Goal: Obtain resource: Obtain resource

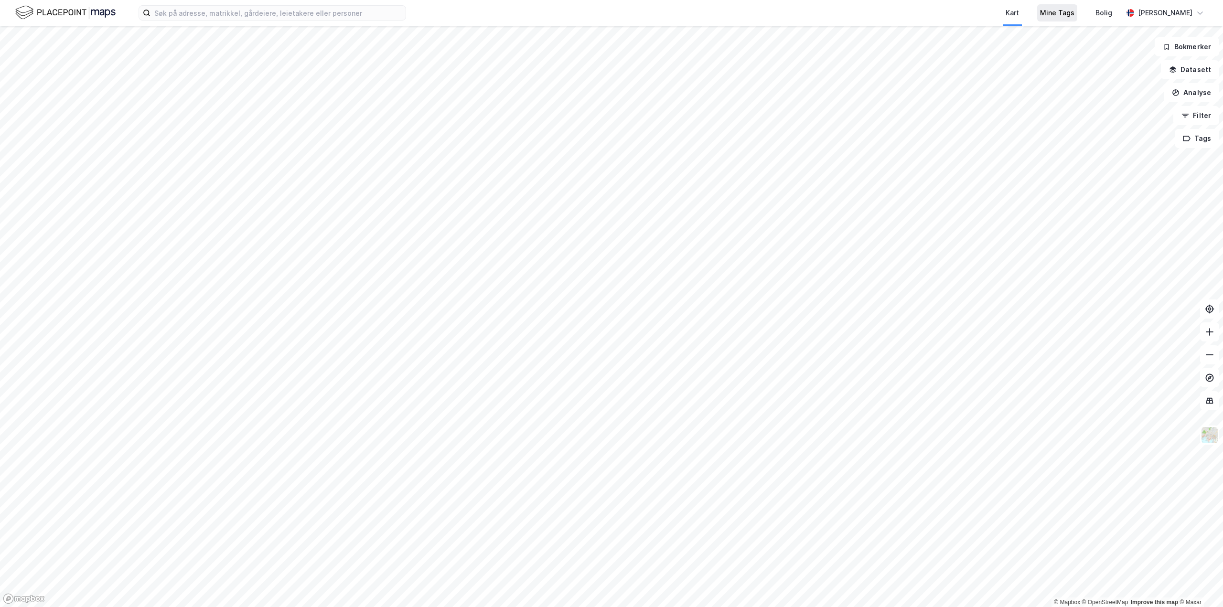
click at [1051, 18] on div "Mine Tags" at bounding box center [1057, 12] width 34 height 11
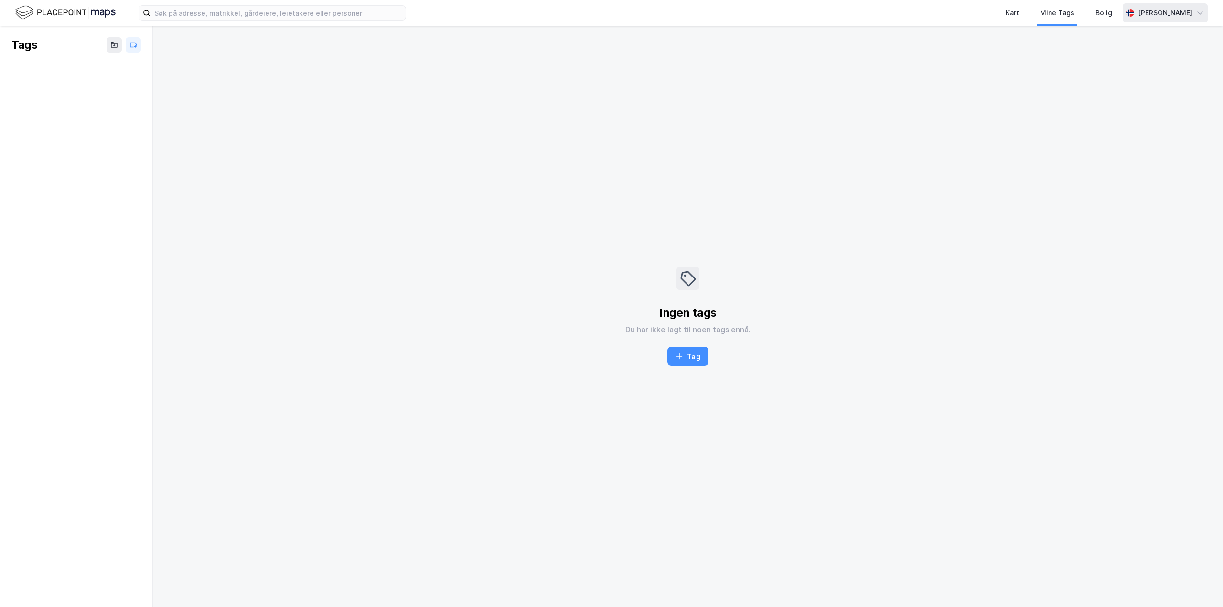
click at [1155, 13] on div "[PERSON_NAME]" at bounding box center [1165, 12] width 54 height 11
click at [1115, 32] on div "Norsk" at bounding box center [1114, 35] width 19 height 11
click at [1006, 17] on div "Kart" at bounding box center [1012, 12] width 13 height 11
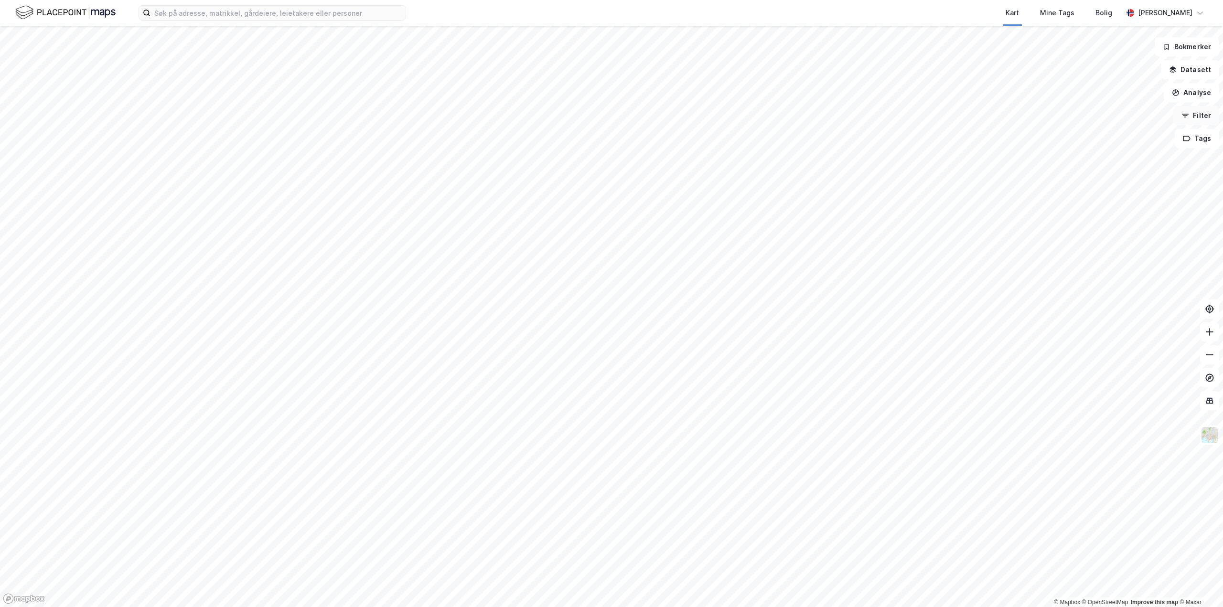
click at [1193, 117] on button "Filter" at bounding box center [1196, 115] width 46 height 19
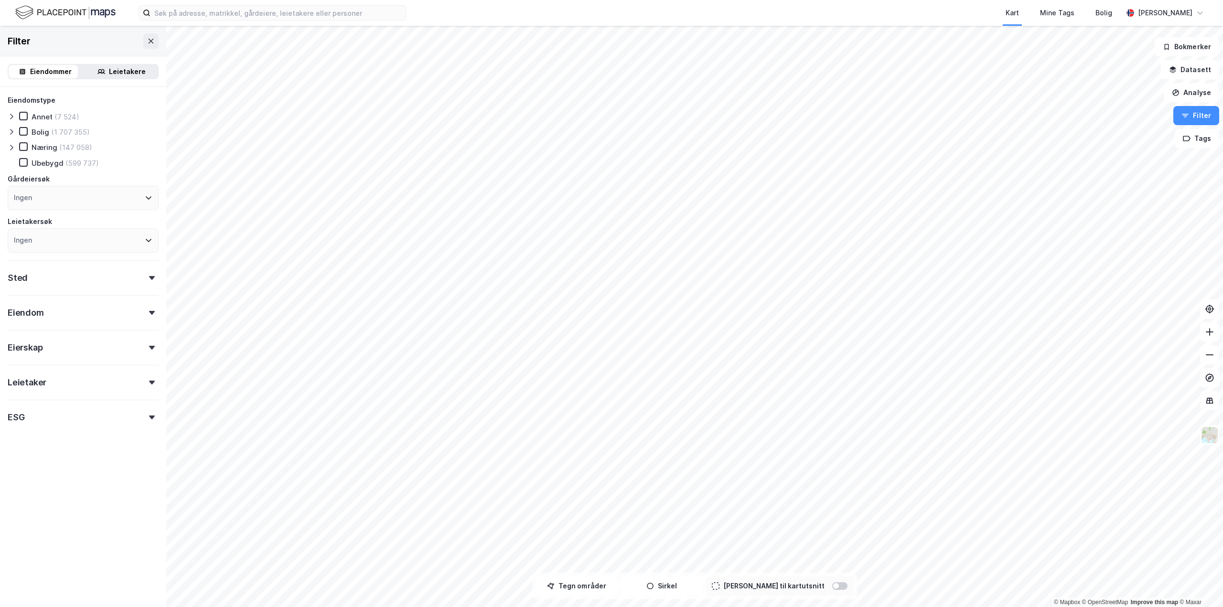
click at [14, 147] on icon at bounding box center [12, 148] width 8 height 8
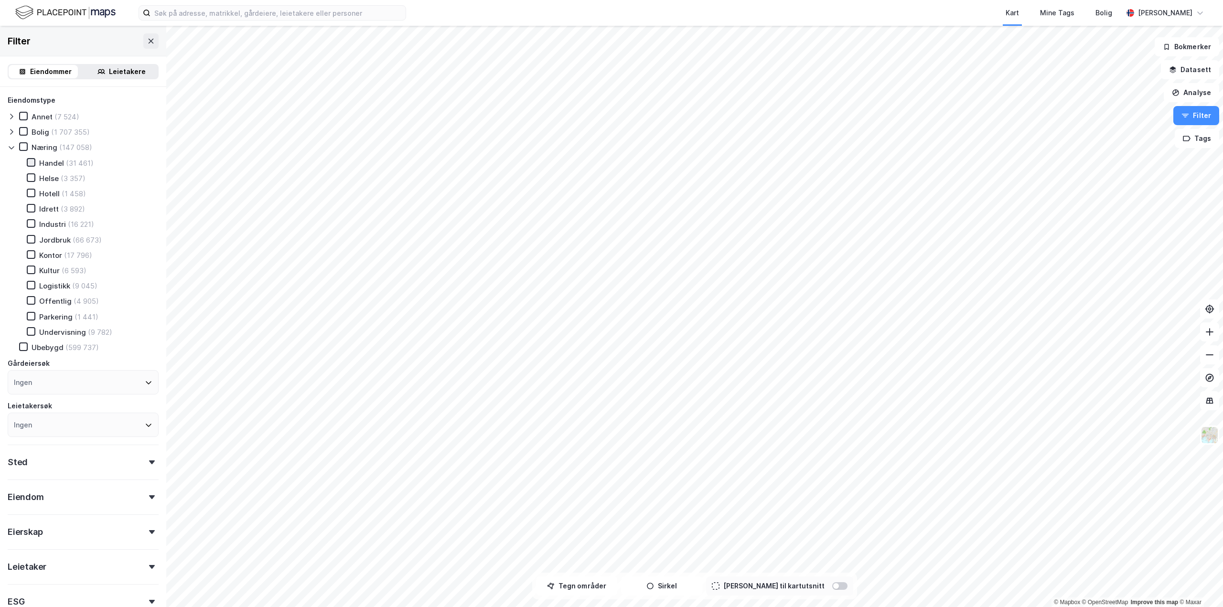
click at [34, 164] on icon at bounding box center [31, 162] width 7 height 7
click at [34, 193] on icon at bounding box center [31, 193] width 7 height 7
click at [32, 254] on icon at bounding box center [31, 254] width 5 height 3
click at [31, 196] on icon at bounding box center [31, 193] width 7 height 7
click at [145, 463] on div at bounding box center [151, 463] width 13 height 4
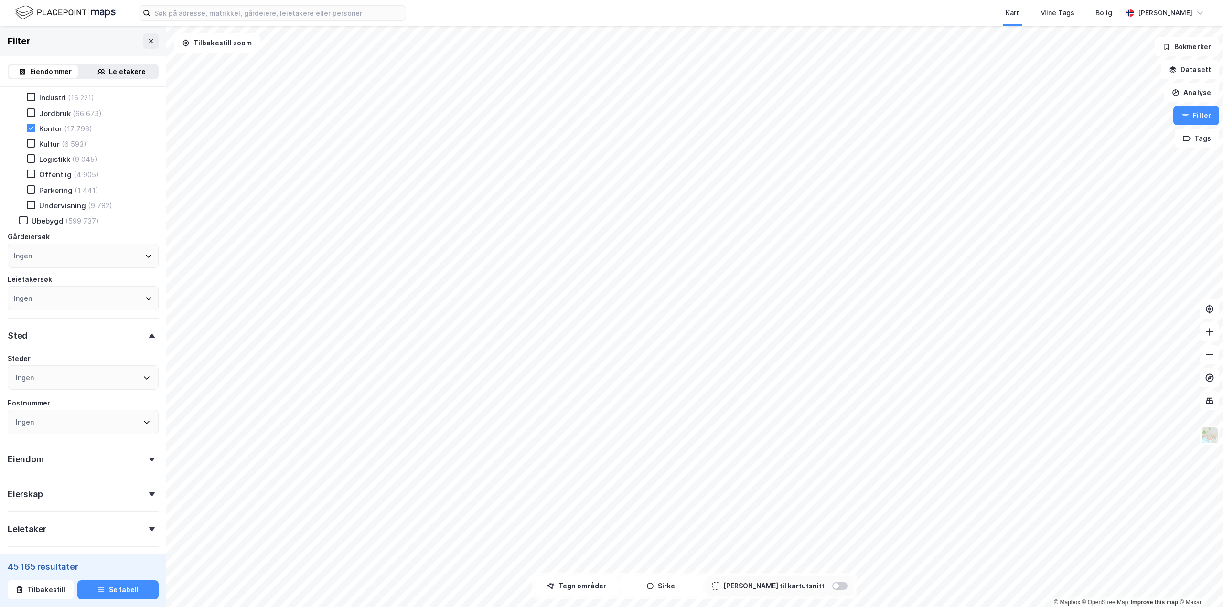
scroll to position [143, 0]
click at [137, 365] on div "Ingen" at bounding box center [83, 361] width 151 height 24
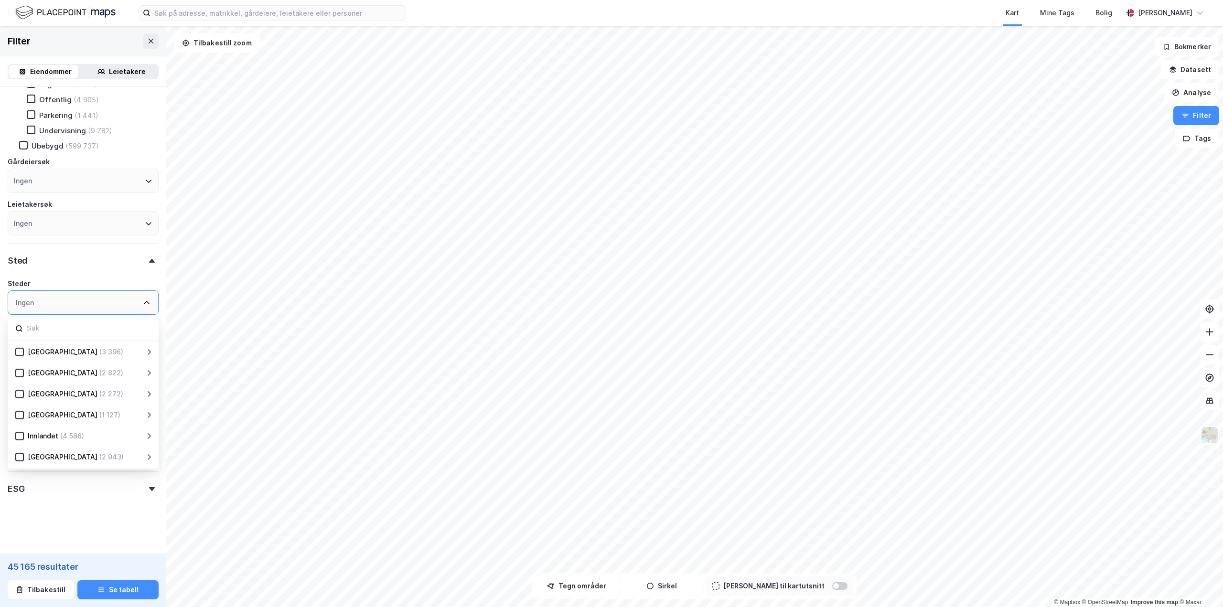
scroll to position [202, 0]
click at [145, 370] on icon at bounding box center [142, 373] width 8 height 8
click at [33, 392] on icon at bounding box center [31, 393] width 5 height 3
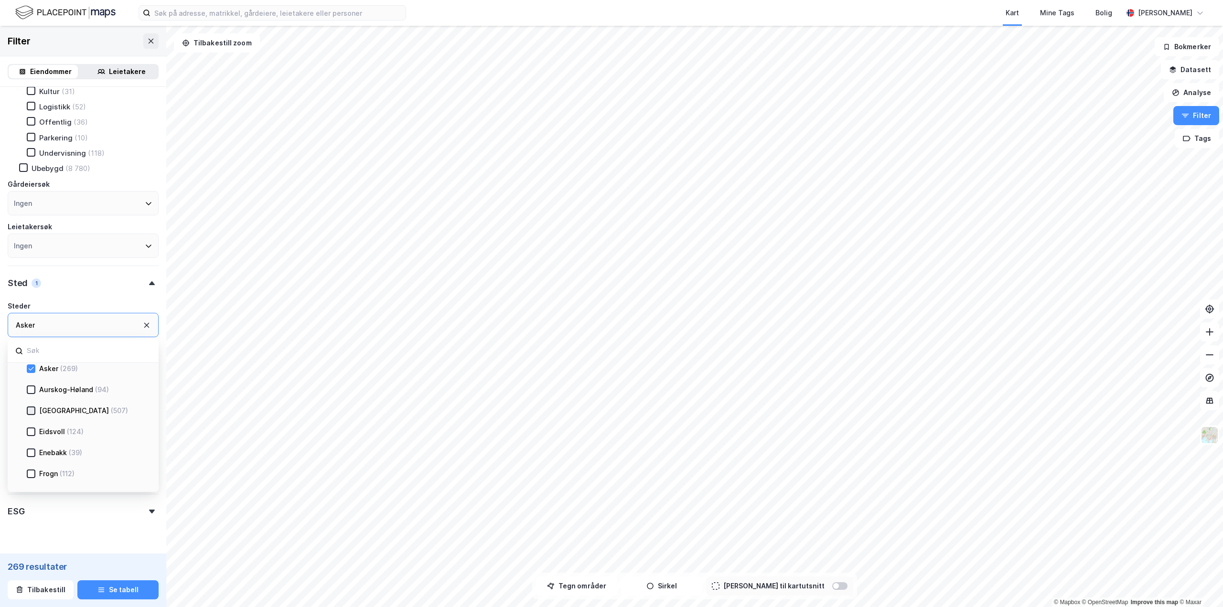
click at [29, 408] on icon at bounding box center [31, 411] width 7 height 7
click at [33, 472] on icon at bounding box center [31, 474] width 7 height 7
click at [30, 464] on icon at bounding box center [31, 462] width 7 height 7
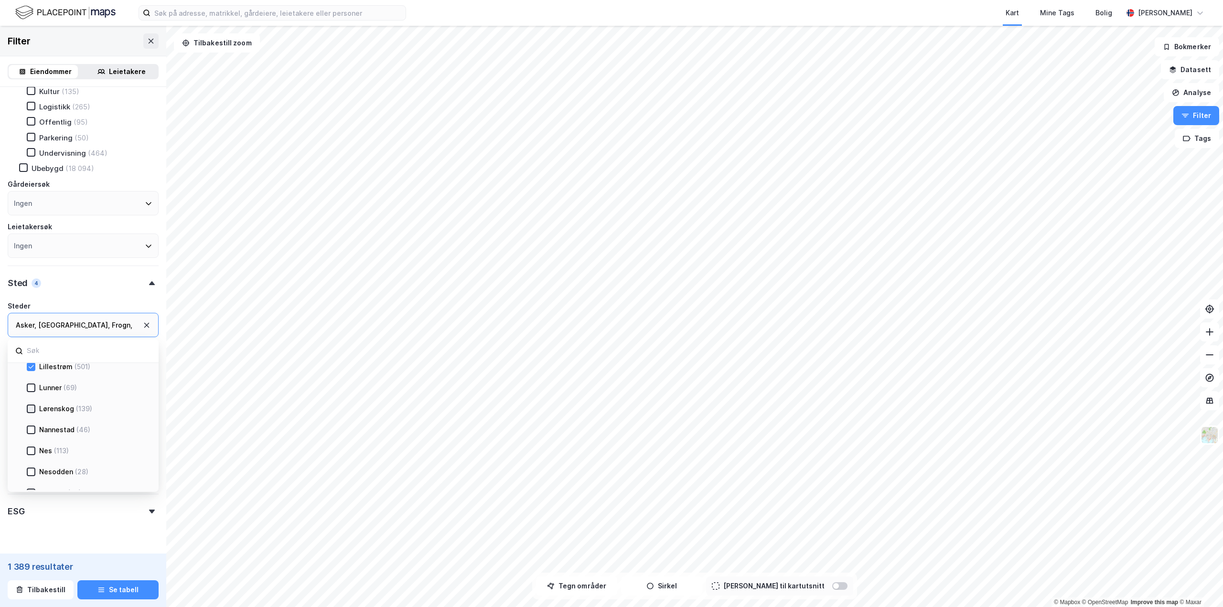
click at [32, 408] on icon at bounding box center [31, 408] width 5 height 3
click at [28, 419] on icon at bounding box center [31, 418] width 7 height 7
click at [33, 463] on icon at bounding box center [31, 460] width 7 height 7
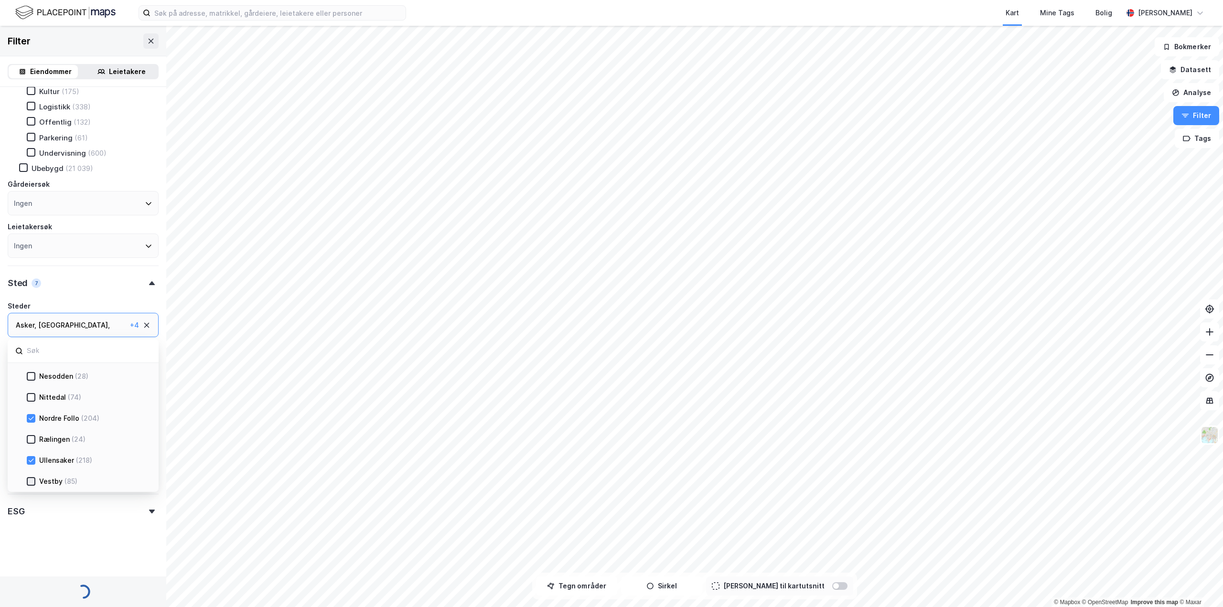
click at [29, 483] on icon at bounding box center [31, 481] width 7 height 7
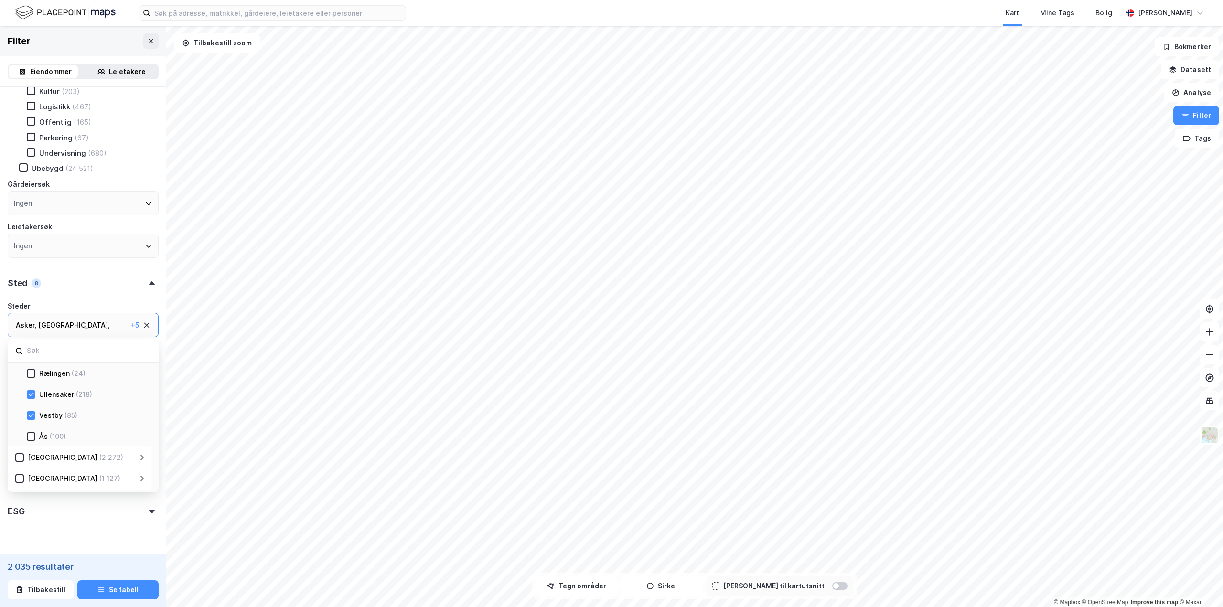
scroll to position [430, 0]
click at [30, 409] on icon at bounding box center [31, 407] width 7 height 7
click at [139, 430] on icon at bounding box center [142, 428] width 8 height 8
click at [33, 451] on icon at bounding box center [31, 449] width 7 height 7
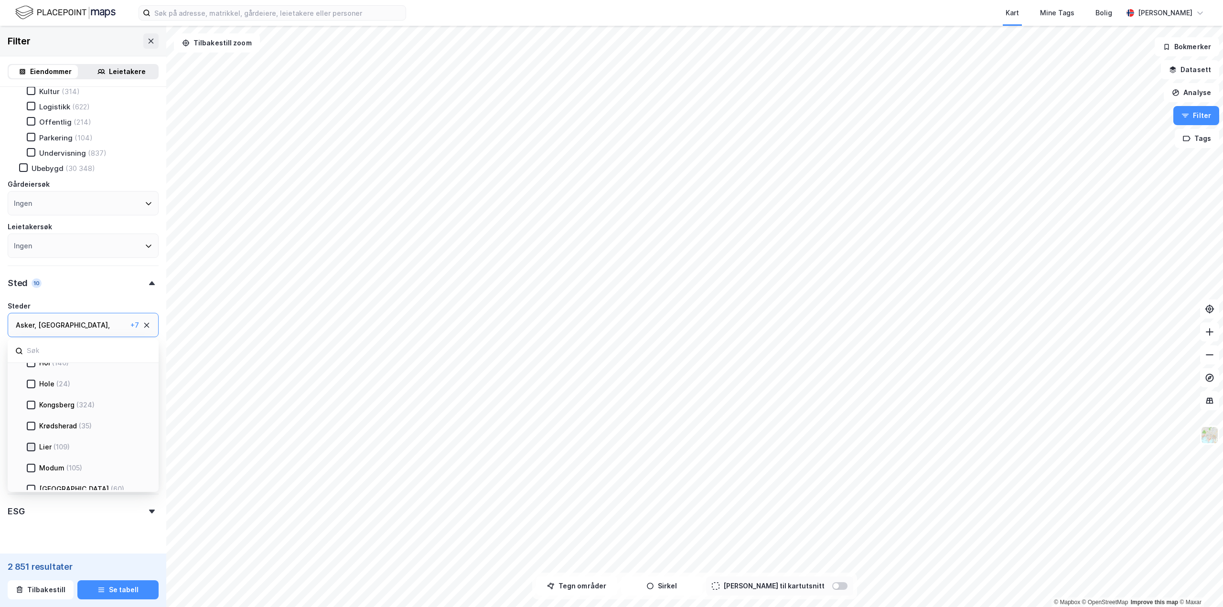
click at [32, 450] on icon at bounding box center [31, 447] width 7 height 7
click at [32, 452] on icon at bounding box center [31, 451] width 7 height 7
click at [142, 419] on icon at bounding box center [141, 419] width 3 height 6
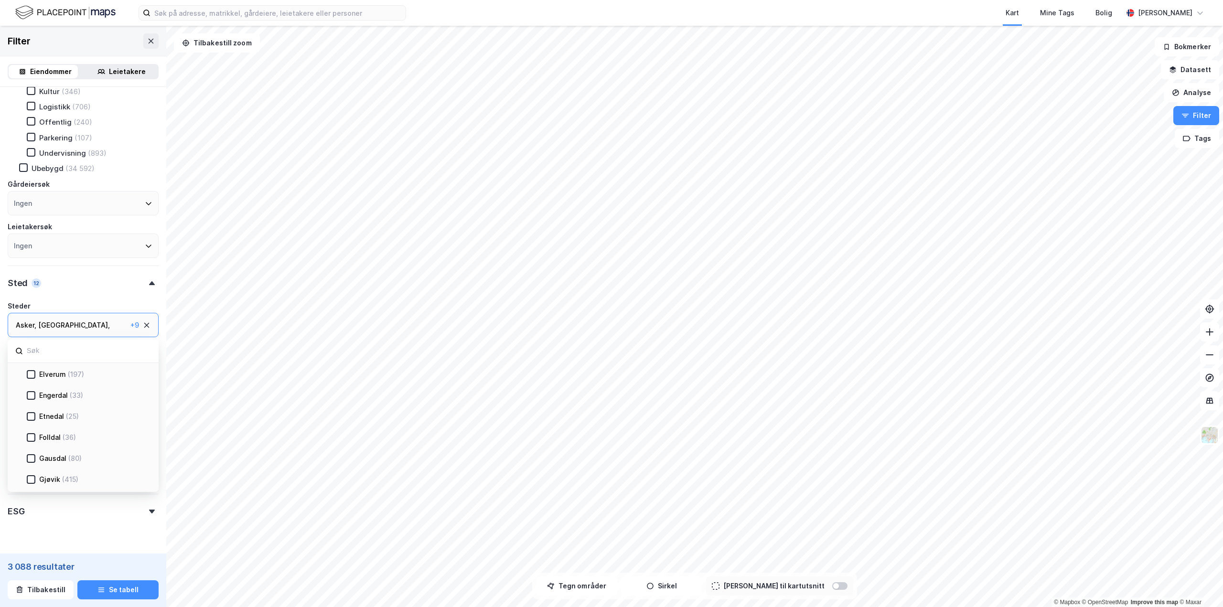
scroll to position [1003, 0]
click at [30, 468] on icon at bounding box center [31, 464] width 7 height 7
click at [144, 448] on icon at bounding box center [142, 445] width 8 height 8
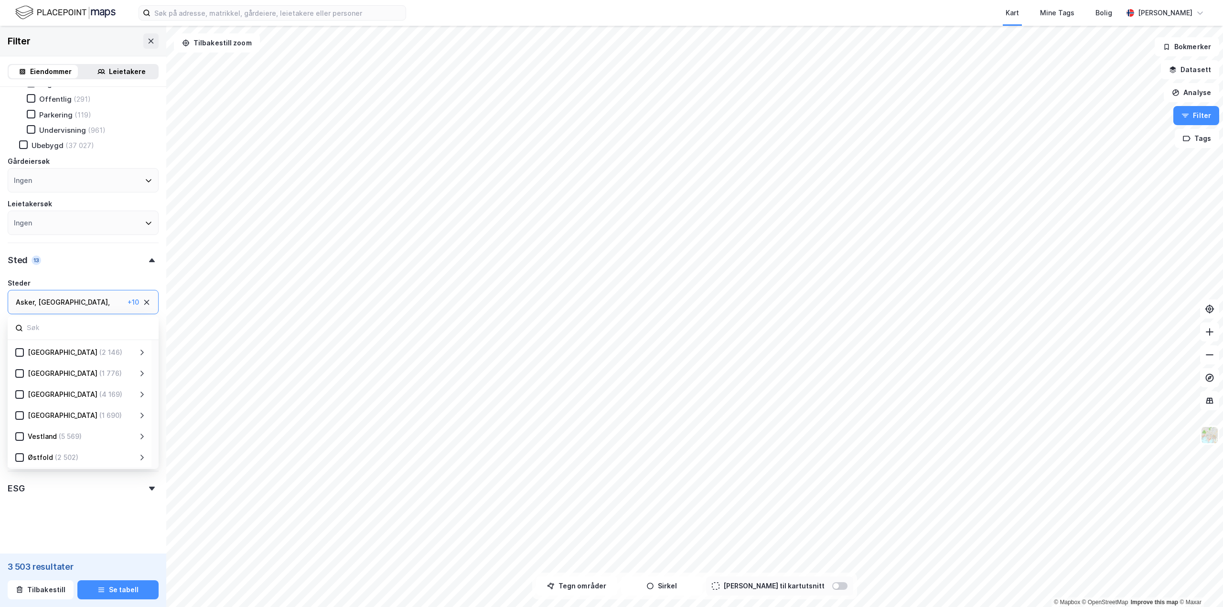
click at [143, 458] on icon at bounding box center [141, 458] width 3 height 6
click at [30, 404] on icon at bounding box center [31, 404] width 7 height 7
click at [31, 424] on icon at bounding box center [31, 425] width 7 height 7
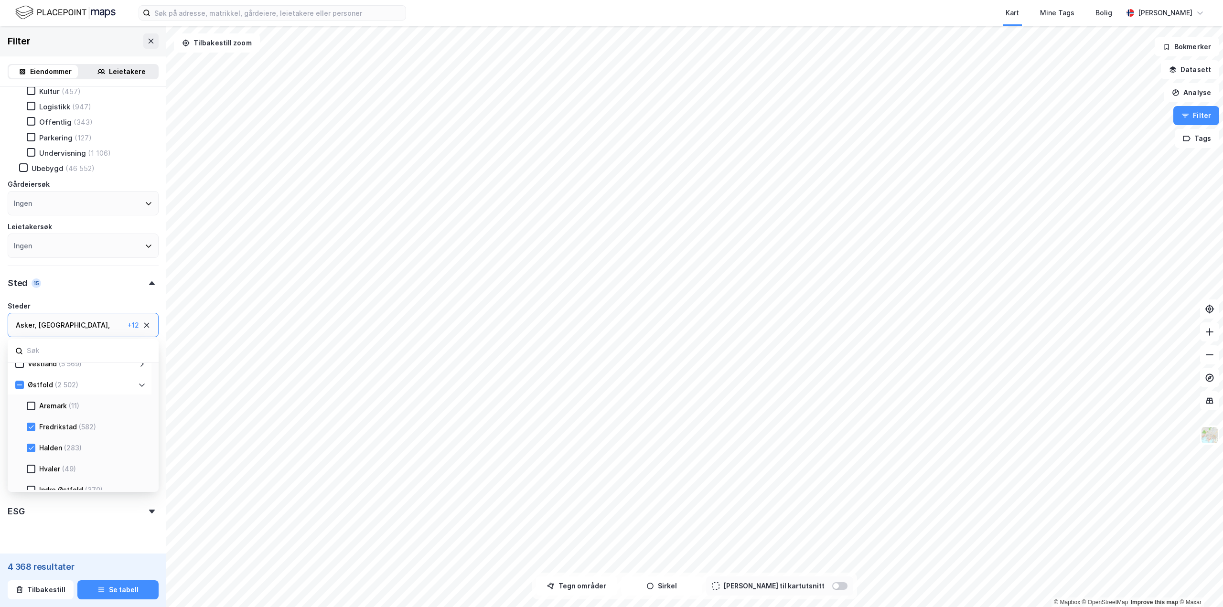
scroll to position [2139, 0]
click at [30, 424] on icon at bounding box center [31, 421] width 7 height 7
click at [28, 439] on icon at bounding box center [31, 436] width 7 height 7
click at [32, 461] on icon at bounding box center [31, 457] width 7 height 7
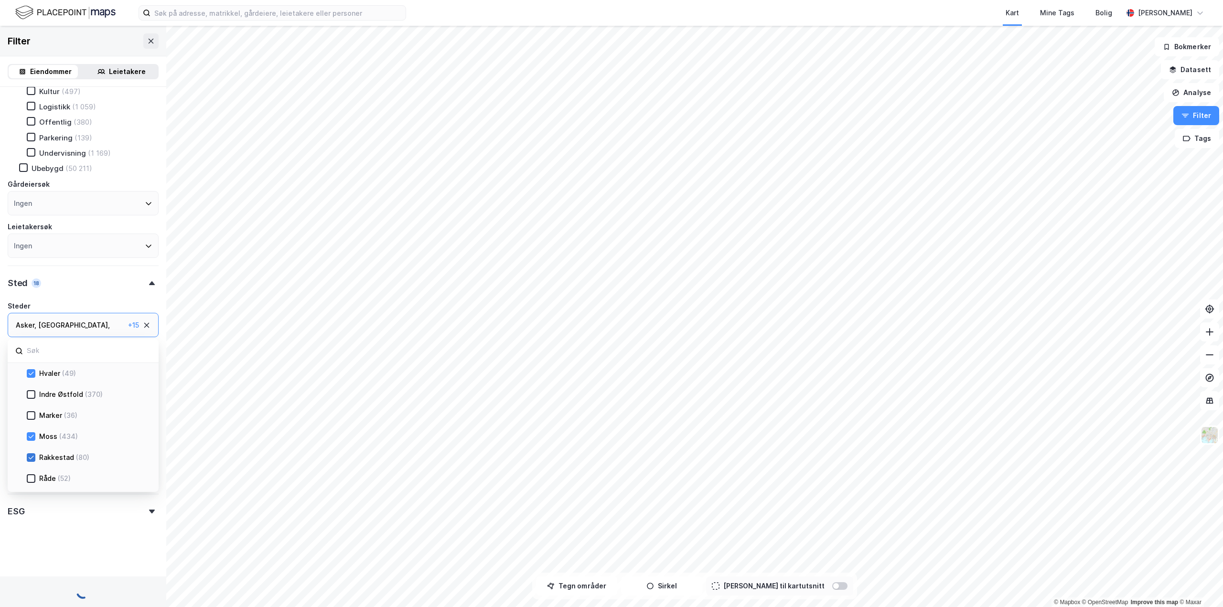
click at [32, 461] on icon at bounding box center [31, 457] width 7 height 7
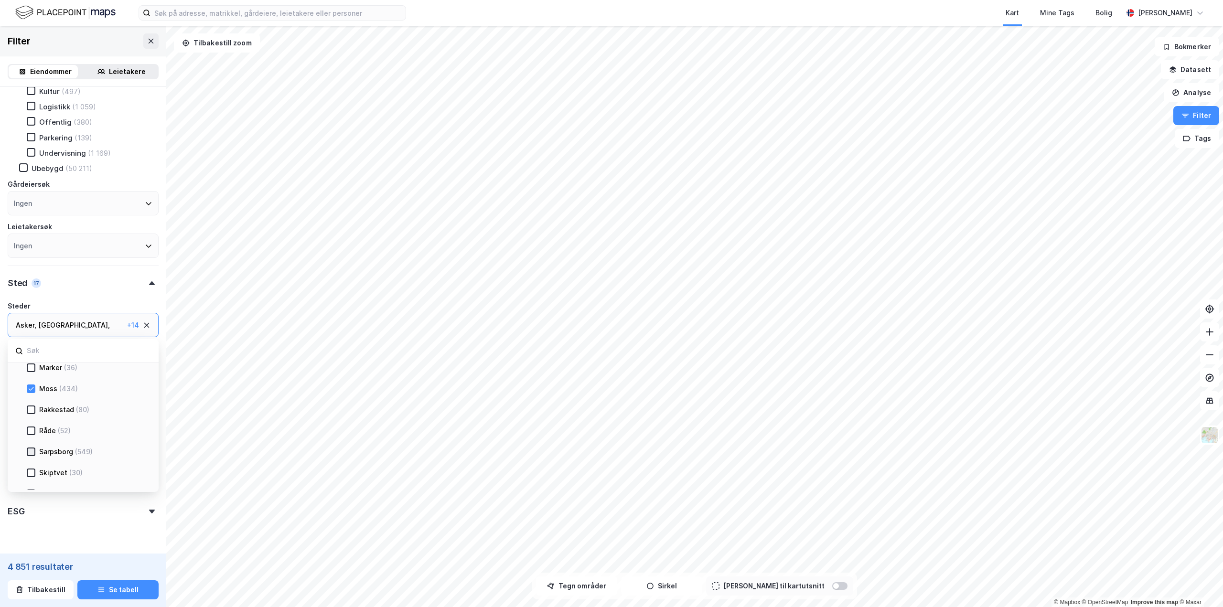
click at [32, 453] on icon at bounding box center [31, 452] width 7 height 7
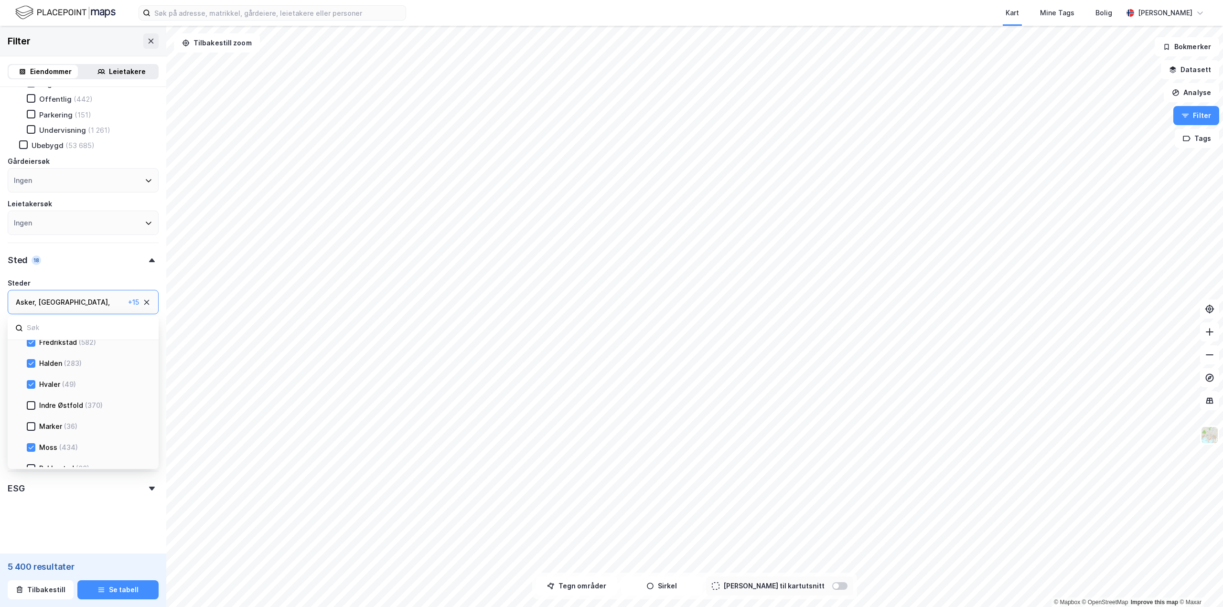
scroll to position [2153, 0]
click at [36, 406] on div "Indre Østfold (370)" at bounding box center [90, 405] width 110 height 11
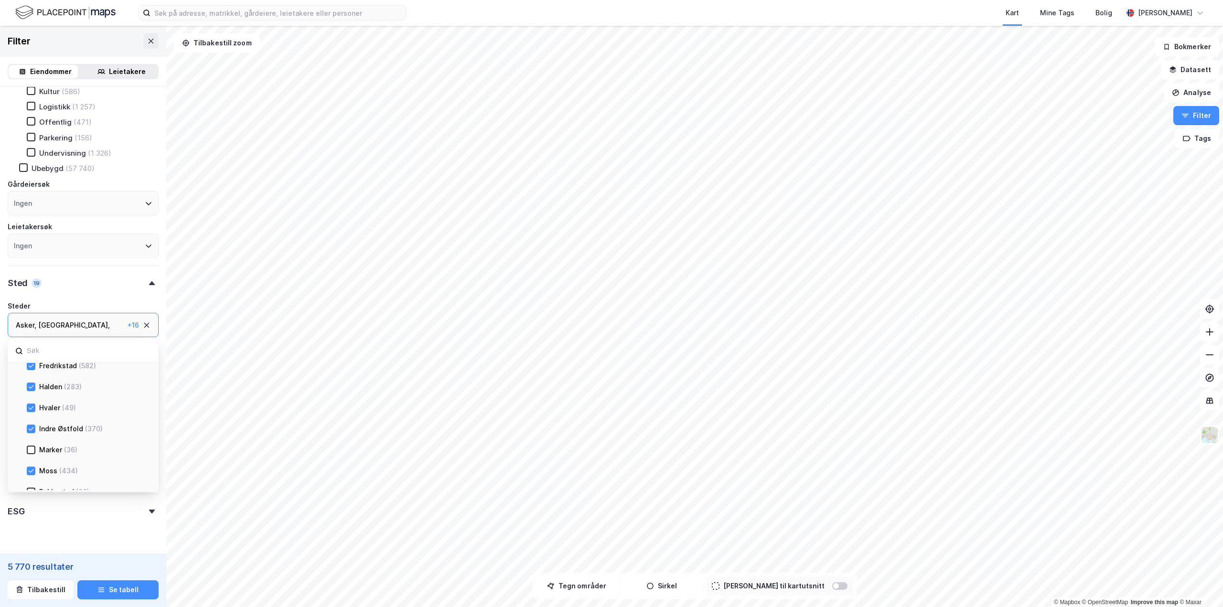
scroll to position [202, 0]
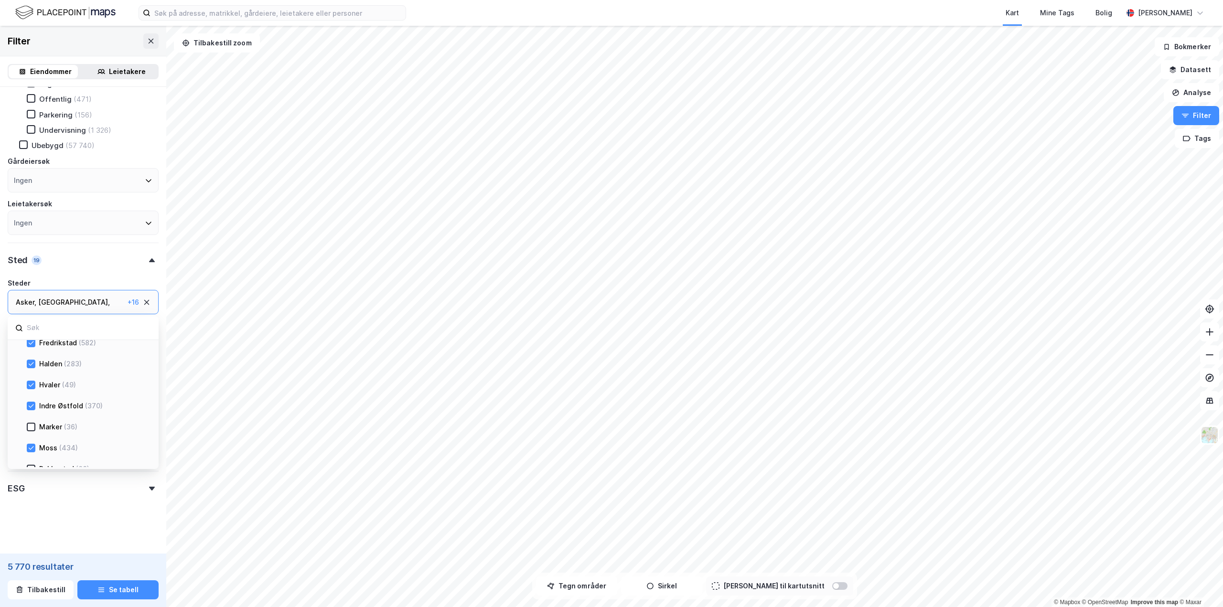
click at [149, 490] on icon at bounding box center [152, 489] width 6 height 4
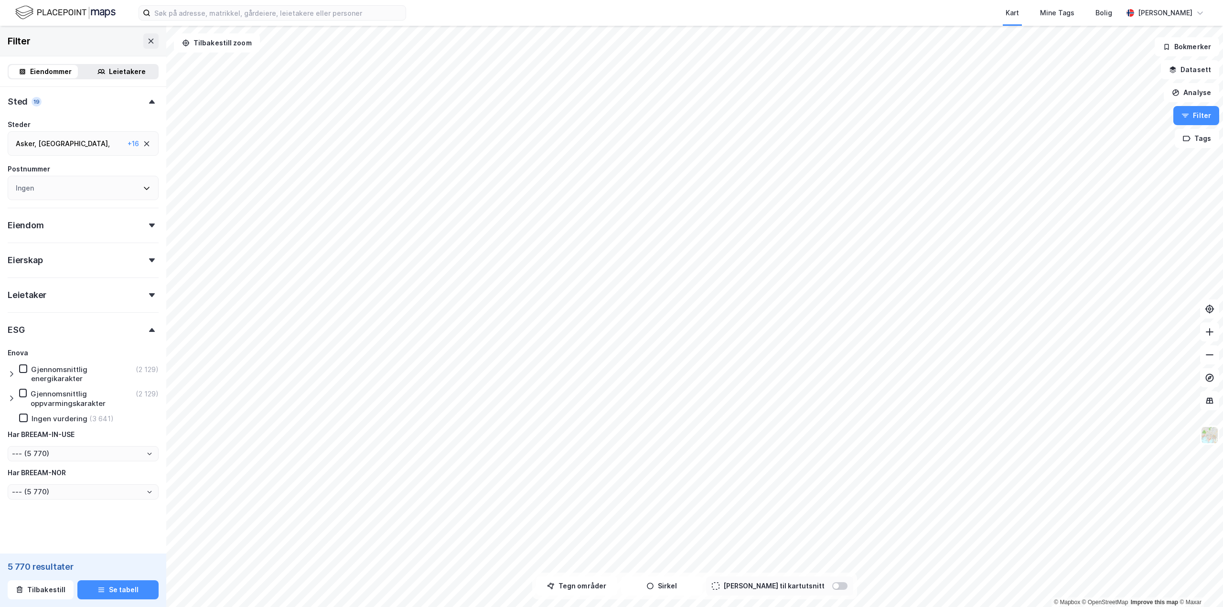
scroll to position [362, 0]
click at [12, 374] on icon at bounding box center [12, 373] width 8 height 8
click at [31, 484] on icon at bounding box center [31, 484] width 7 height 7
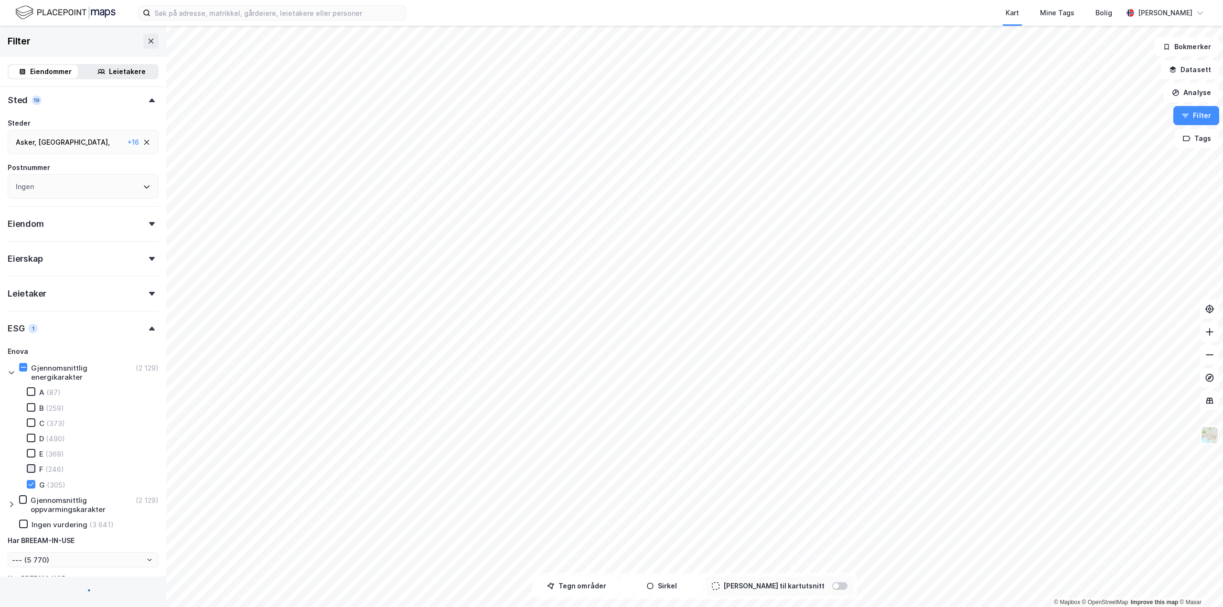
click at [31, 469] on icon at bounding box center [31, 468] width 7 height 7
type input "--- (305)"
click at [31, 452] on icon at bounding box center [31, 453] width 7 height 7
type input "--- (551)"
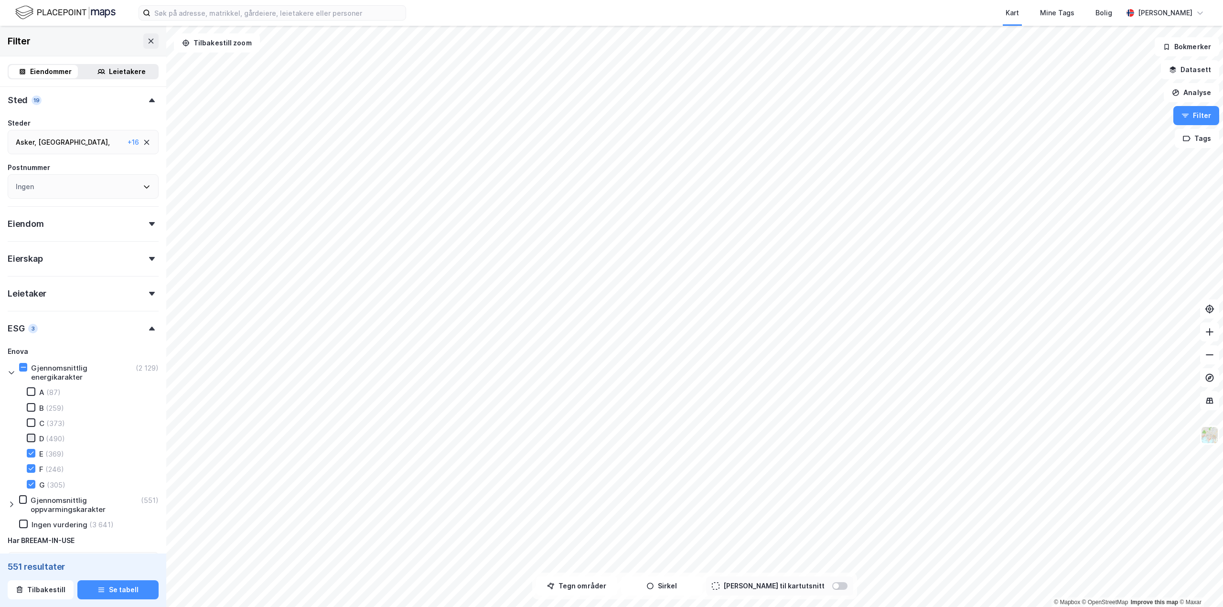
type input "--- (551)"
type input "--- (920)"
click at [31, 437] on icon at bounding box center [31, 438] width 7 height 7
type input "--- (1 410)"
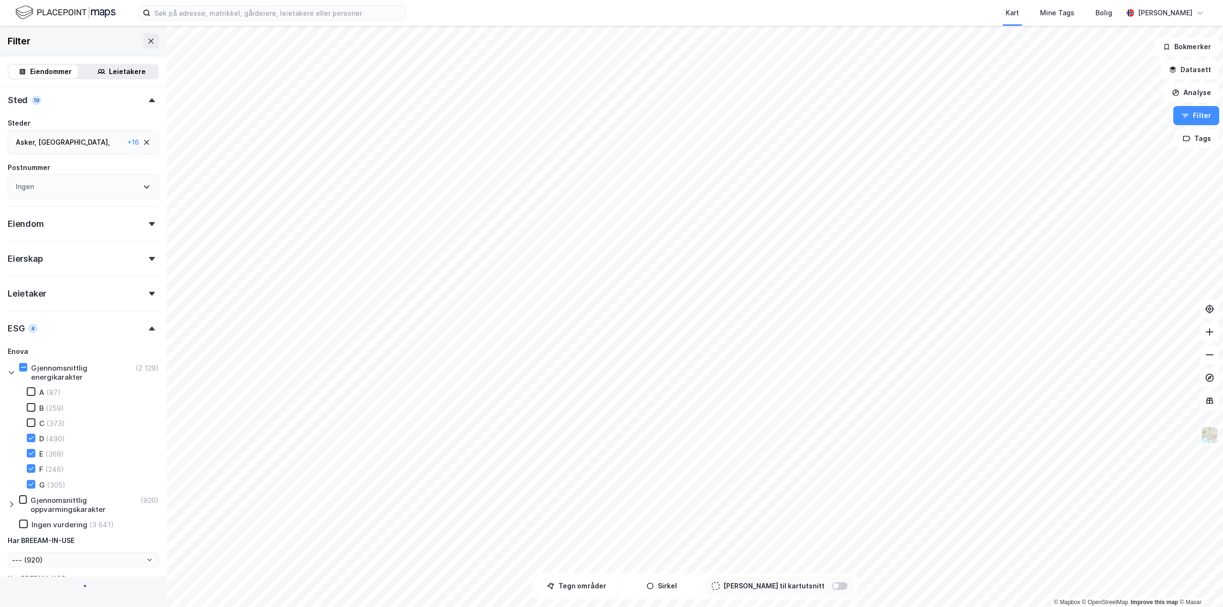
type input "--- (1 410)"
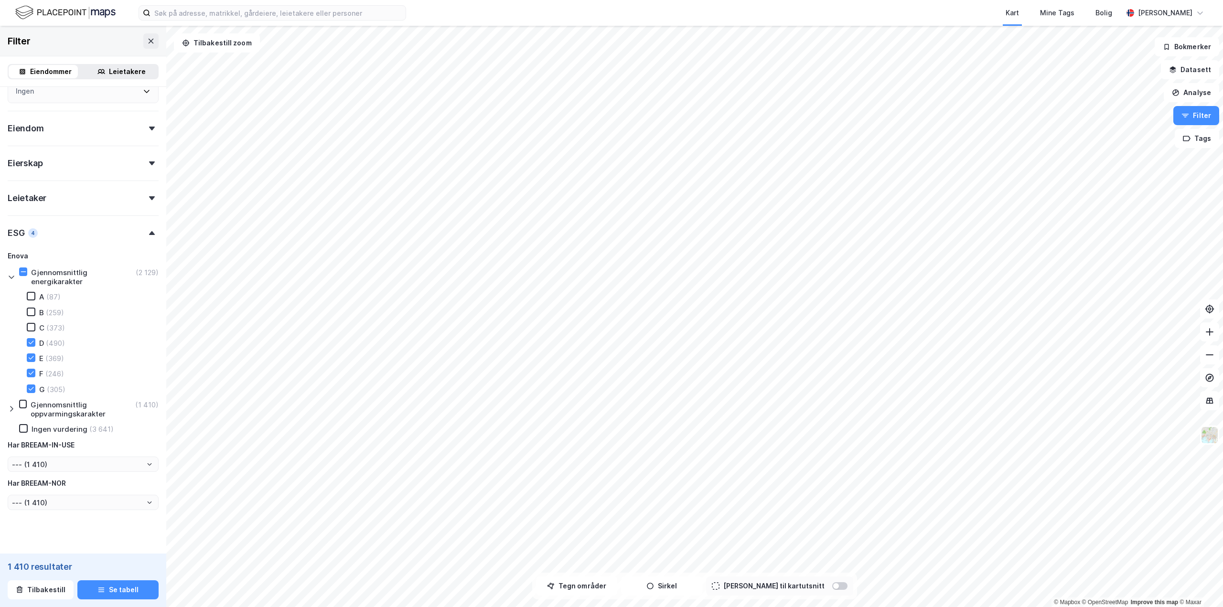
scroll to position [470, 0]
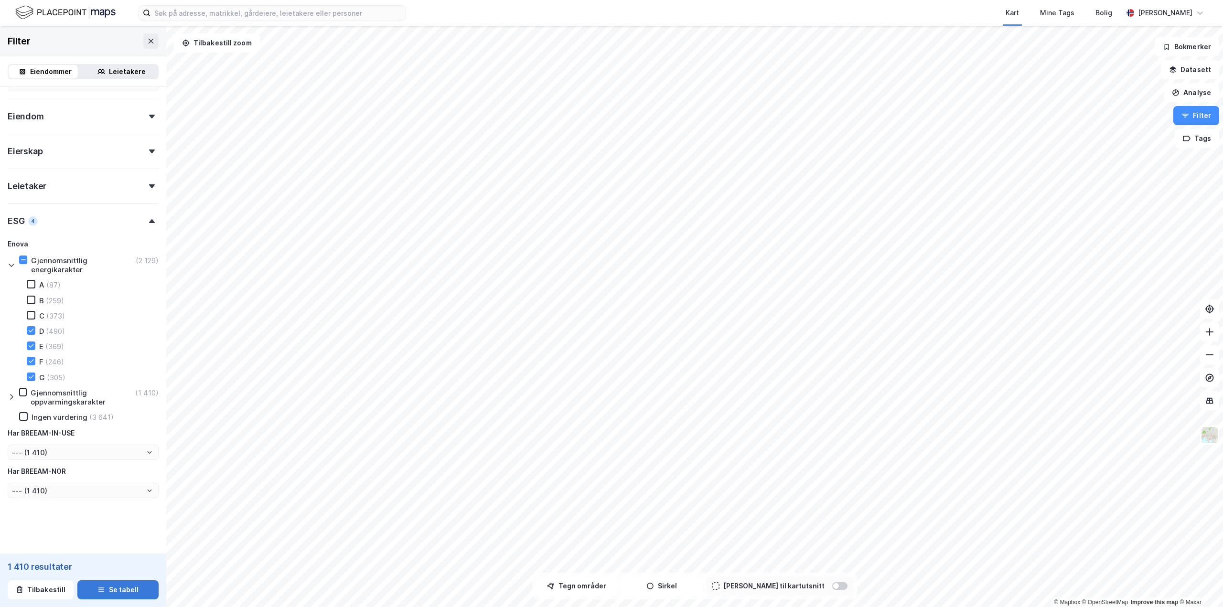
click at [128, 587] on button "Se tabell" at bounding box center [117, 589] width 81 height 19
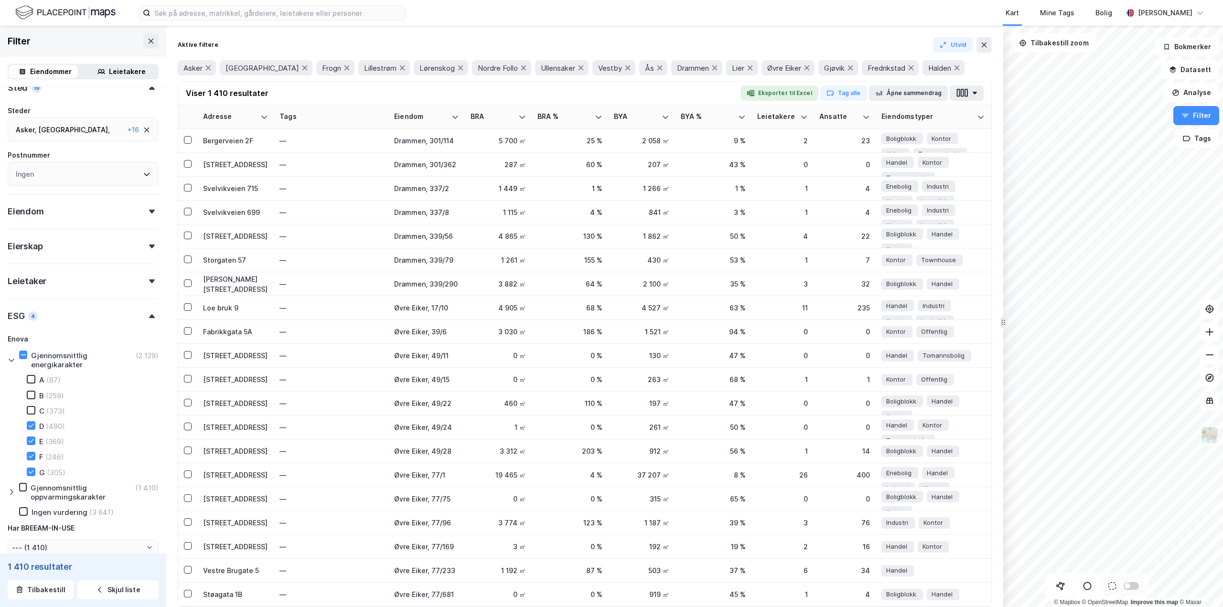
scroll to position [374, 0]
click at [149, 248] on icon at bounding box center [152, 247] width 6 height 4
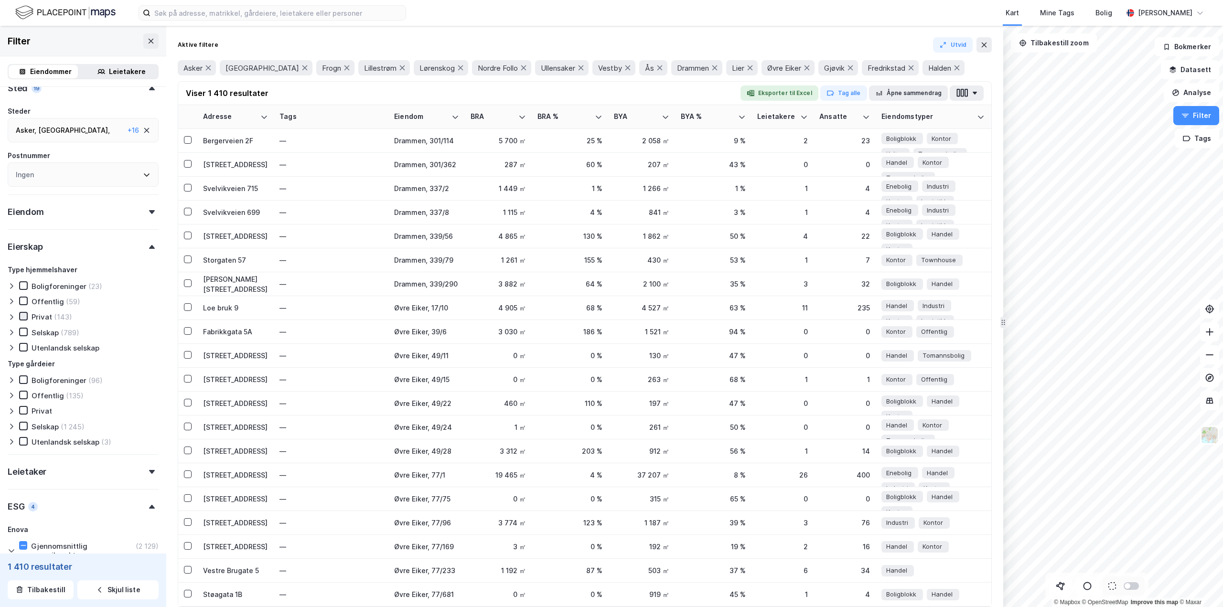
click at [25, 317] on icon at bounding box center [23, 316] width 7 height 7
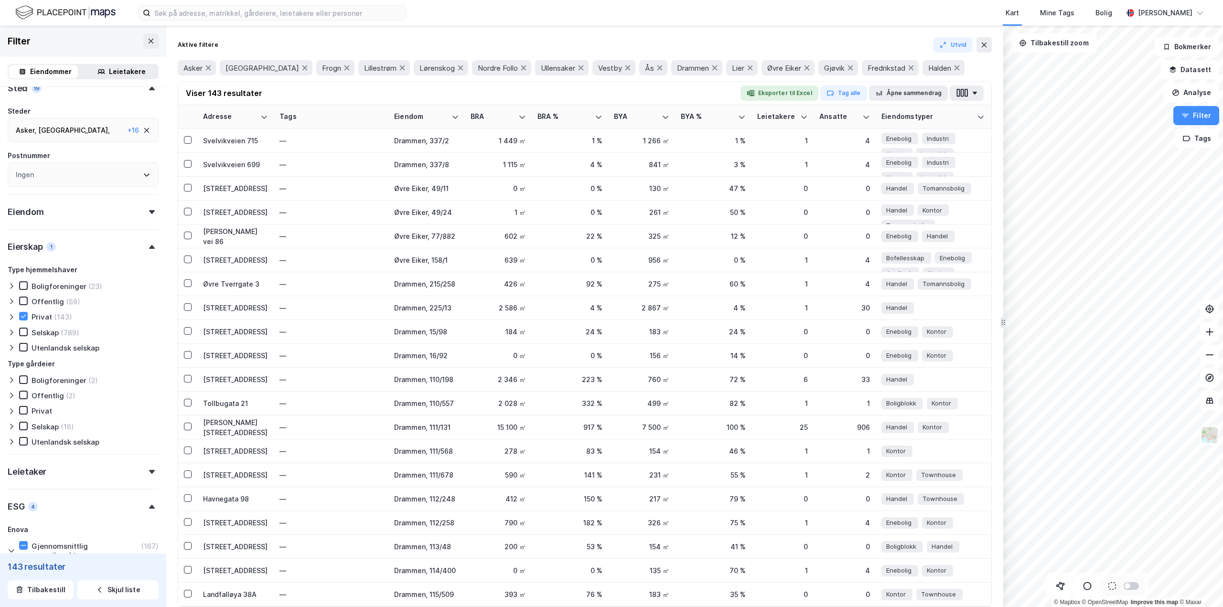
type input "--- (143)"
click at [25, 334] on icon at bounding box center [23, 332] width 7 height 7
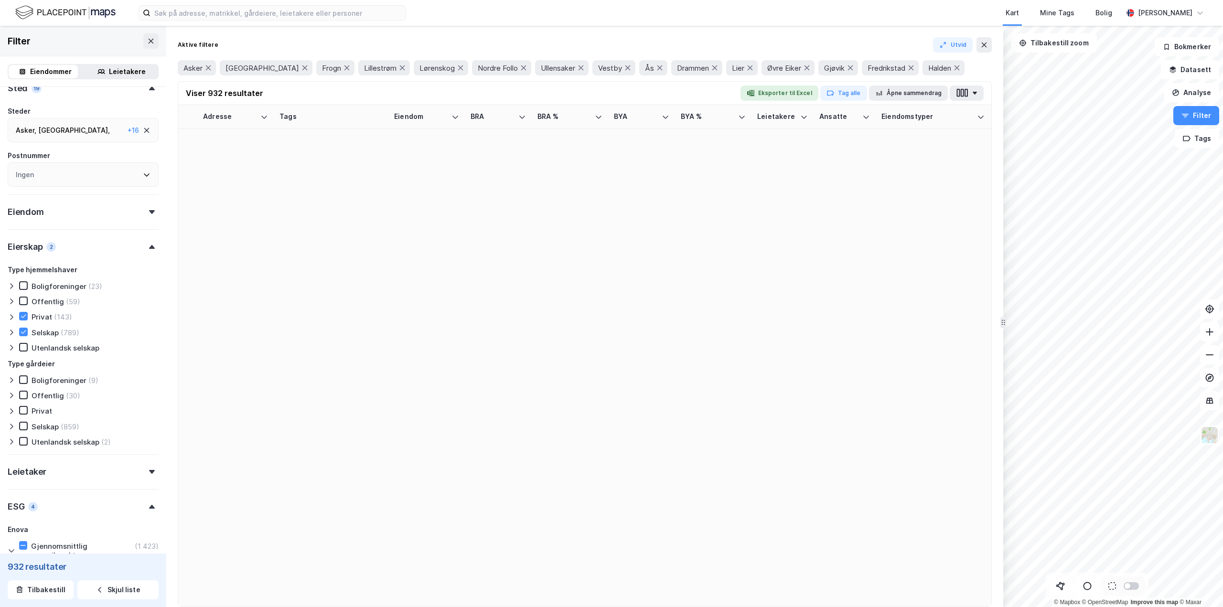
type input "--- (932)"
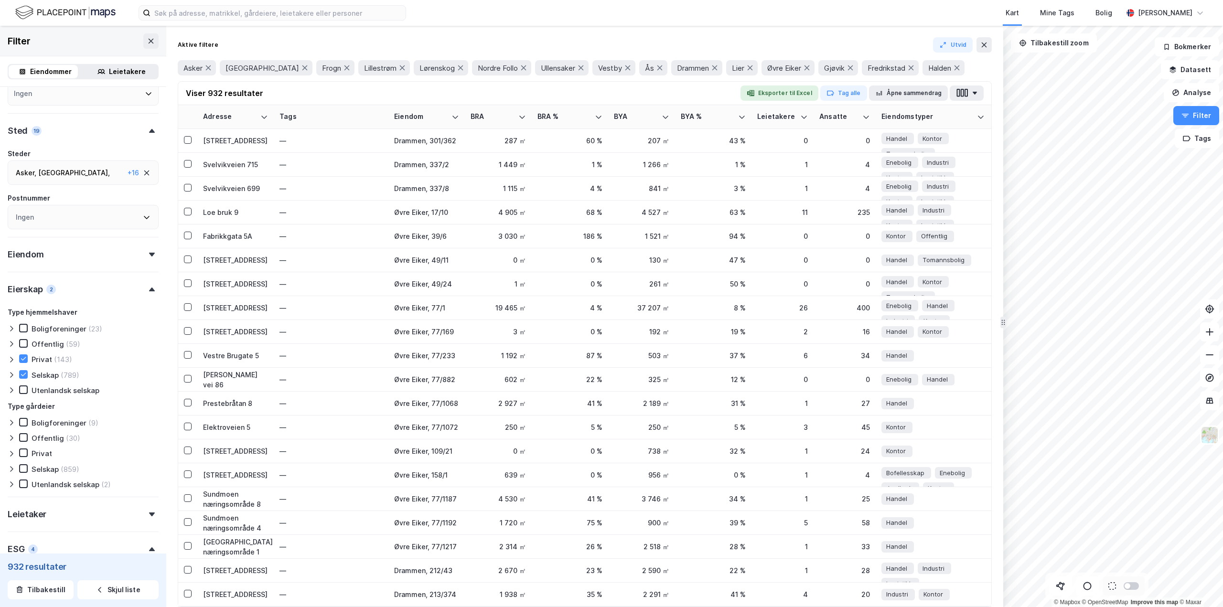
scroll to position [279, 0]
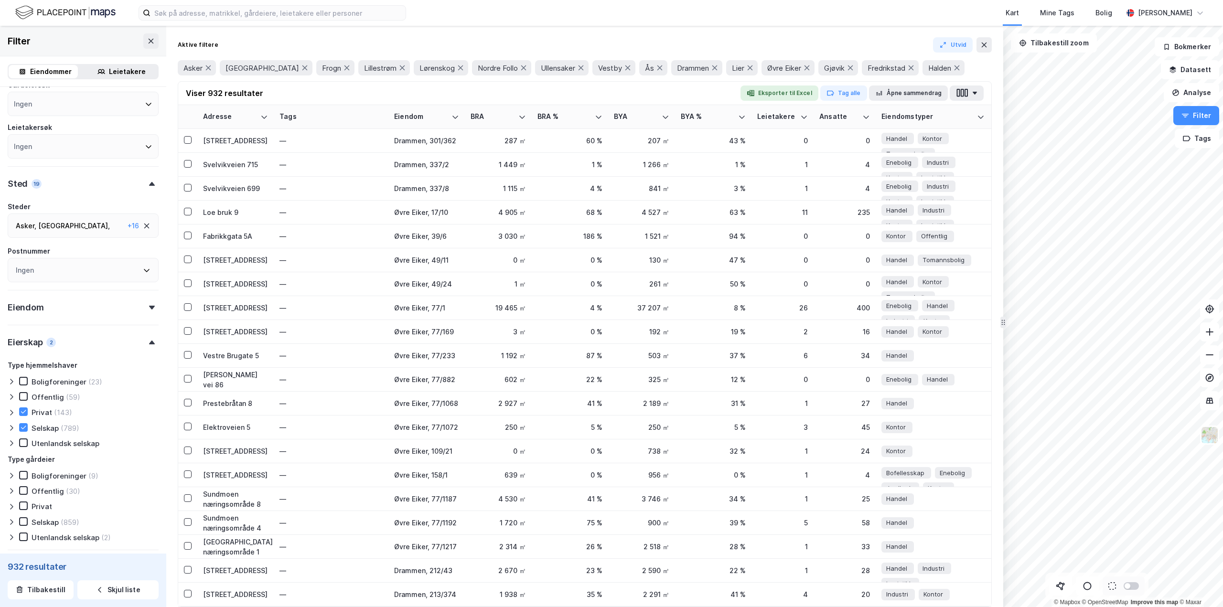
click at [149, 309] on icon at bounding box center [152, 308] width 6 height 4
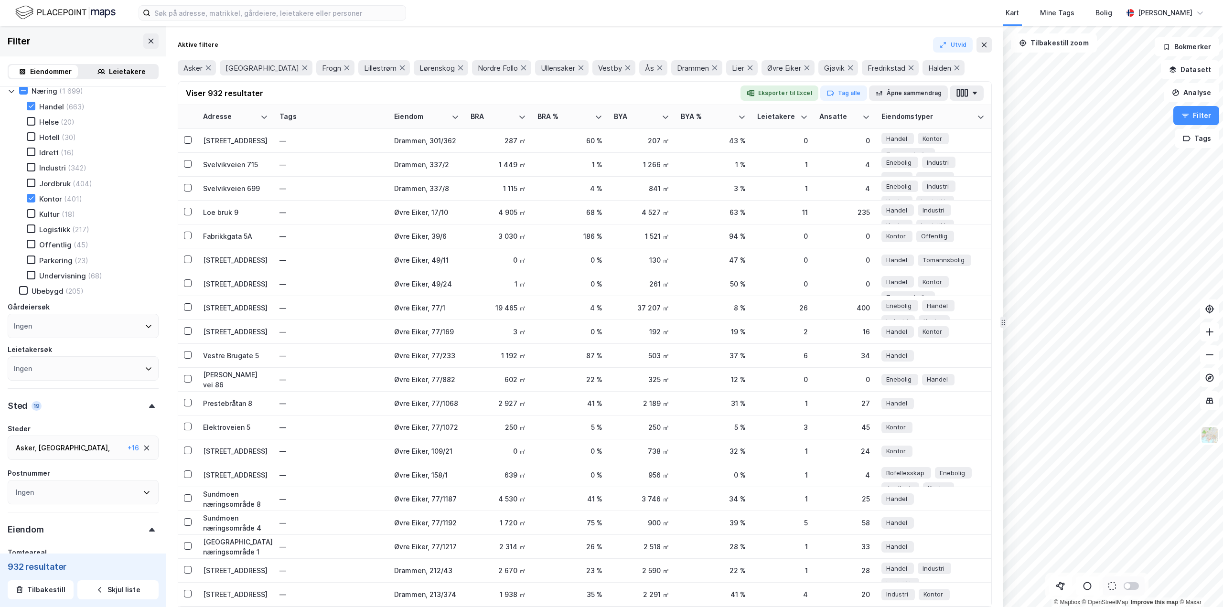
scroll to position [0, 0]
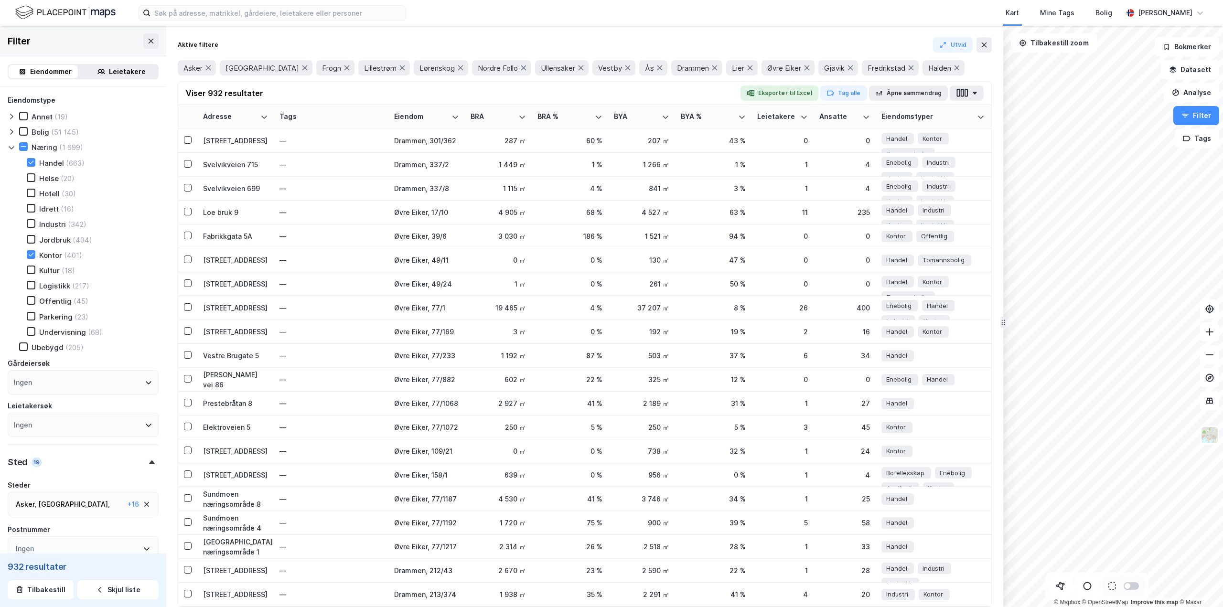
click at [13, 116] on icon at bounding box center [12, 117] width 8 height 8
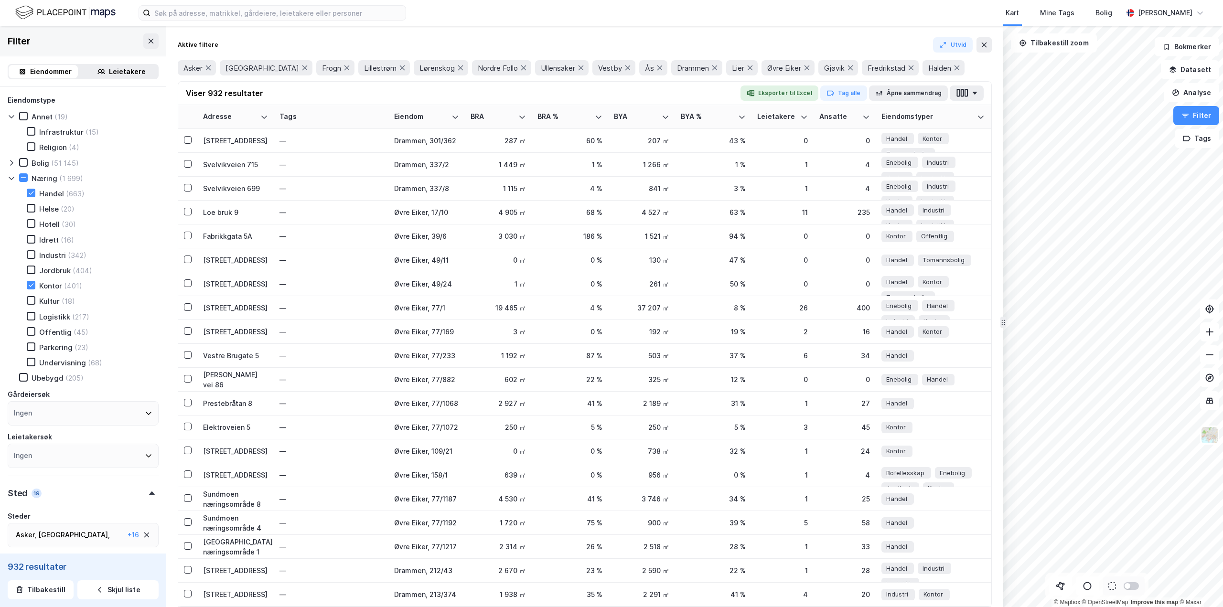
click at [11, 116] on icon at bounding box center [12, 117] width 8 height 8
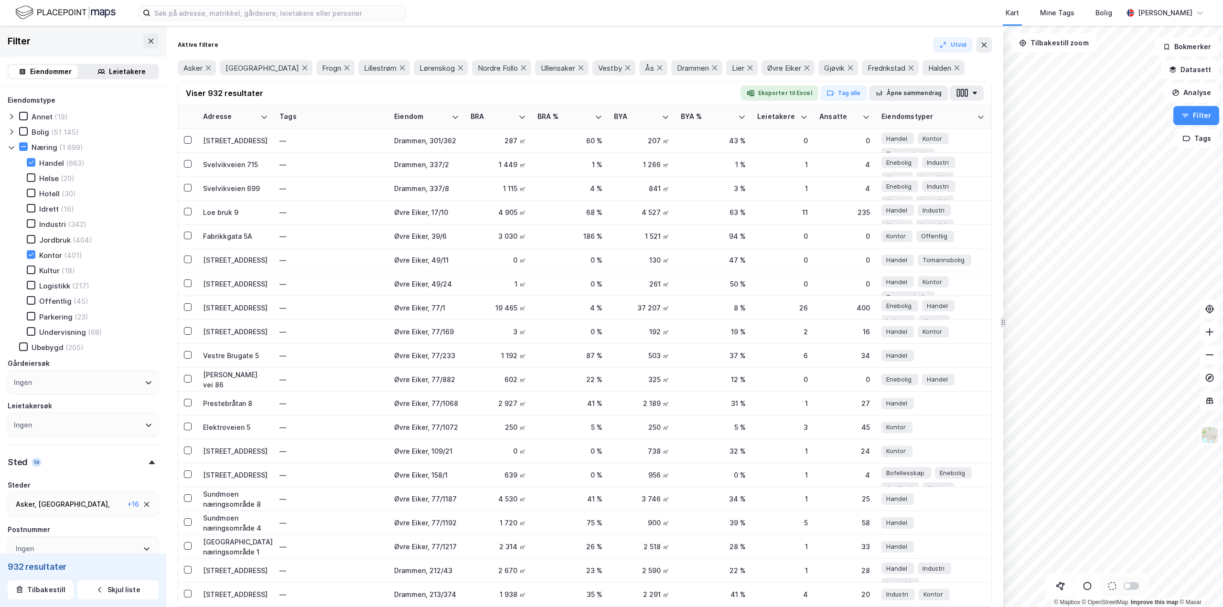
click at [145, 380] on icon at bounding box center [149, 383] width 8 height 8
click at [145, 379] on icon at bounding box center [149, 383] width 8 height 8
click at [146, 382] on icon at bounding box center [149, 382] width 6 height 3
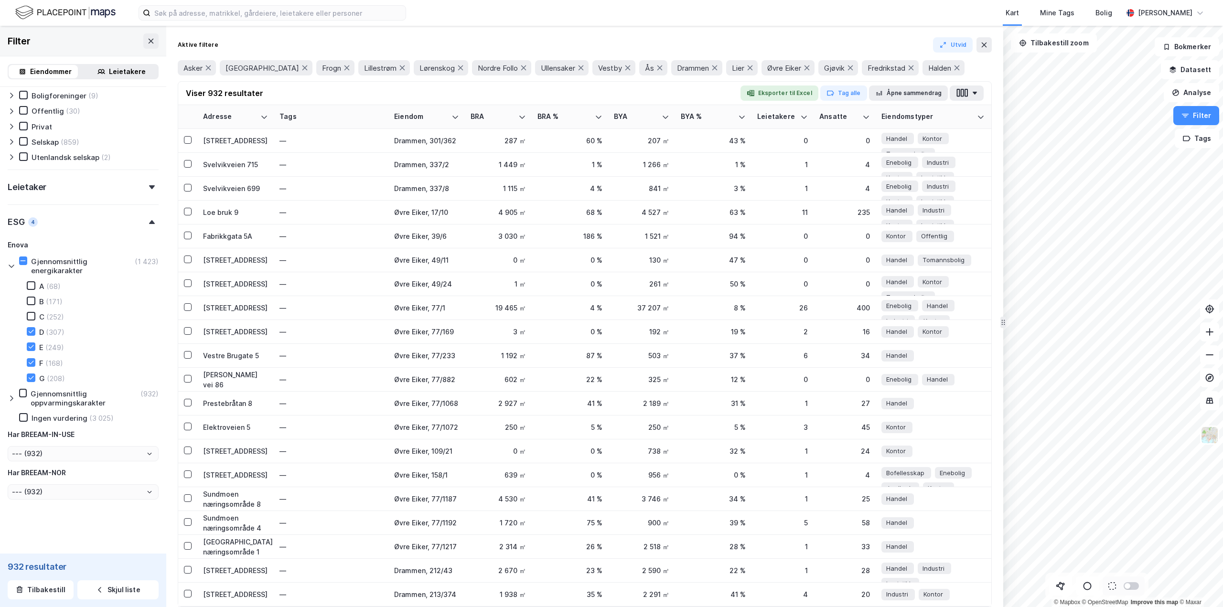
scroll to position [901, 0]
click at [146, 191] on div "Leietaker" at bounding box center [83, 181] width 151 height 27
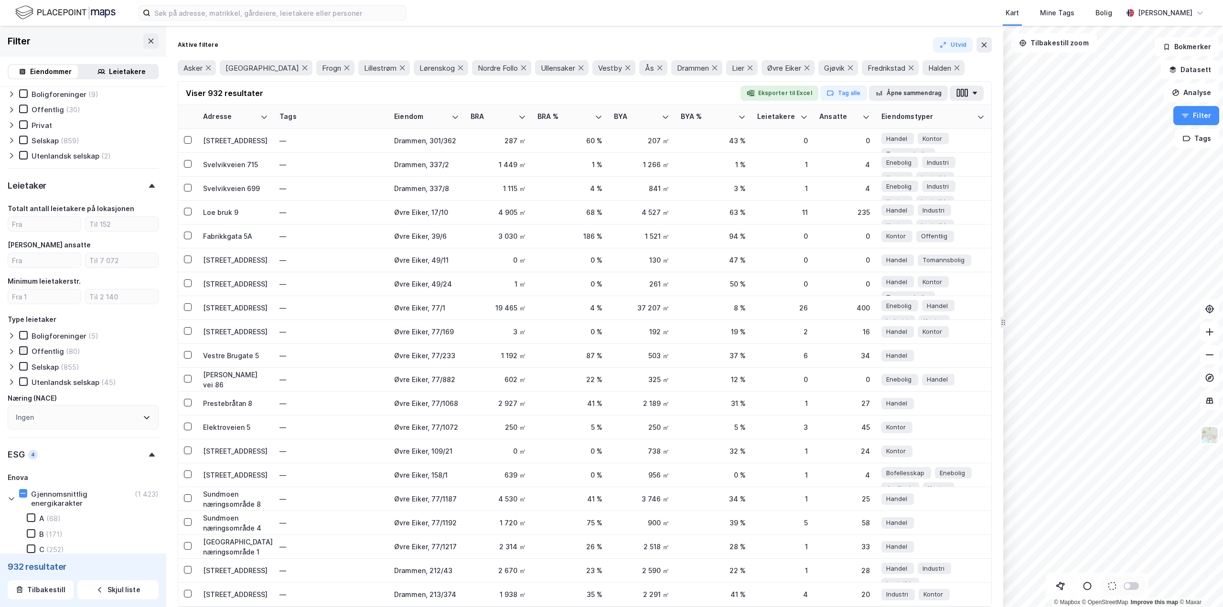
click at [23, 353] on icon at bounding box center [23, 350] width 7 height 7
click at [22, 370] on div at bounding box center [23, 366] width 9 height 9
type input "--- (75)"
type input "Inkluder (75)"
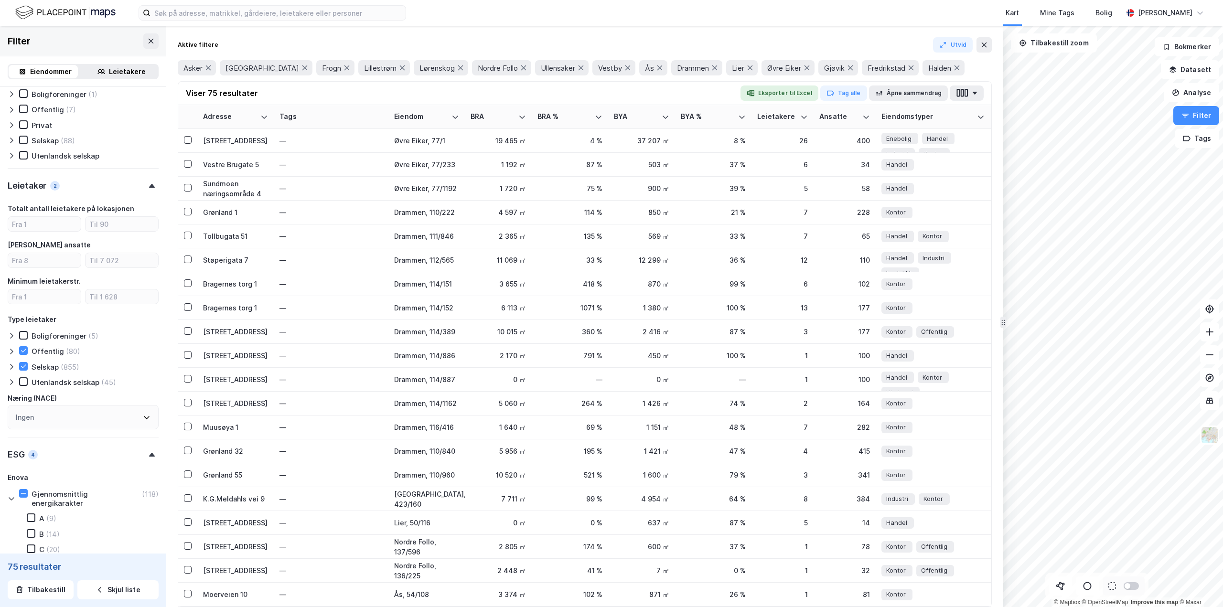
click at [23, 381] on icon at bounding box center [23, 381] width 7 height 7
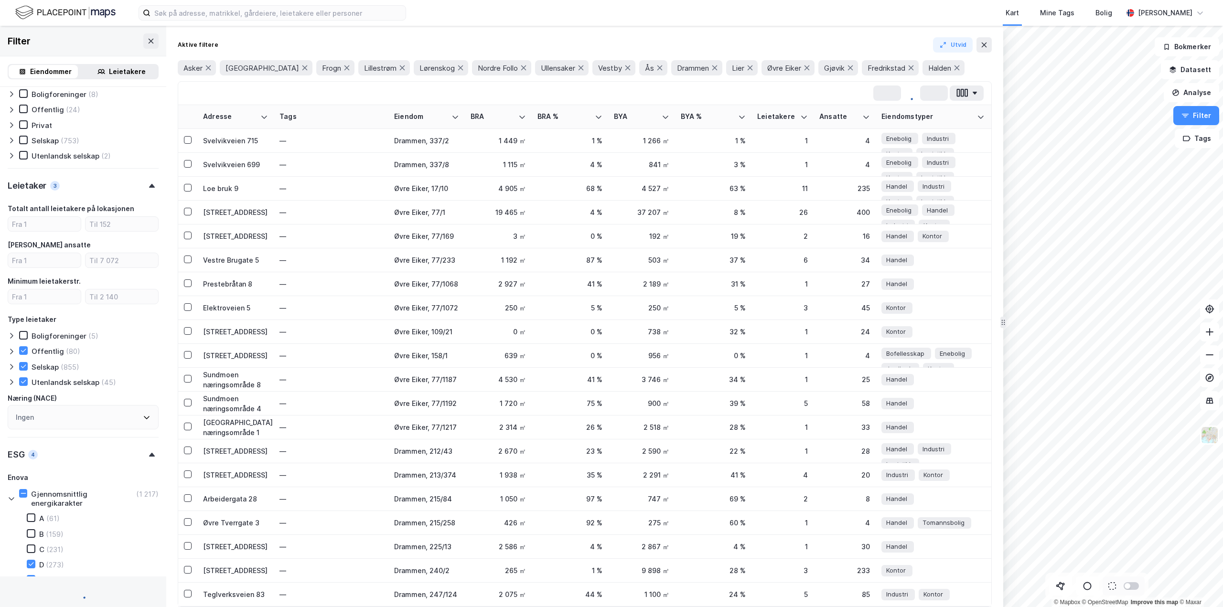
type input "--- (766)"
type input "Inkluder (766)"
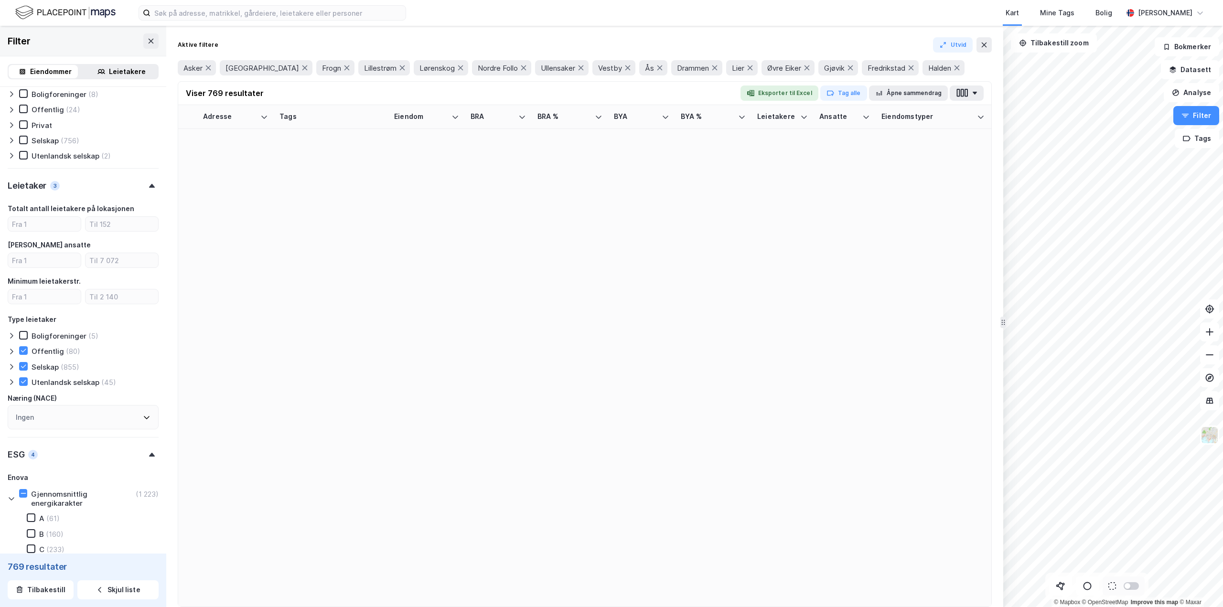
type input "--- (769)"
type input "Inkluder (769)"
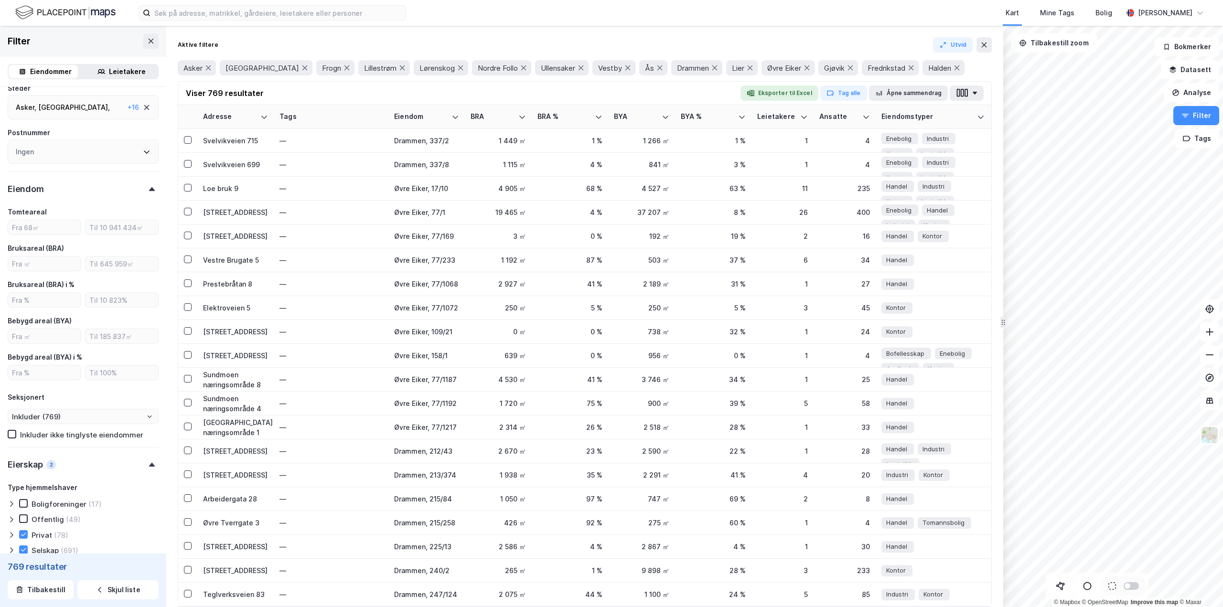
scroll to position [393, 0]
click at [149, 195] on icon at bounding box center [152, 194] width 6 height 4
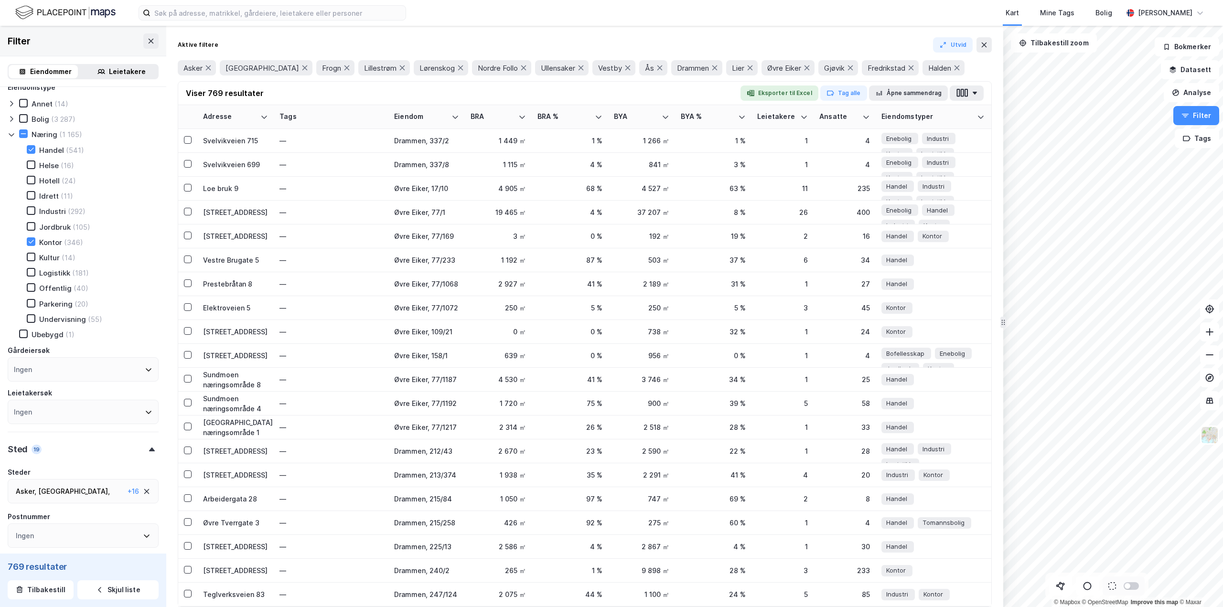
scroll to position [0, 0]
click at [974, 97] on button "button" at bounding box center [967, 93] width 34 height 15
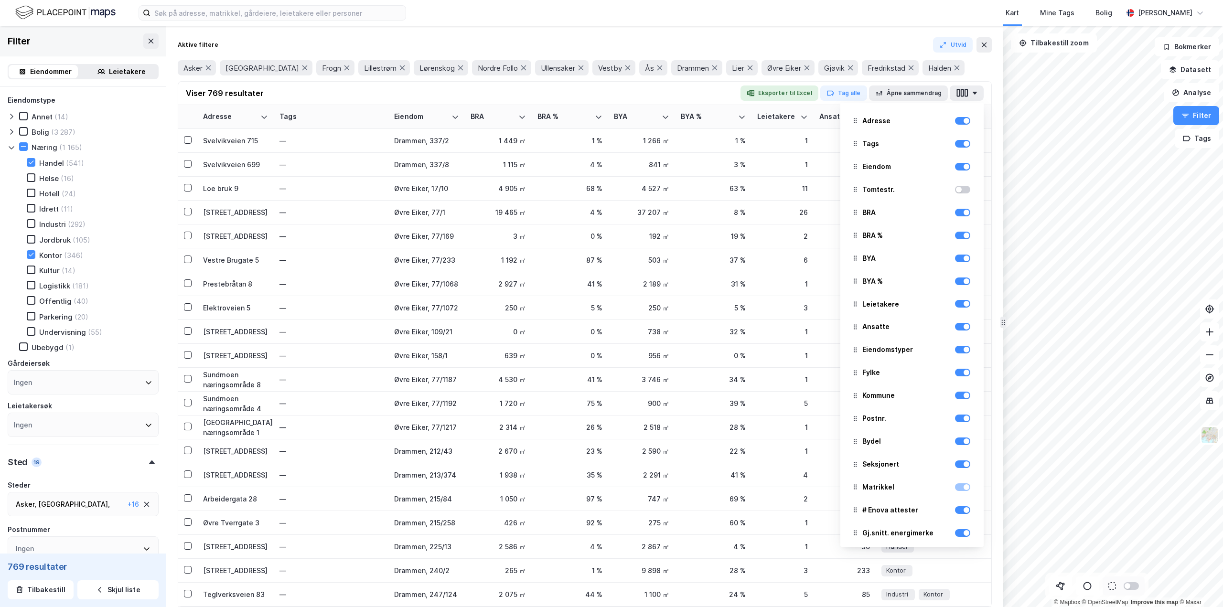
click at [955, 152] on div "Tags" at bounding box center [912, 143] width 128 height 21
click at [964, 145] on div at bounding box center [967, 144] width 6 height 6
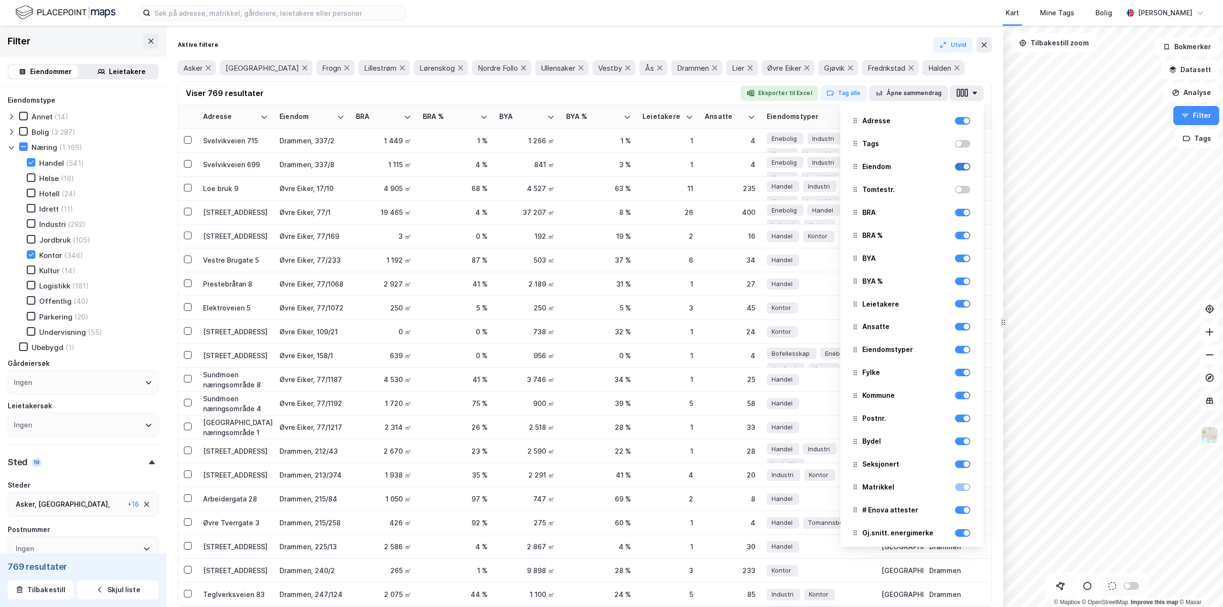
click at [961, 170] on div at bounding box center [962, 167] width 15 height 8
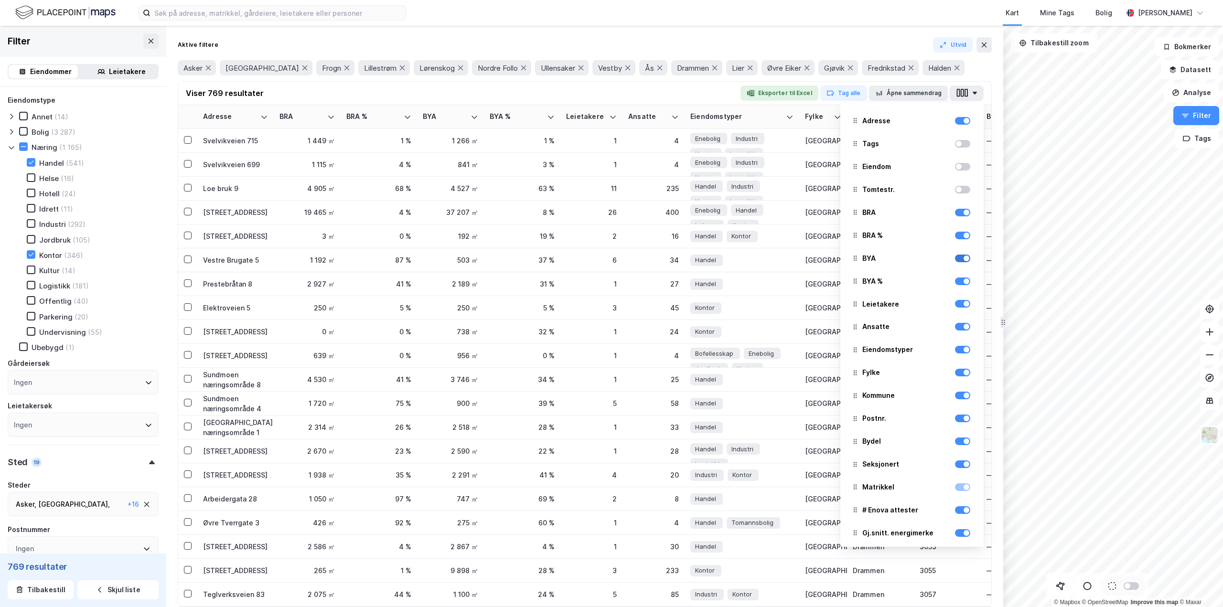
click at [964, 259] on div at bounding box center [967, 259] width 6 height 6
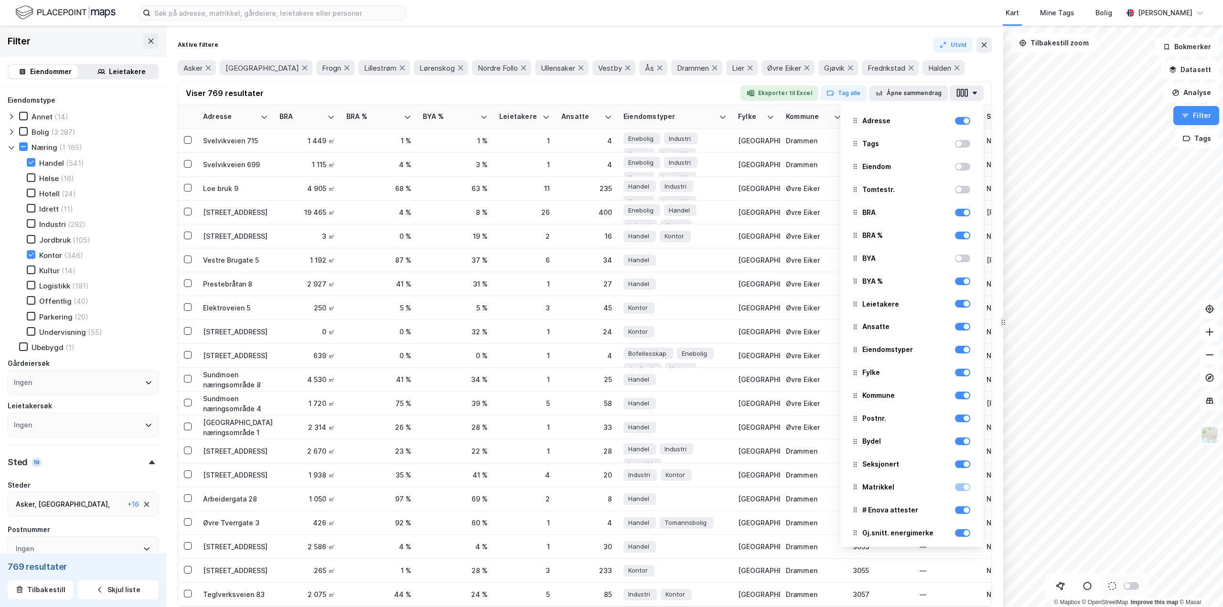
click at [959, 285] on div at bounding box center [962, 281] width 15 height 11
click at [964, 283] on div at bounding box center [967, 282] width 6 height 6
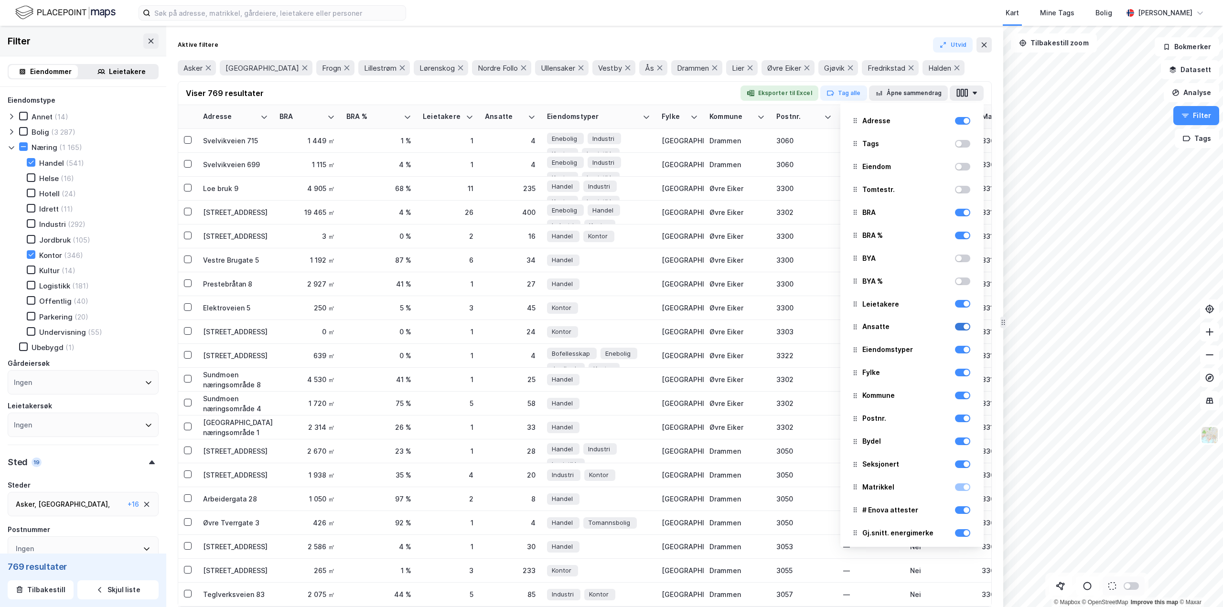
click at [964, 329] on div at bounding box center [967, 327] width 6 height 6
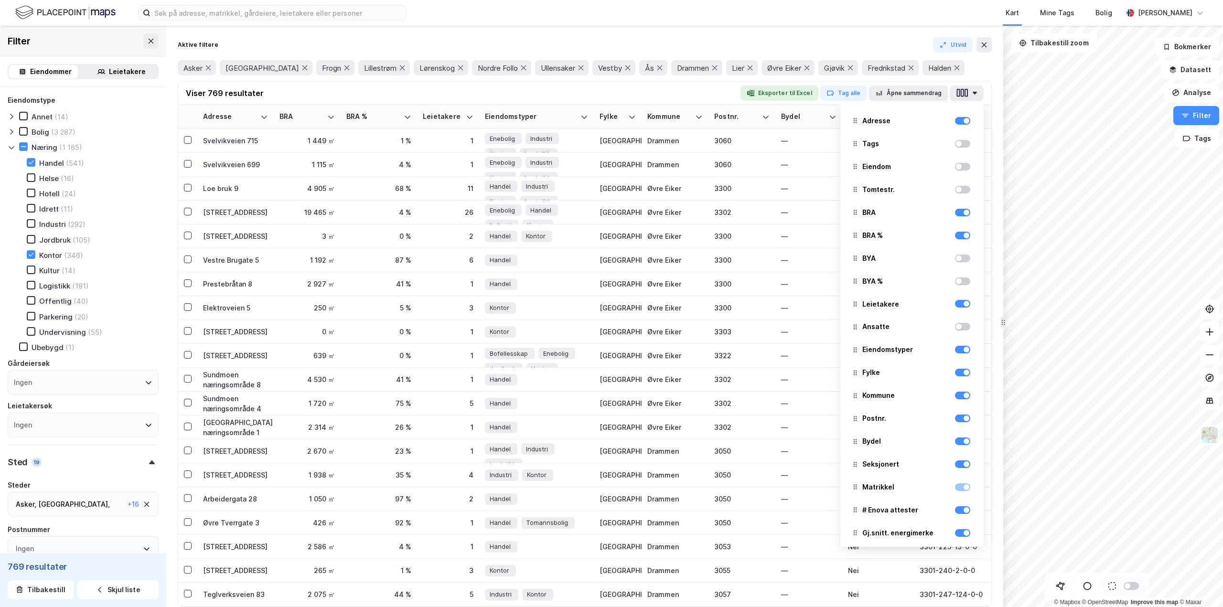
scroll to position [48, 0]
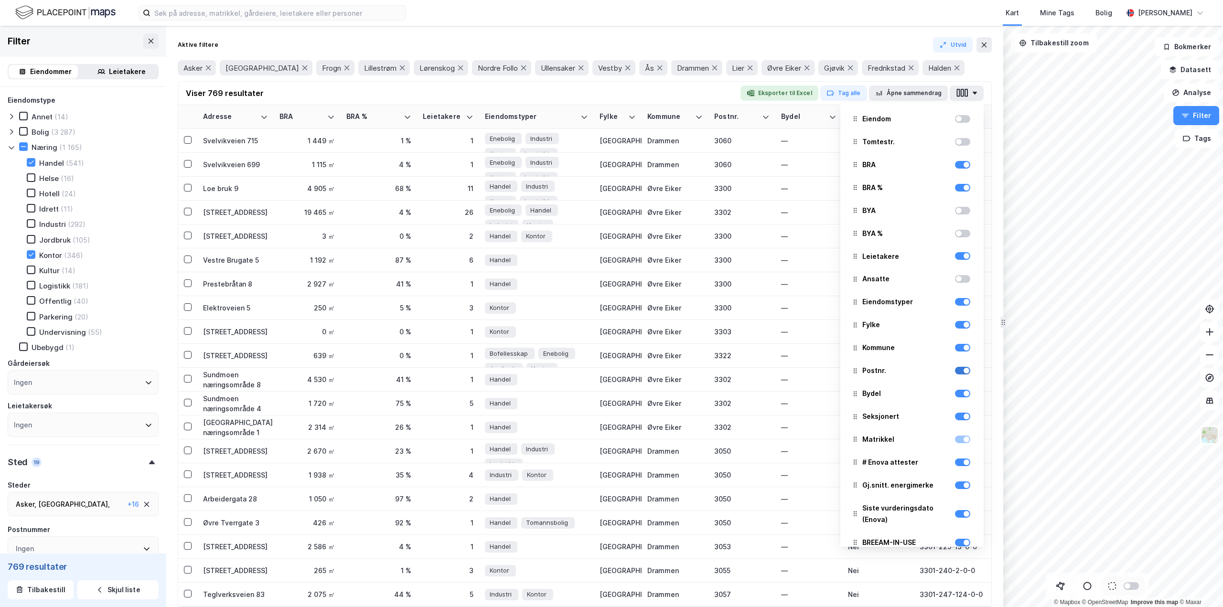
click at [964, 371] on div at bounding box center [967, 371] width 6 height 6
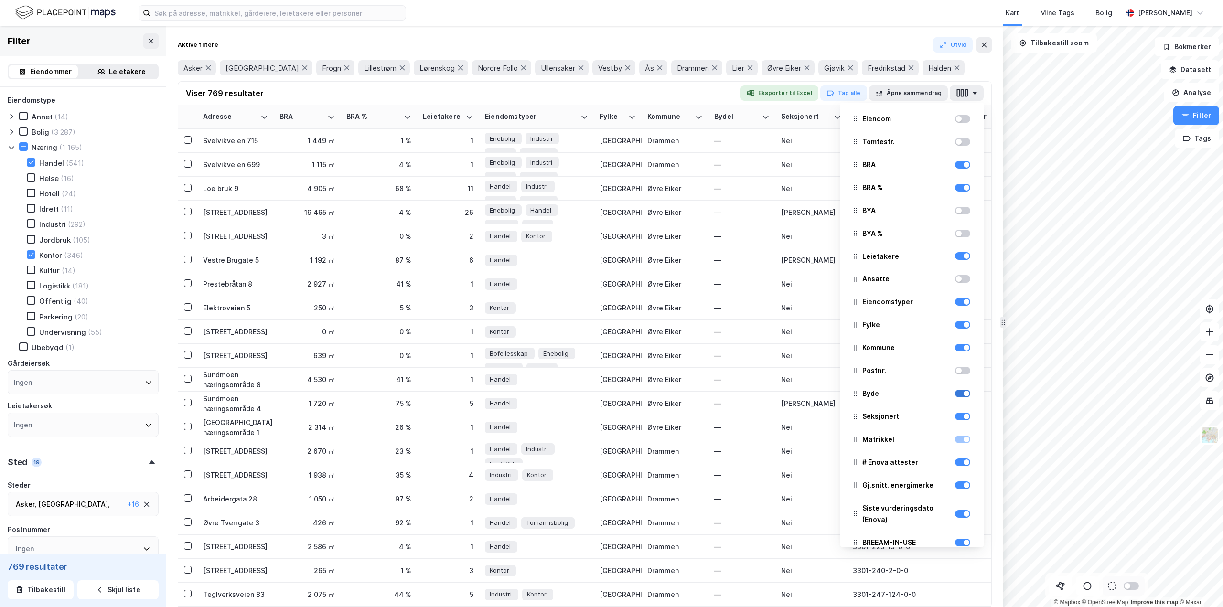
click at [964, 394] on div at bounding box center [967, 394] width 6 height 6
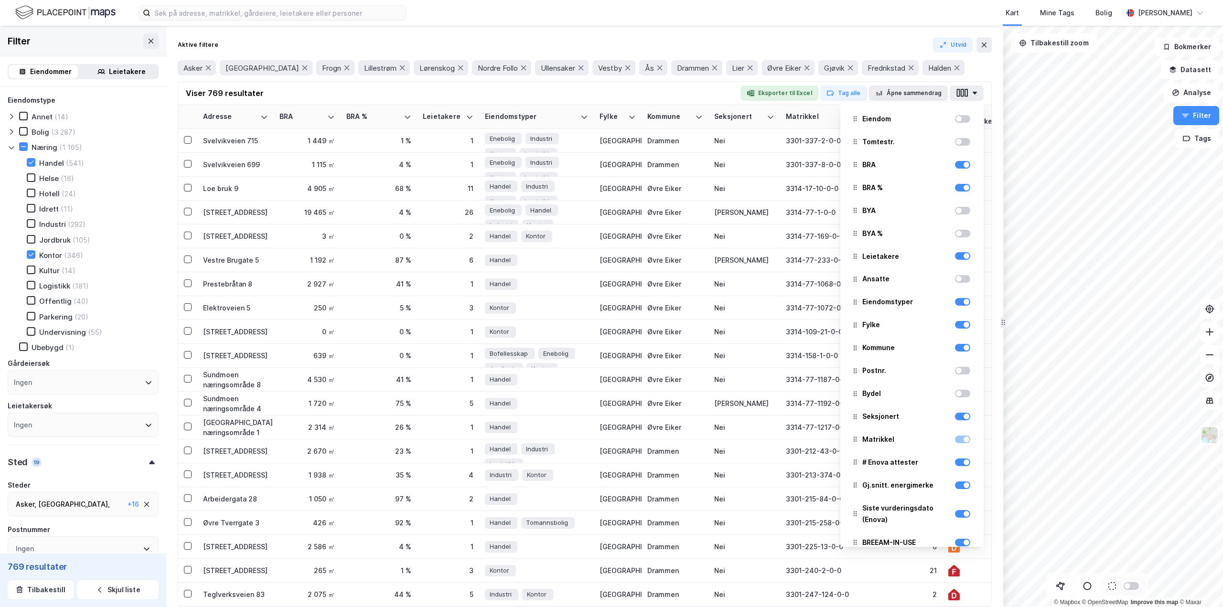
click at [962, 422] on div at bounding box center [962, 416] width 15 height 11
click at [960, 421] on div at bounding box center [962, 416] width 15 height 11
click at [964, 419] on div at bounding box center [967, 417] width 6 height 6
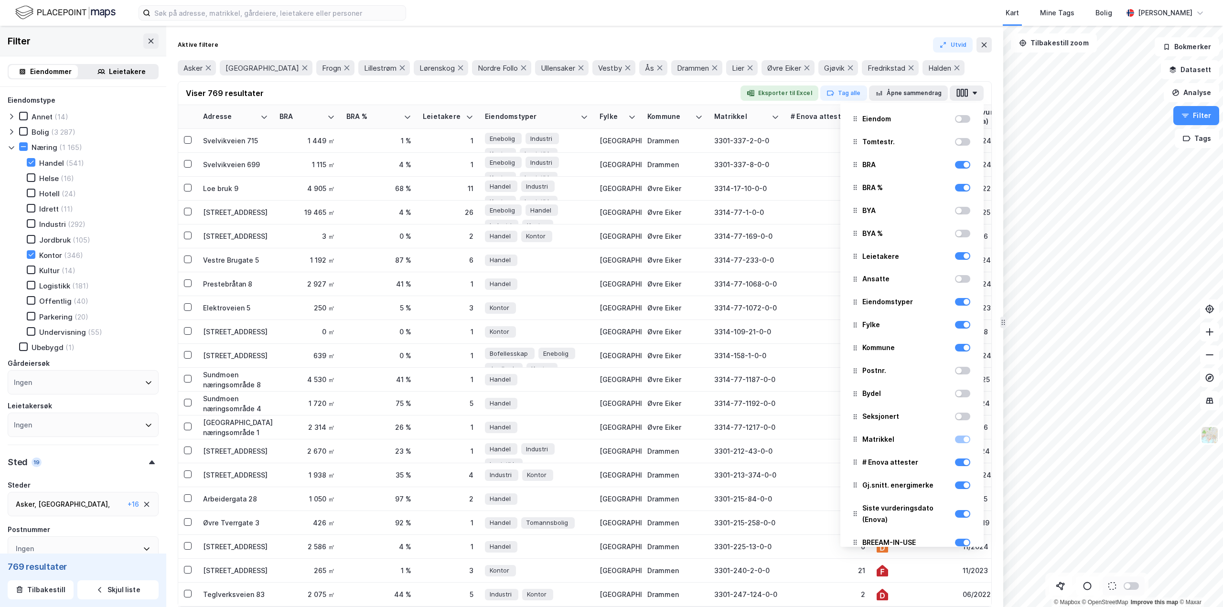
click at [964, 440] on div at bounding box center [967, 440] width 6 height 6
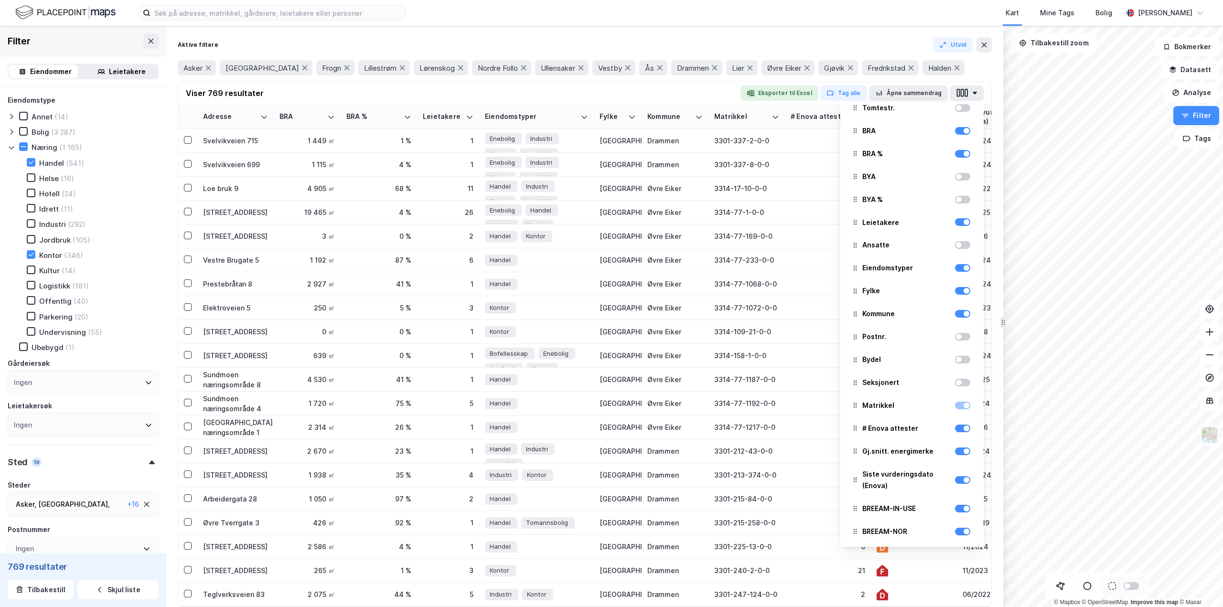
scroll to position [96, 0]
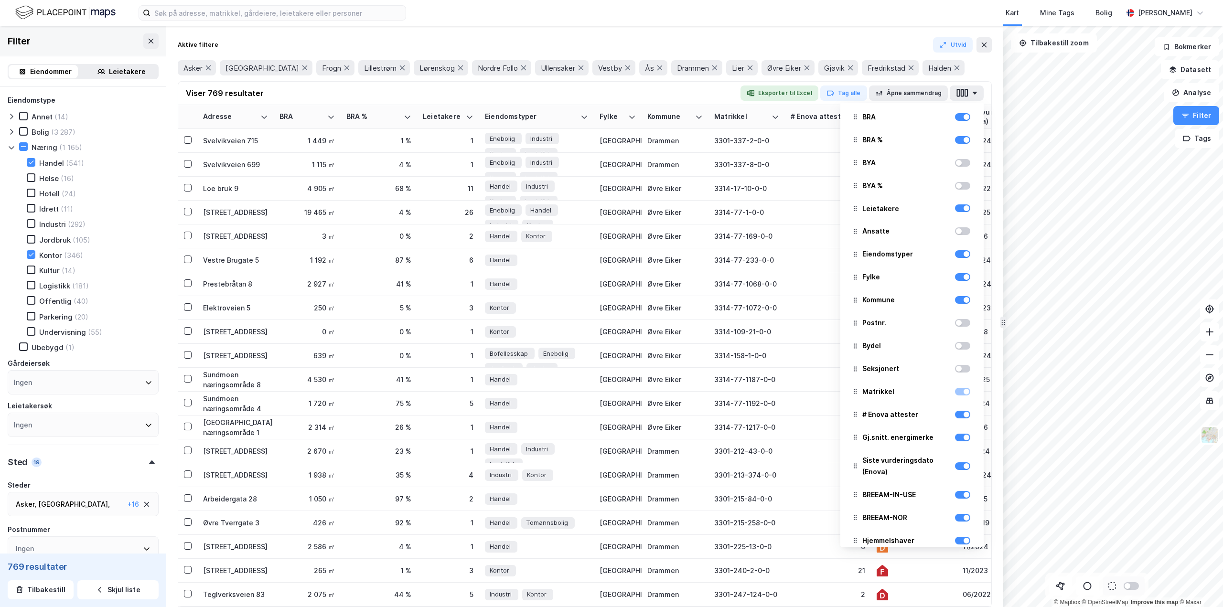
click at [964, 392] on div at bounding box center [967, 392] width 6 height 6
click at [955, 393] on div at bounding box center [962, 392] width 15 height 8
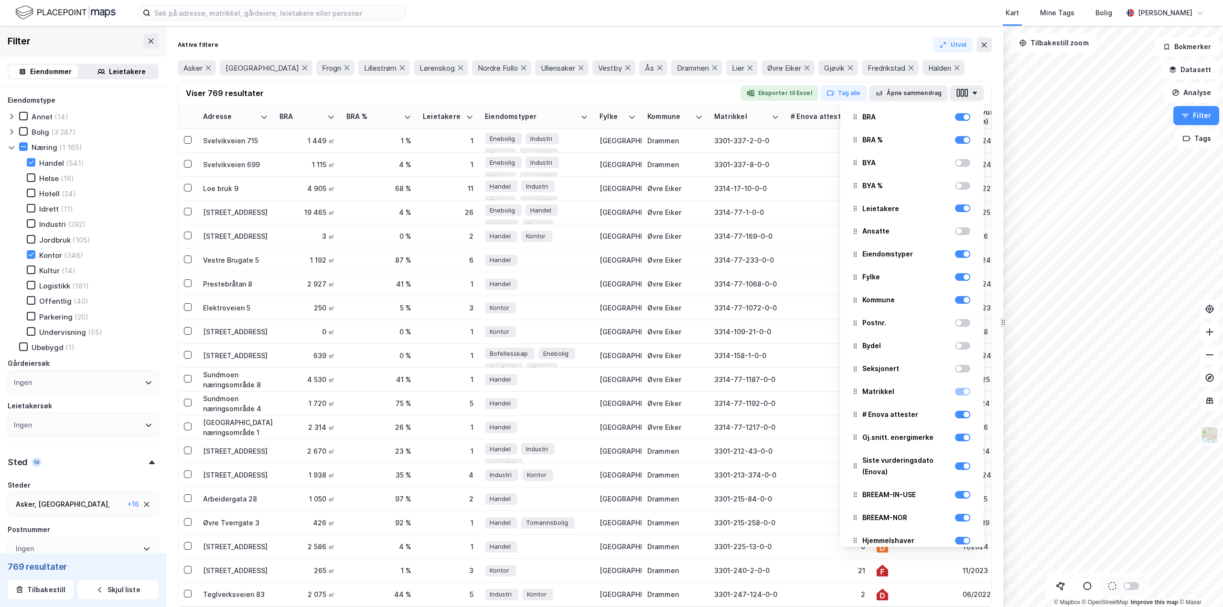
click at [964, 391] on div at bounding box center [967, 392] width 6 height 6
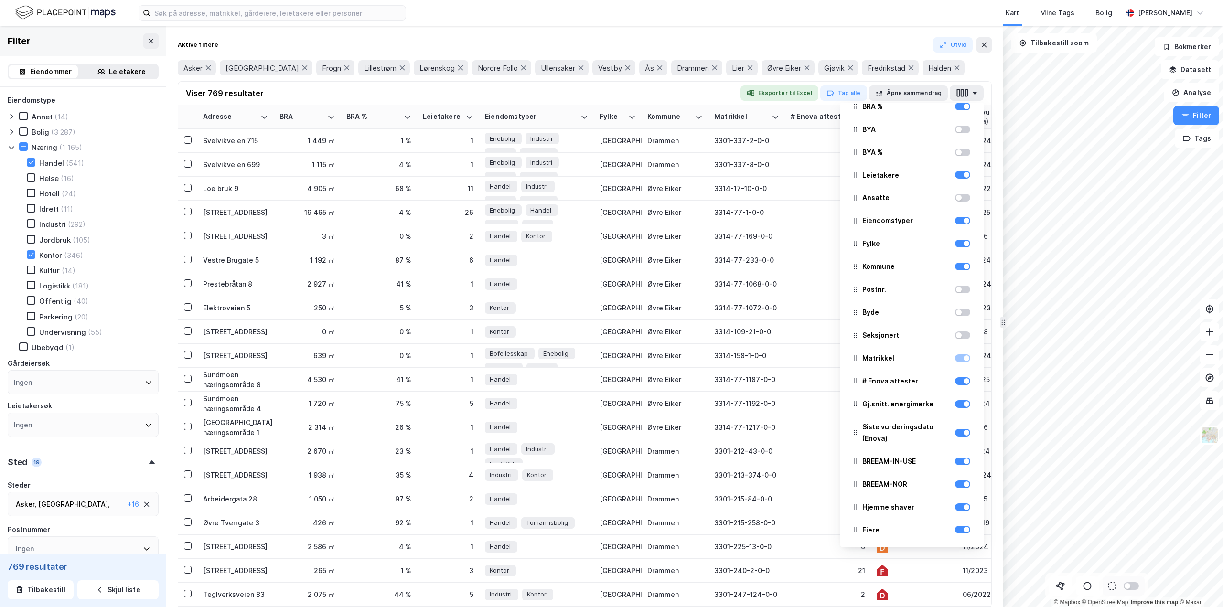
scroll to position [143, 0]
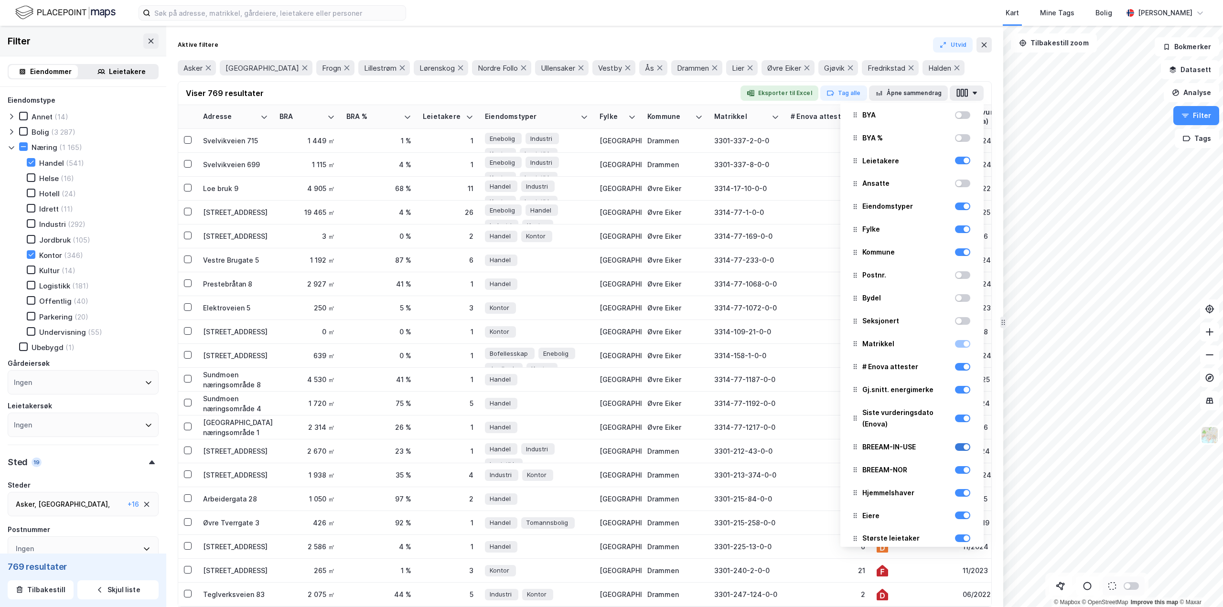
click at [959, 450] on div at bounding box center [962, 447] width 15 height 8
click at [964, 472] on div at bounding box center [967, 470] width 6 height 6
click at [964, 493] on div at bounding box center [967, 493] width 6 height 6
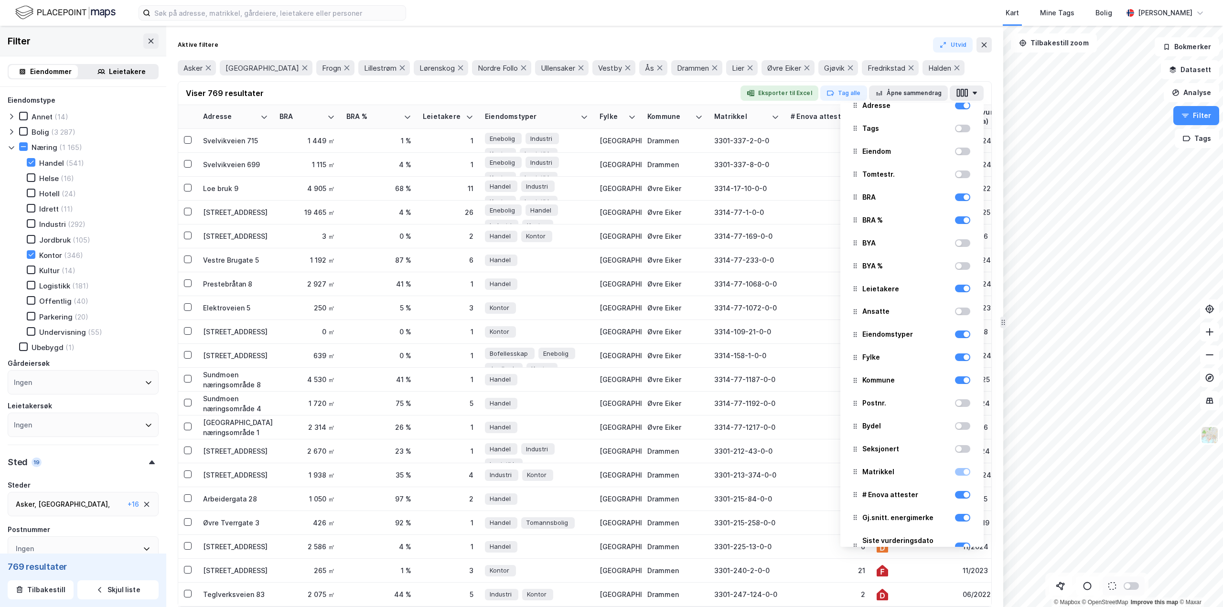
scroll to position [0, 0]
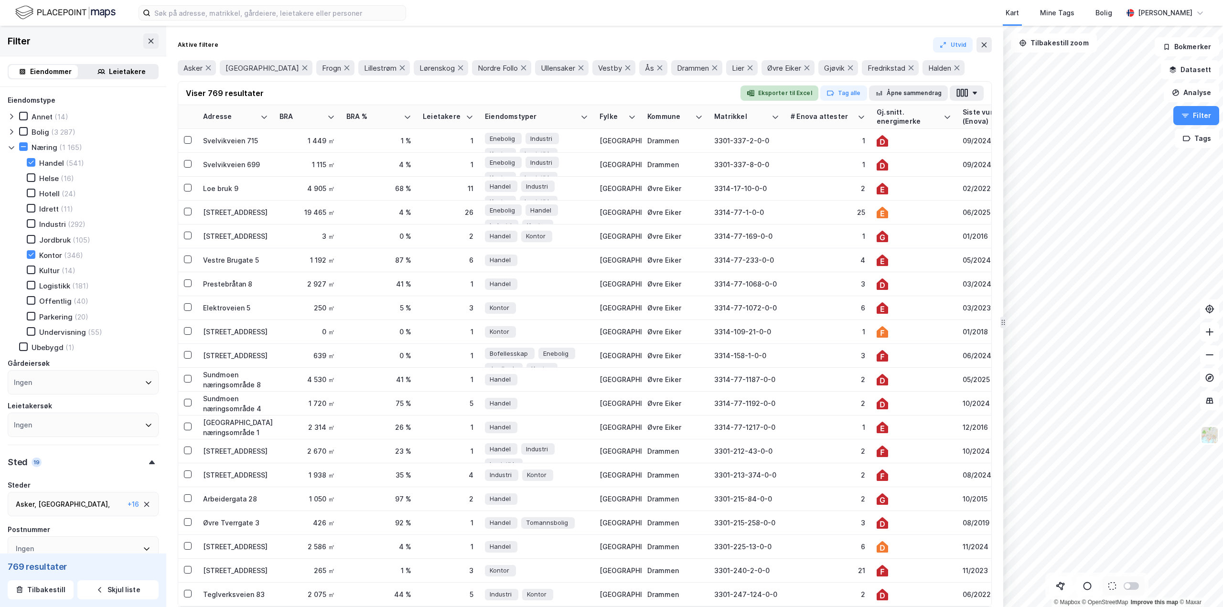
click at [794, 95] on button "Eksporter til Excel" at bounding box center [780, 93] width 78 height 15
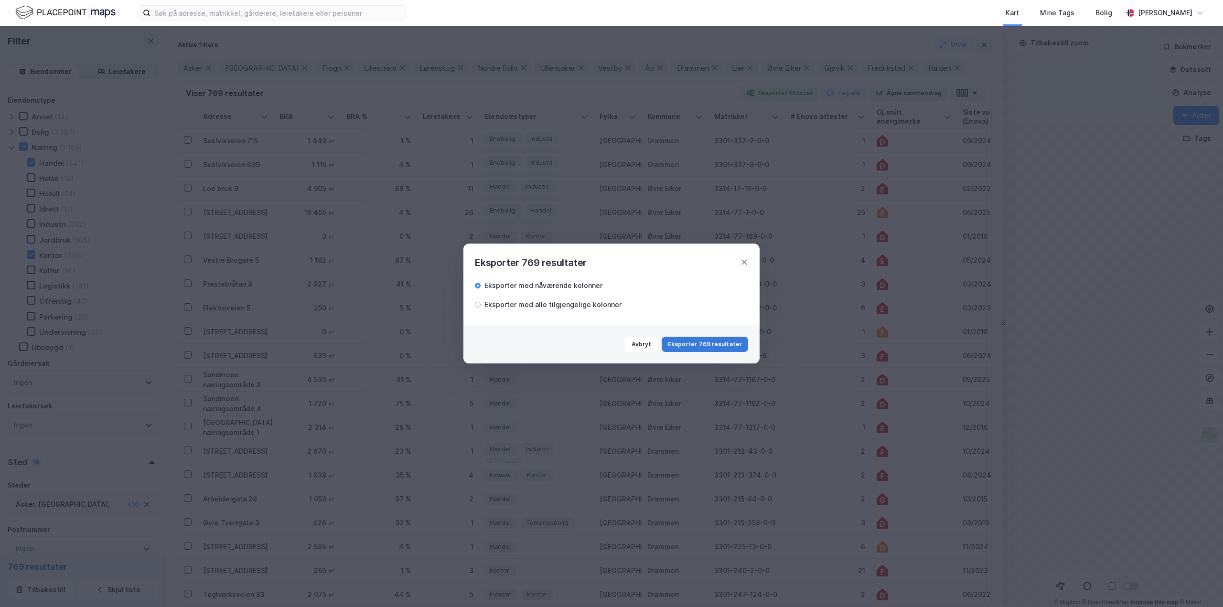
click at [718, 343] on button "Eksporter 769 resultater" at bounding box center [705, 344] width 86 height 15
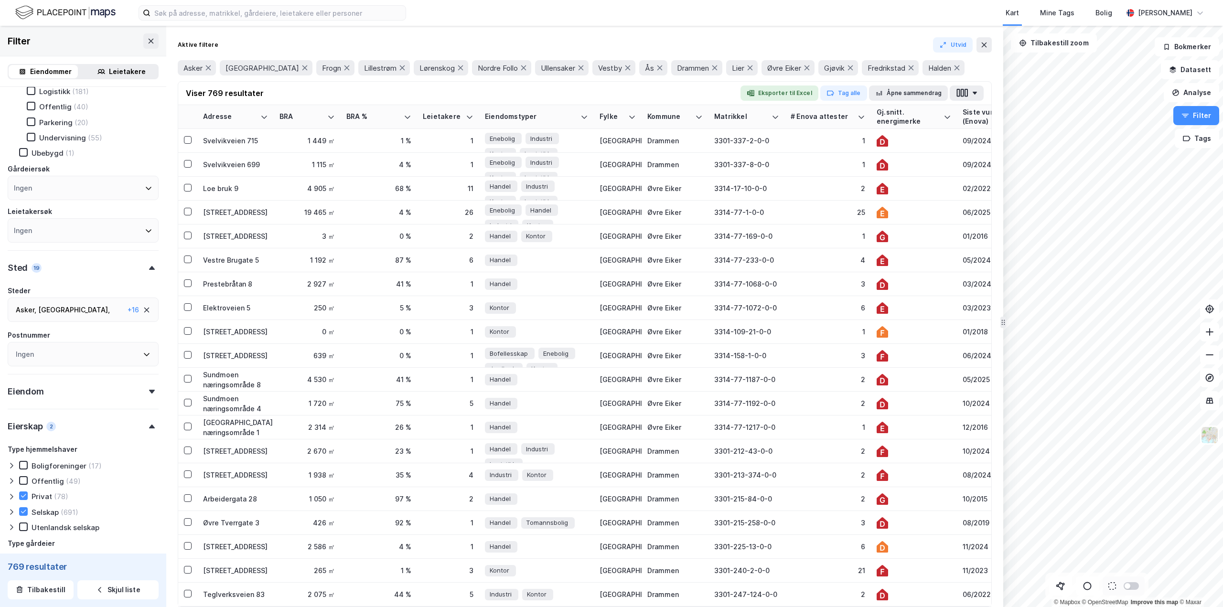
scroll to position [34, 0]
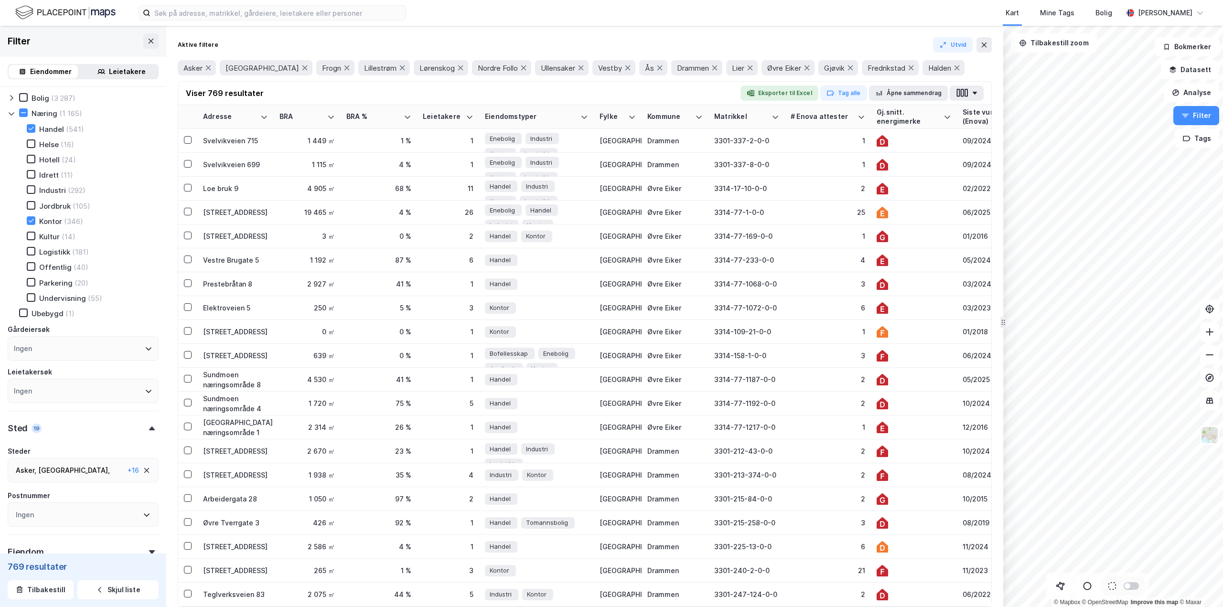
click at [119, 469] on div "Asker , [GEOGRAPHIC_DATA] , Frogn ... [GEOGRAPHIC_DATA] , [GEOGRAPHIC_DATA] , […" at bounding box center [83, 470] width 151 height 24
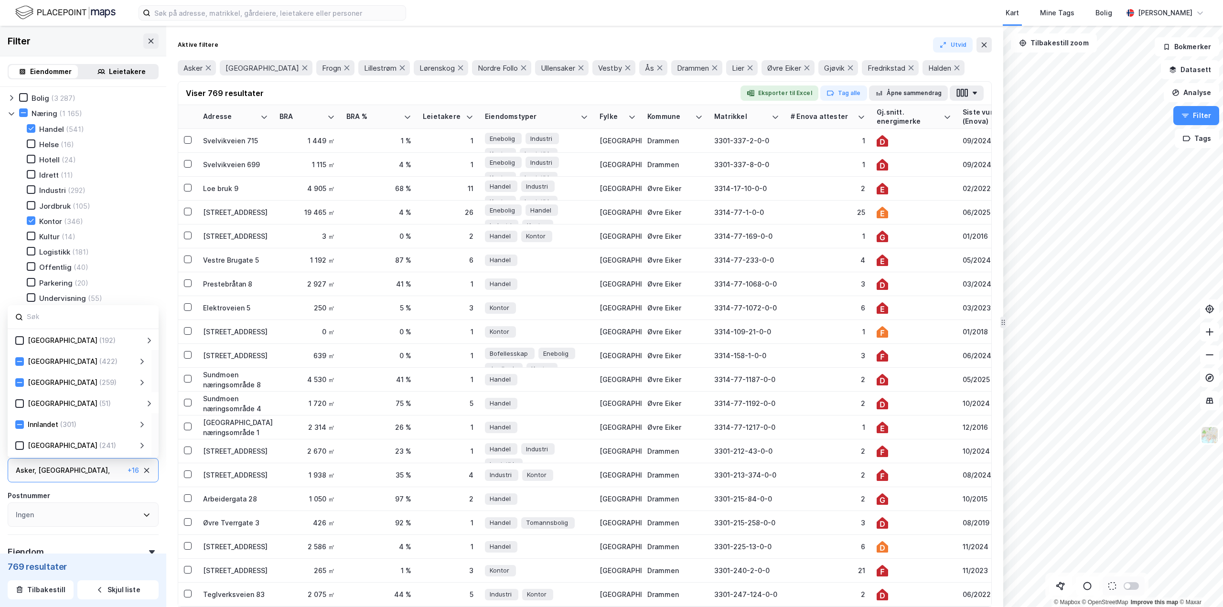
click at [141, 422] on icon at bounding box center [141, 425] width 3 height 6
click at [32, 411] on icon at bounding box center [31, 411] width 7 height 7
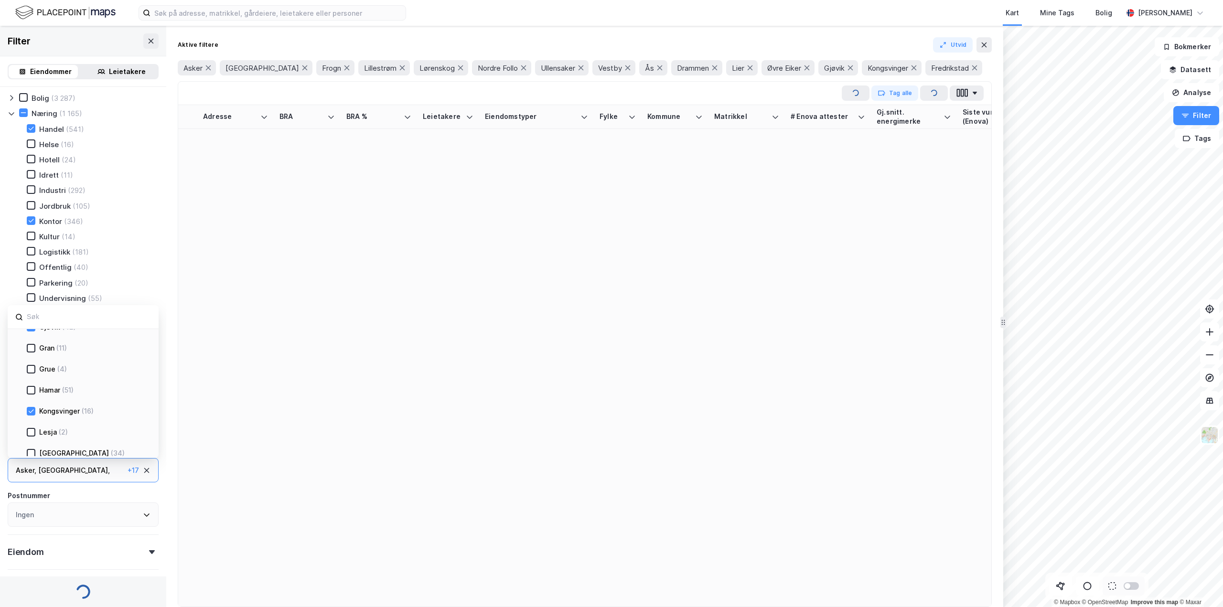
type input "--- (785)"
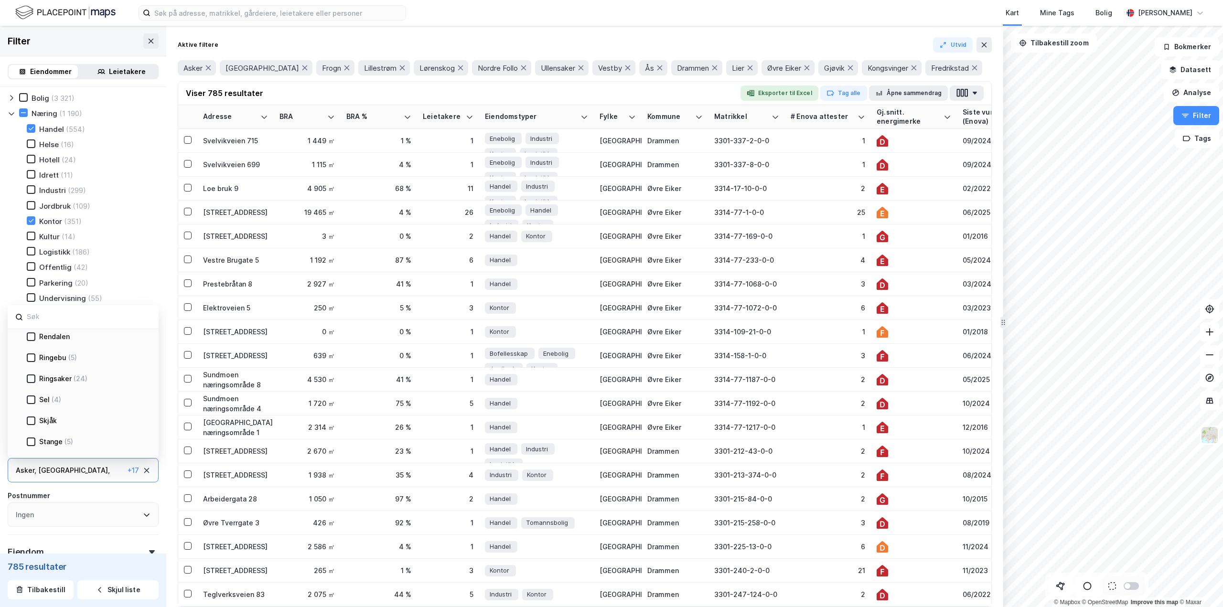
scroll to position [573, 0]
click at [1196, 142] on button "Tags" at bounding box center [1197, 138] width 44 height 19
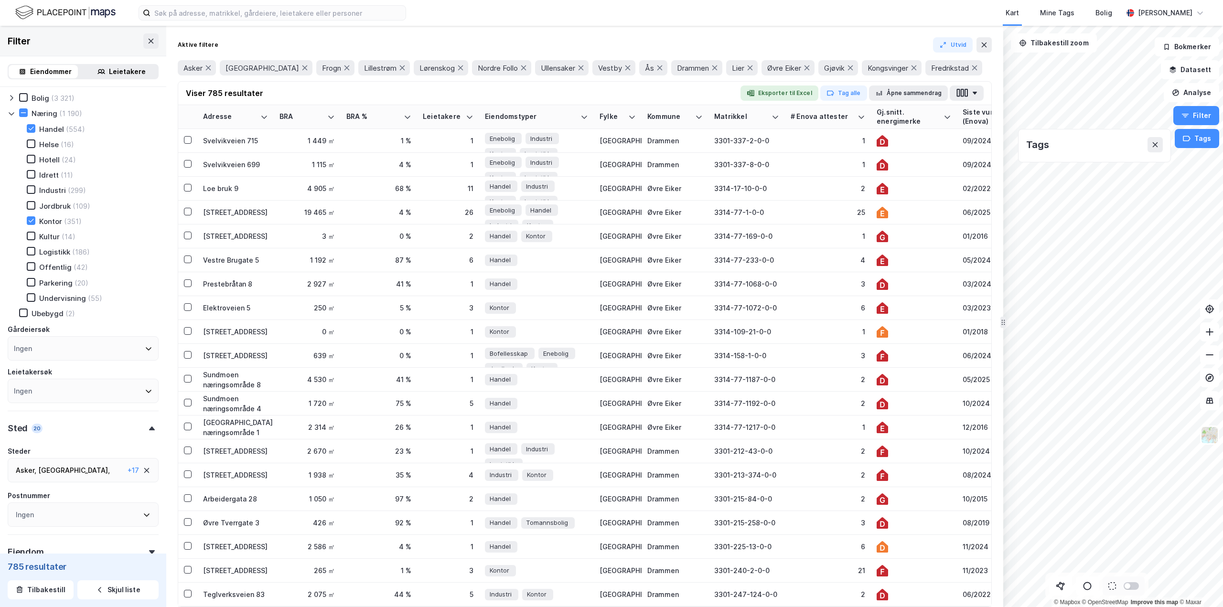
click at [1059, 149] on div "Tags" at bounding box center [1094, 144] width 137 height 15
click at [1198, 50] on button "Bokmerker" at bounding box center [1187, 46] width 64 height 19
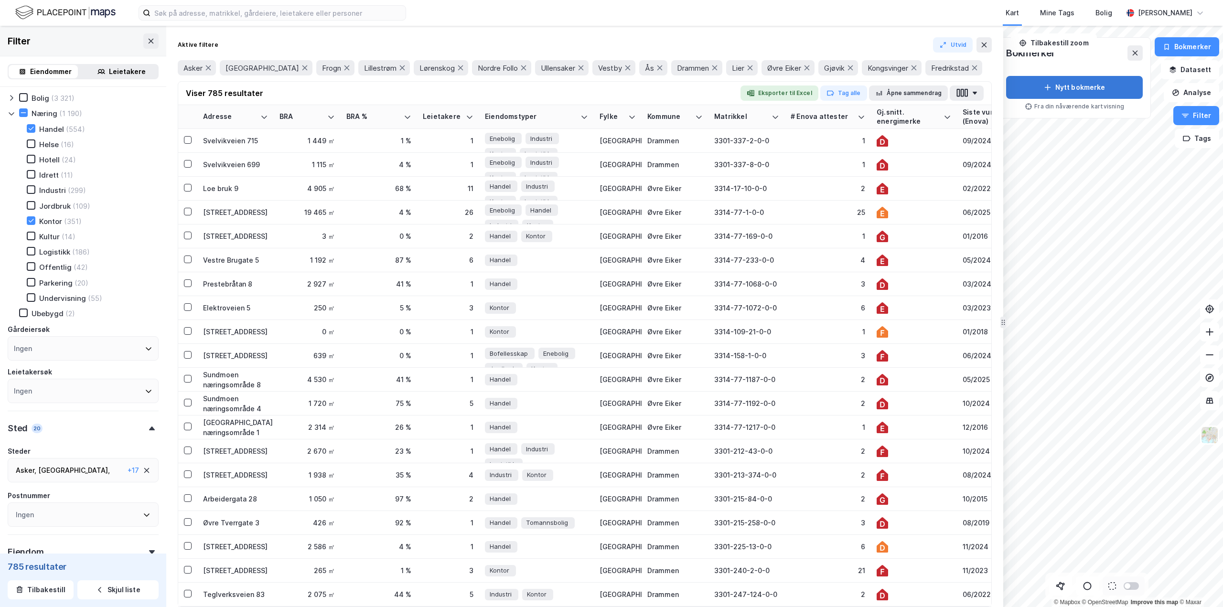
click at [1069, 85] on button "Nytt bokmerke" at bounding box center [1074, 87] width 137 height 23
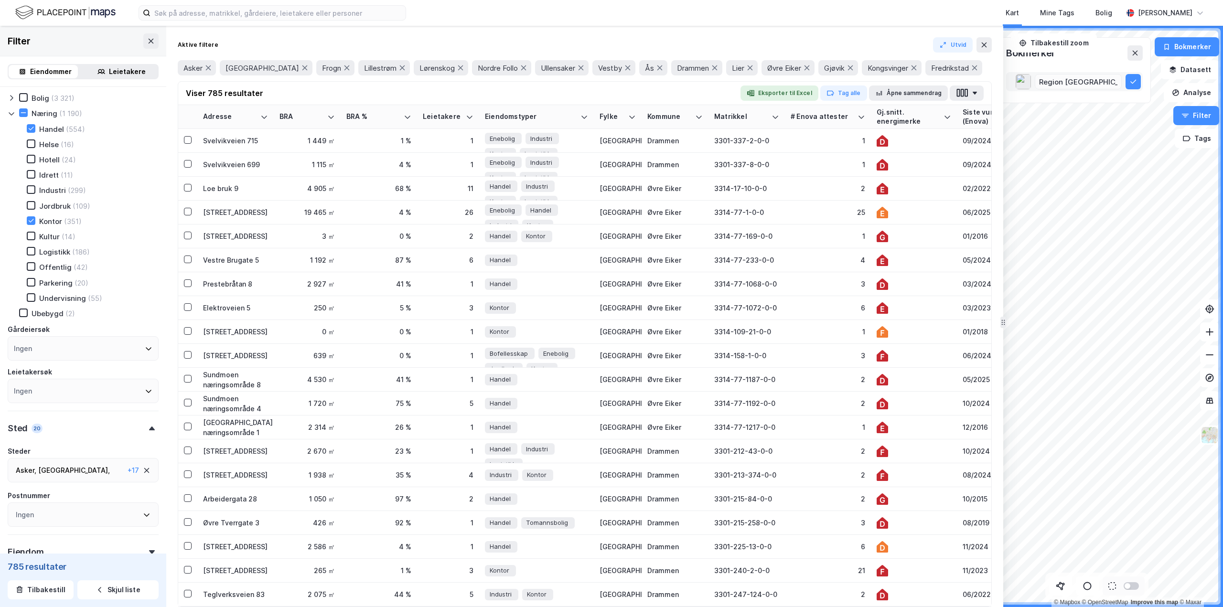
click at [40, 478] on div "Frogn ..." at bounding box center [28, 483] width 24 height 11
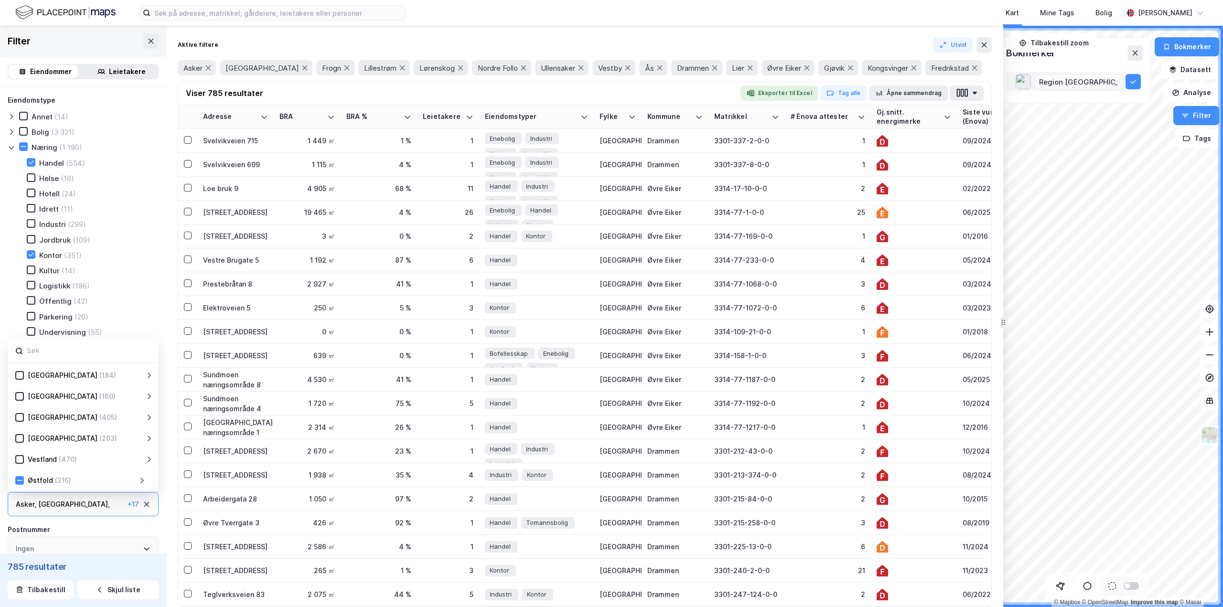
scroll to position [93, 0]
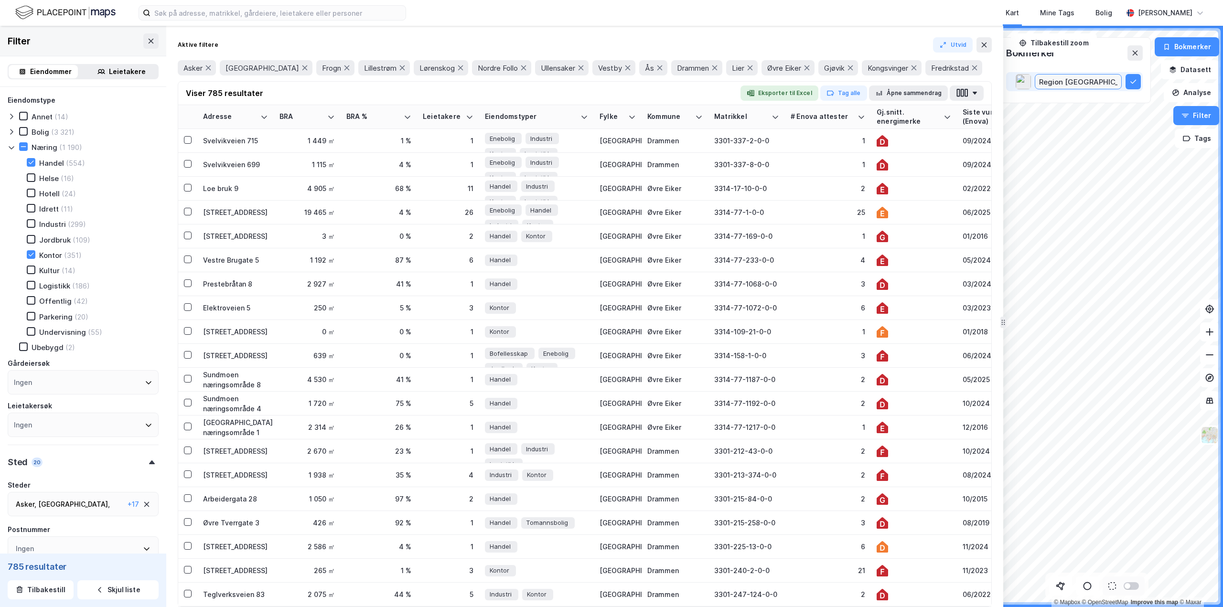
click at [1087, 85] on input "Region [GEOGRAPHIC_DATA]" at bounding box center [1078, 82] width 86 height 14
type input "Region [GEOGRAPHIC_DATA]/[GEOGRAPHIC_DATA]"
click at [1136, 82] on icon at bounding box center [1133, 82] width 8 height 8
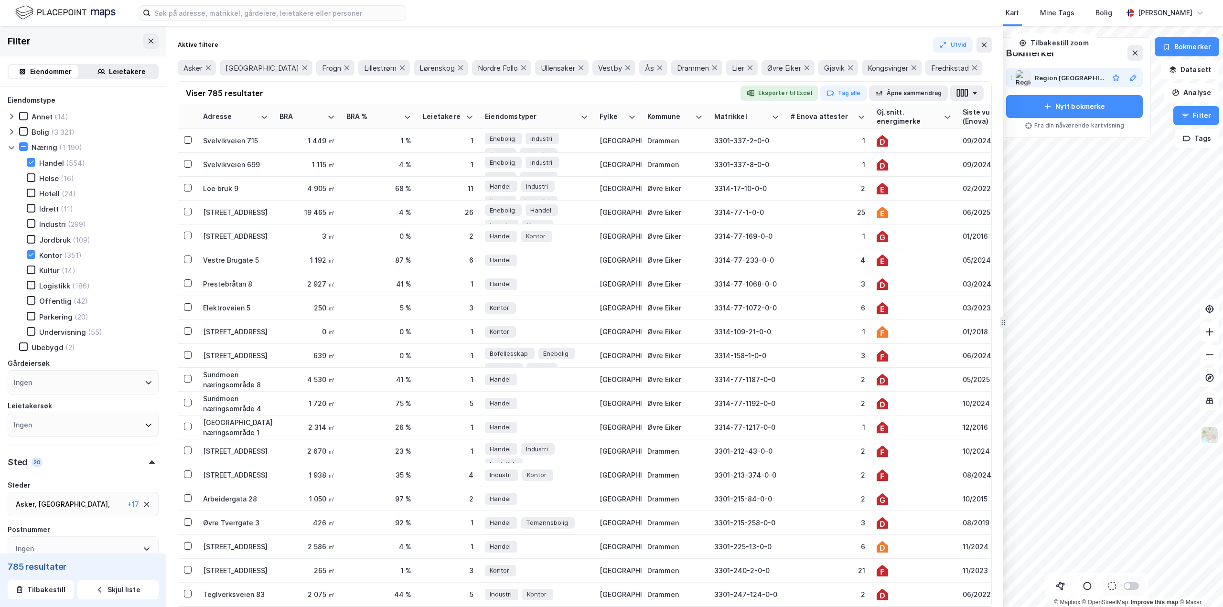
click at [1073, 79] on div "Region [GEOGRAPHIC_DATA]/[GEOGRAPHIC_DATA]" at bounding box center [1070, 77] width 70 height 11
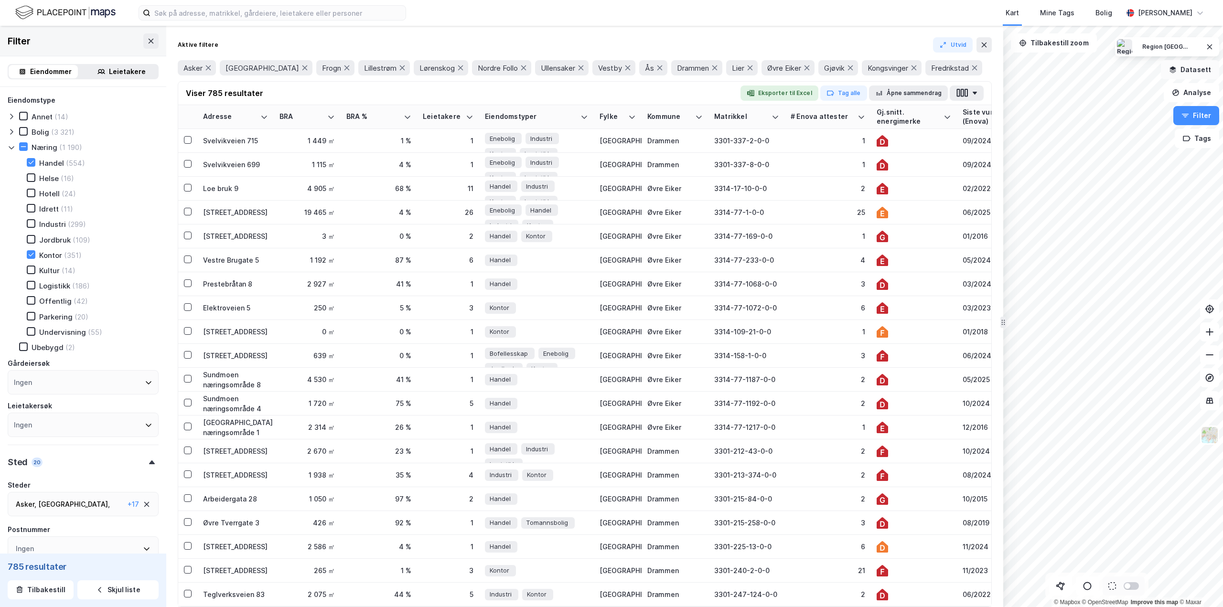
click at [1197, 73] on button "Datasett" at bounding box center [1190, 69] width 58 height 19
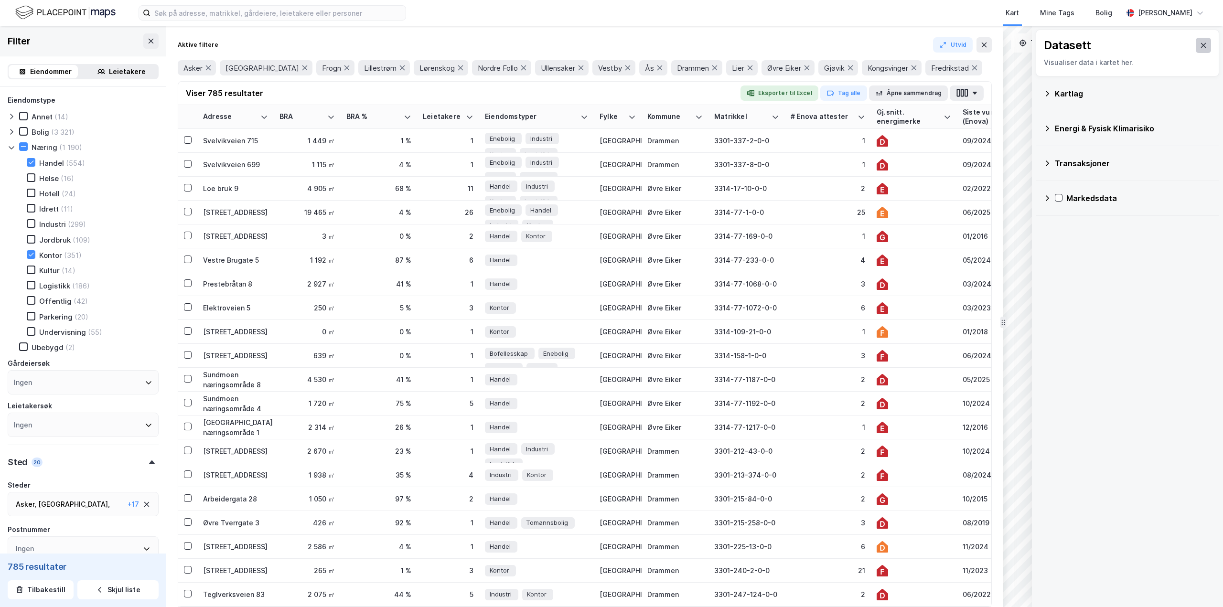
click at [1200, 48] on icon at bounding box center [1204, 46] width 8 height 8
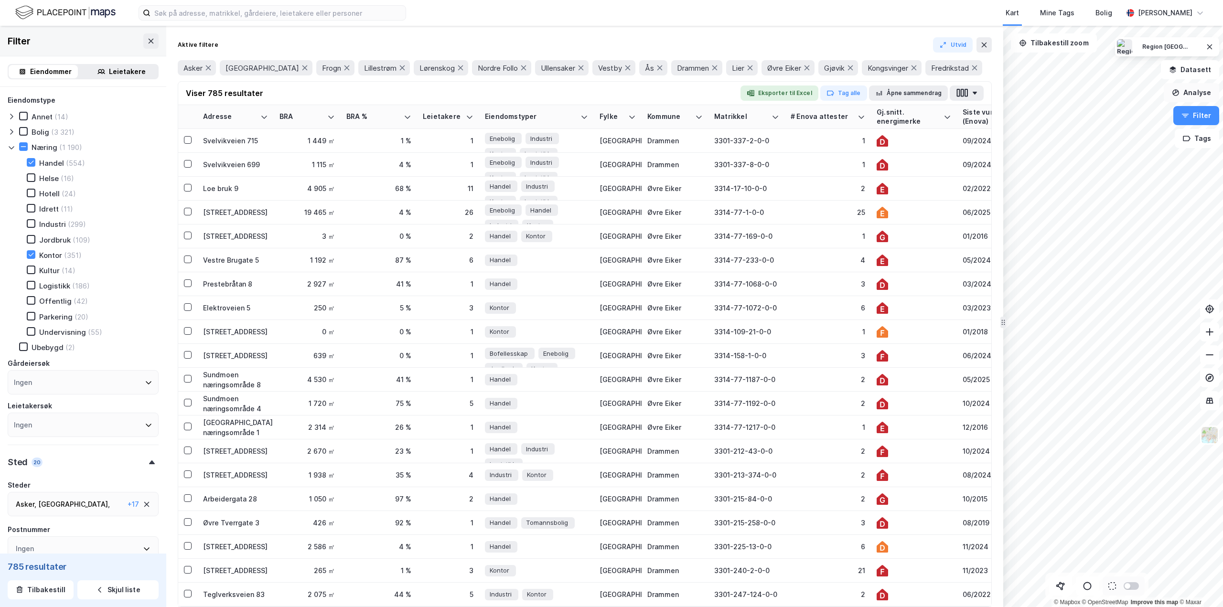
click at [1197, 100] on button "Analyse" at bounding box center [1191, 92] width 55 height 19
click at [1177, 54] on button "Region [GEOGRAPHIC_DATA]/[GEOGRAPHIC_DATA]" at bounding box center [1166, 46] width 60 height 15
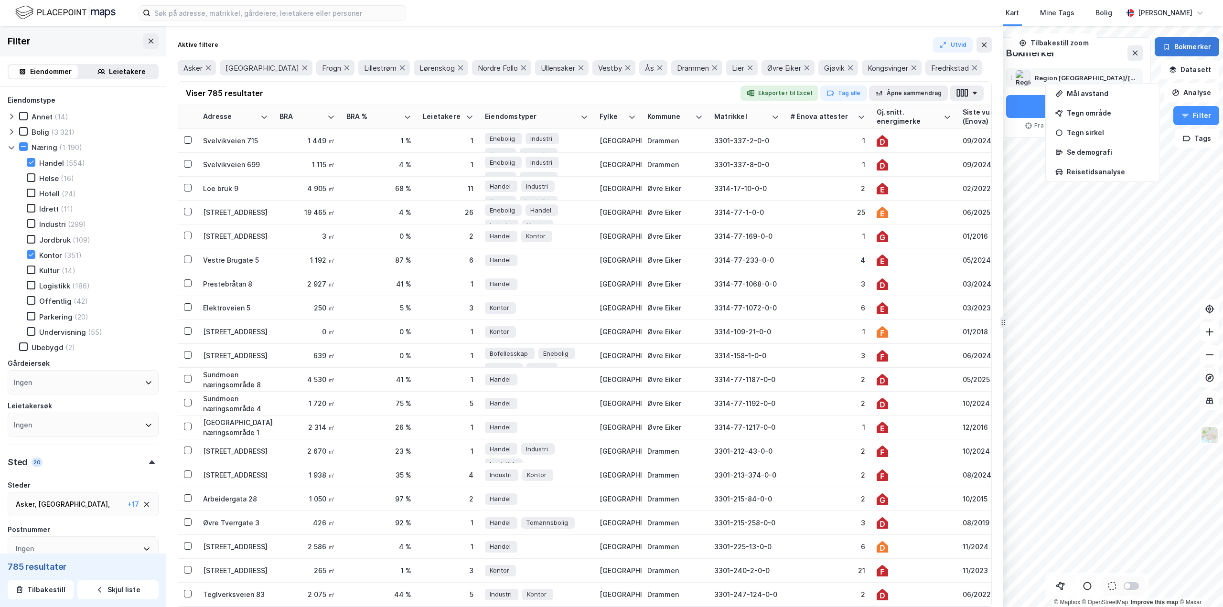
click at [1176, 49] on button "Bokmerker" at bounding box center [1187, 46] width 64 height 19
click at [1045, 11] on div "Mine Tags" at bounding box center [1057, 12] width 34 height 11
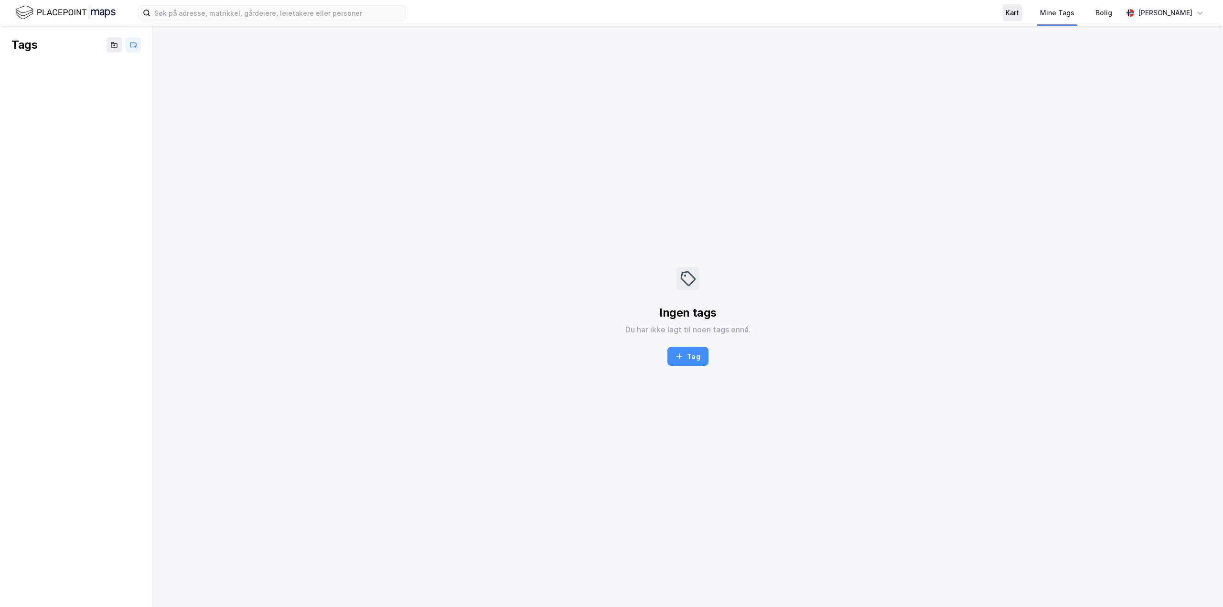
click at [1006, 16] on div "Kart" at bounding box center [1012, 12] width 13 height 11
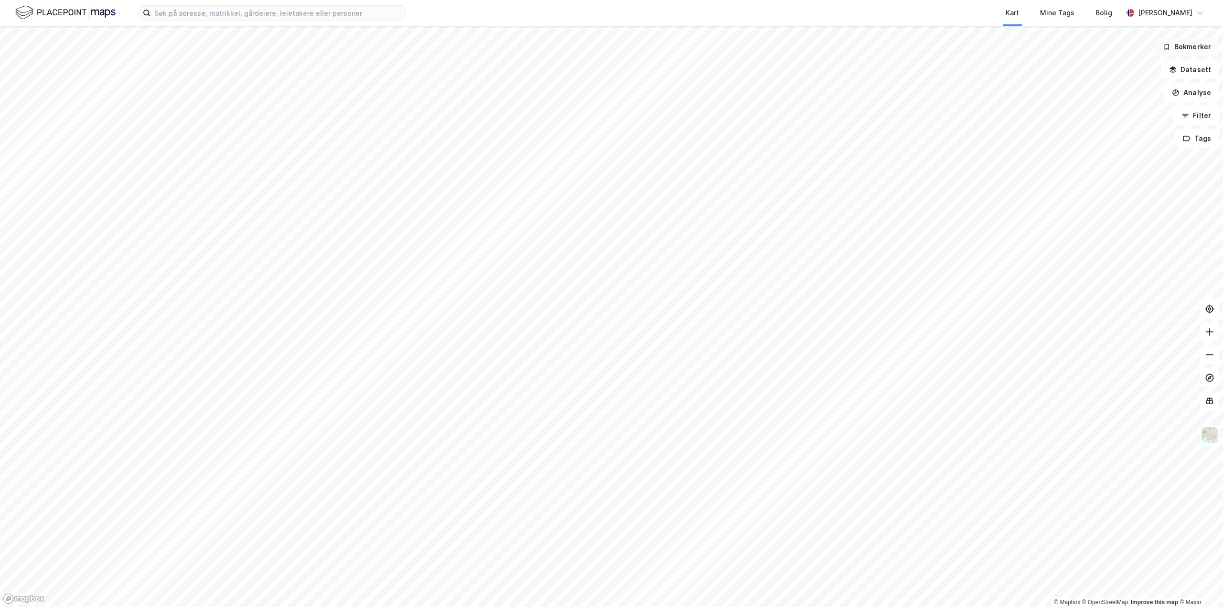
click at [1165, 47] on icon "button" at bounding box center [1167, 47] width 8 height 8
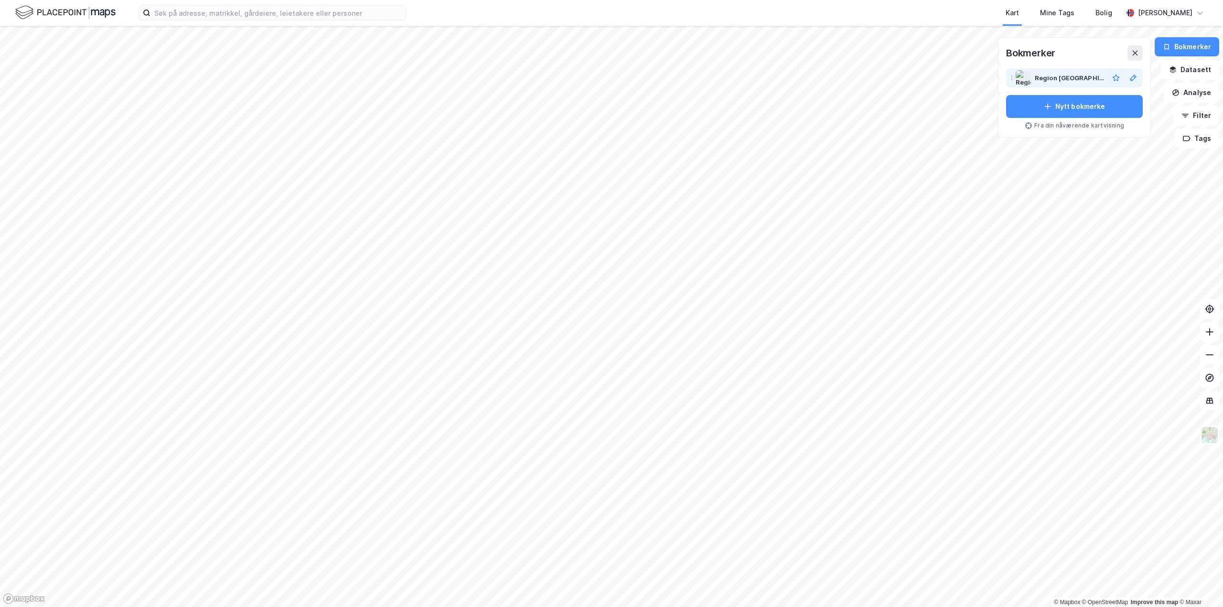
click at [1060, 77] on div "Region [GEOGRAPHIC_DATA]/[GEOGRAPHIC_DATA]" at bounding box center [1070, 77] width 70 height 11
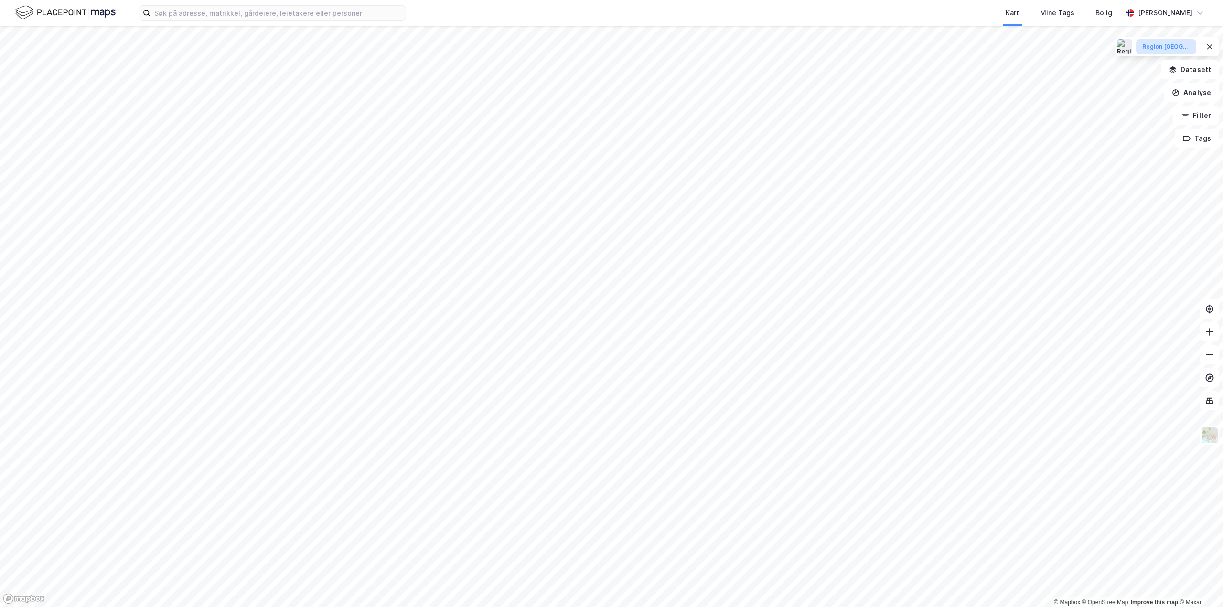
click at [1173, 45] on div "Region [GEOGRAPHIC_DATA]/[GEOGRAPHIC_DATA]" at bounding box center [1166, 47] width 48 height 8
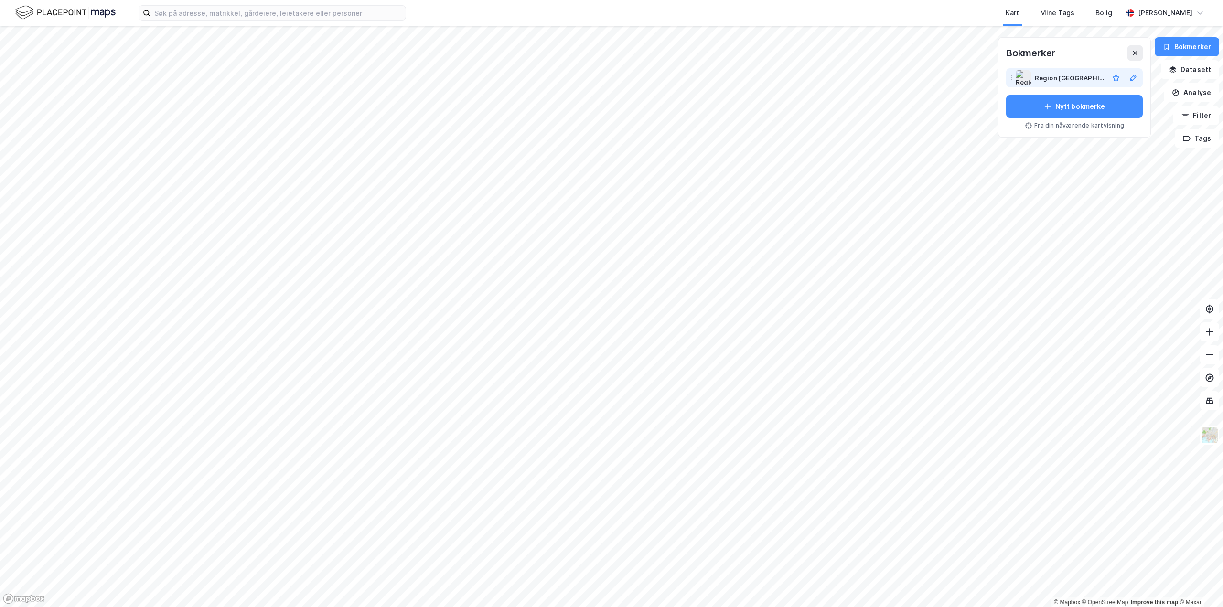
click at [1064, 75] on div "Region [GEOGRAPHIC_DATA]/[GEOGRAPHIC_DATA]" at bounding box center [1070, 77] width 70 height 11
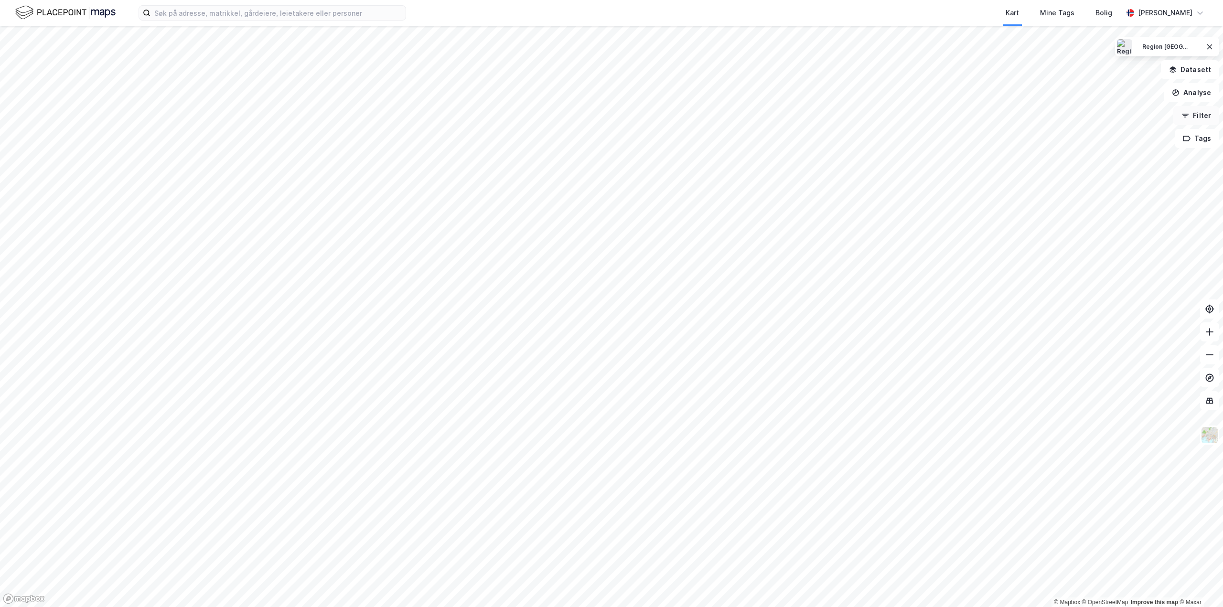
click at [1207, 118] on button "Filter" at bounding box center [1196, 115] width 46 height 19
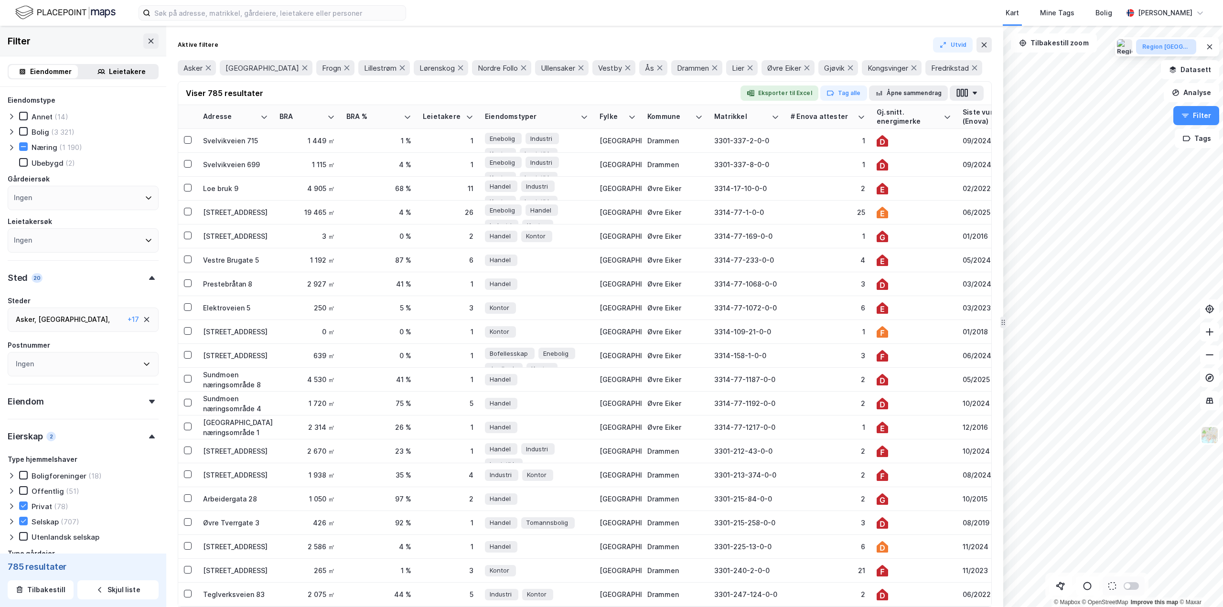
click at [1158, 50] on div "Region [GEOGRAPHIC_DATA]/[GEOGRAPHIC_DATA]" at bounding box center [1166, 47] width 48 height 8
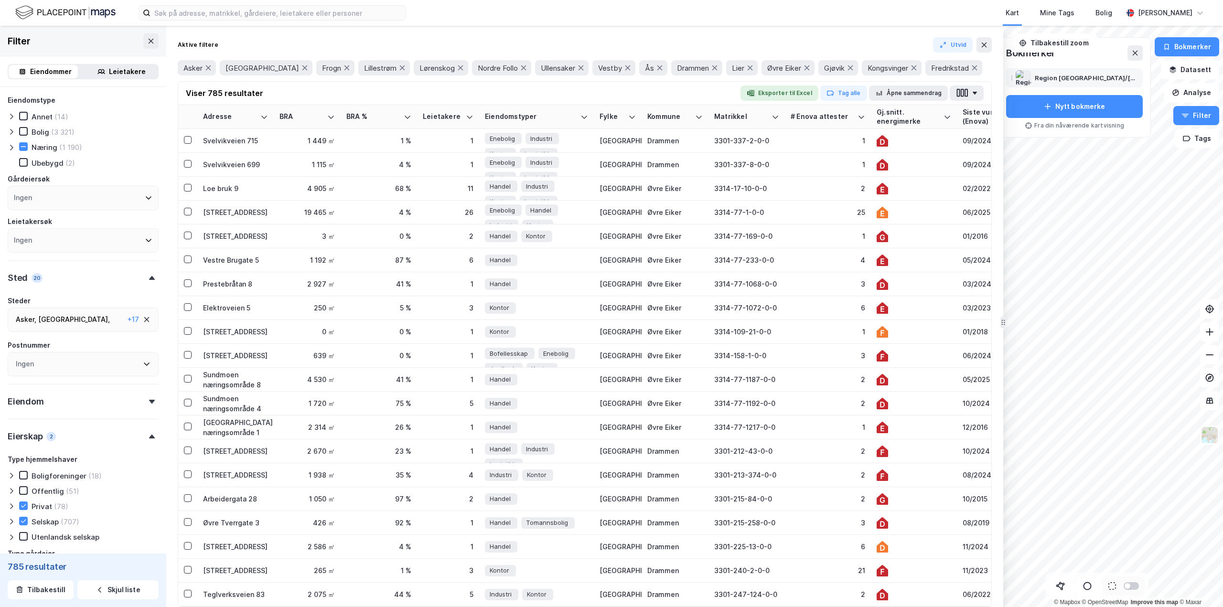
click at [1063, 125] on div "Fra din nåværende kartvisning" at bounding box center [1074, 126] width 137 height 8
click at [1204, 116] on button "Filter" at bounding box center [1196, 115] width 46 height 19
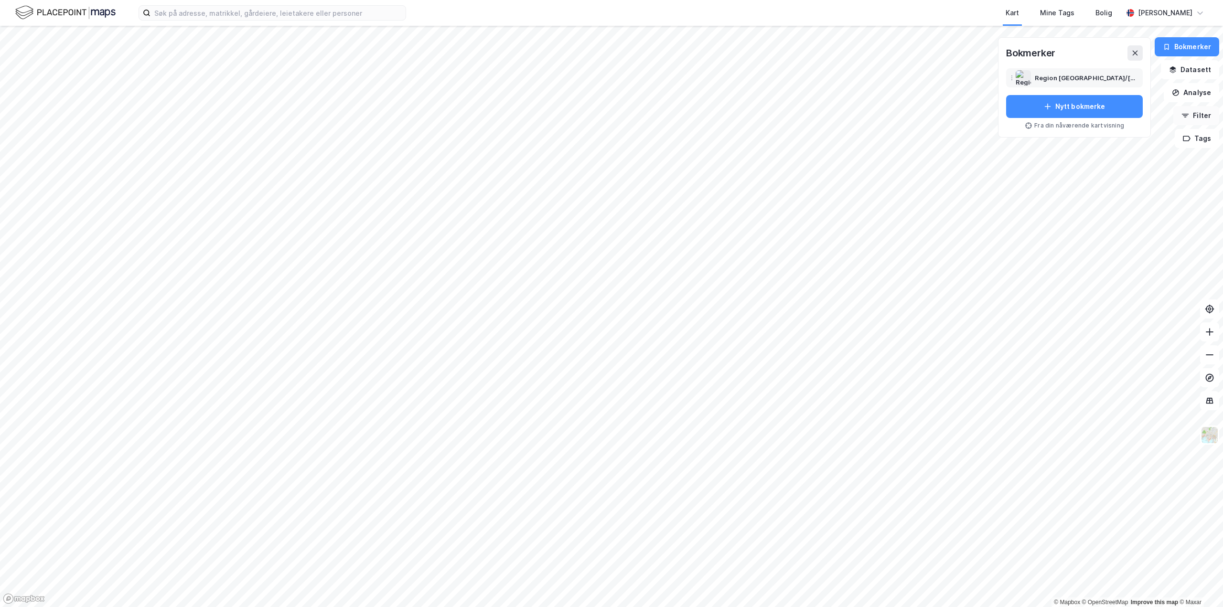
click at [1192, 116] on button "Filter" at bounding box center [1196, 115] width 46 height 19
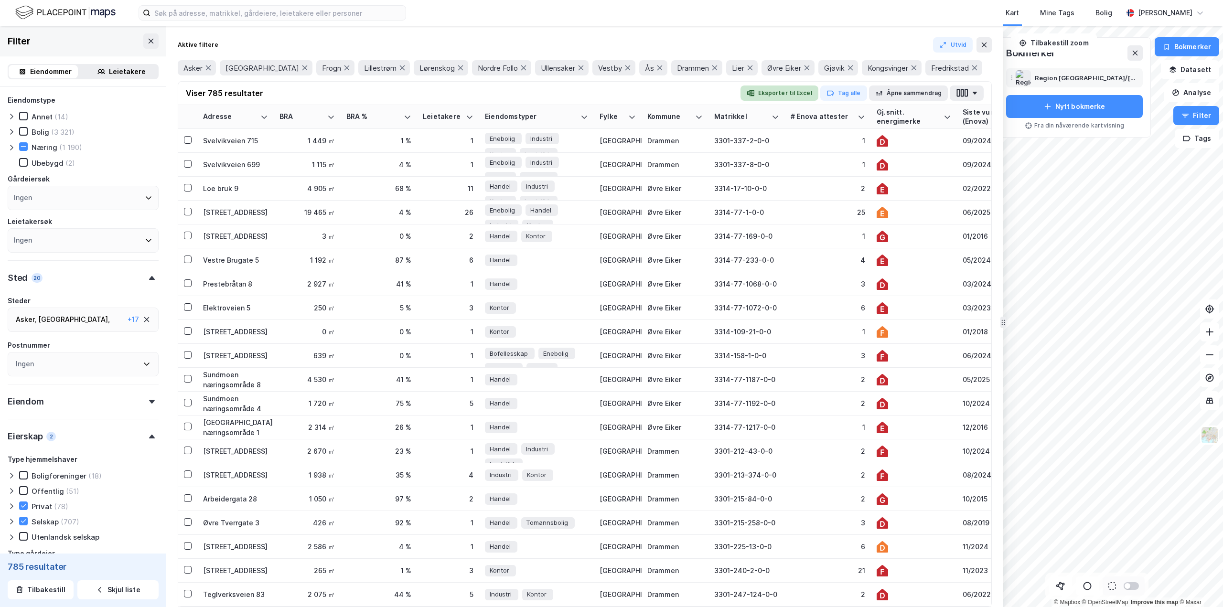
click at [781, 96] on button "Eksporter til Excel" at bounding box center [780, 93] width 78 height 15
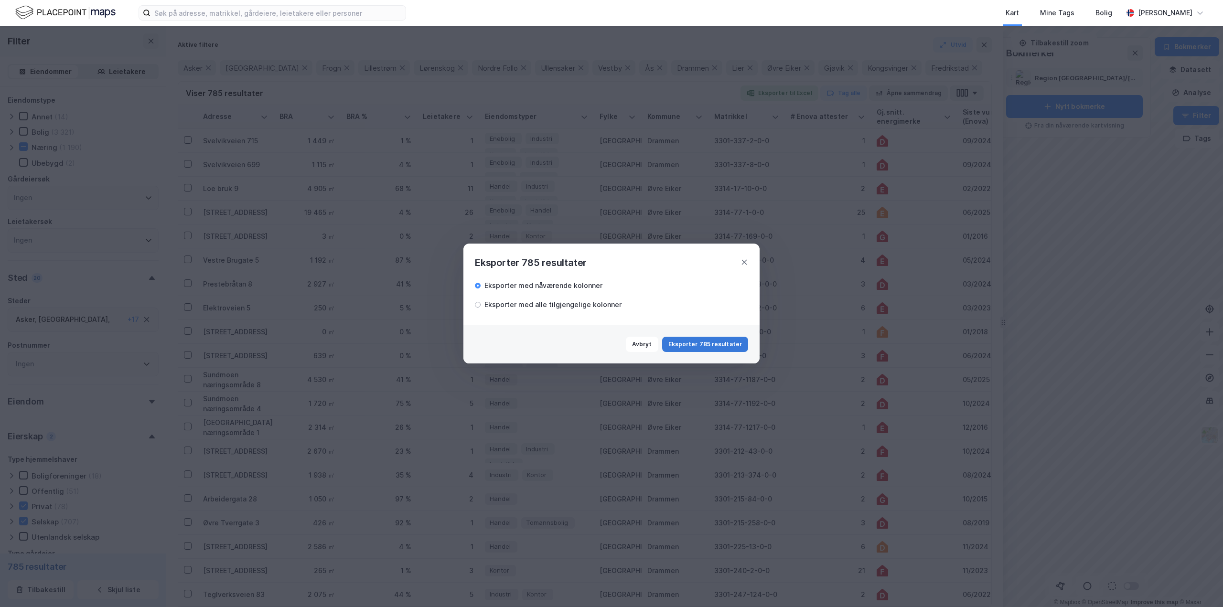
click at [709, 339] on button "Eksporter 785 resultater" at bounding box center [705, 344] width 86 height 15
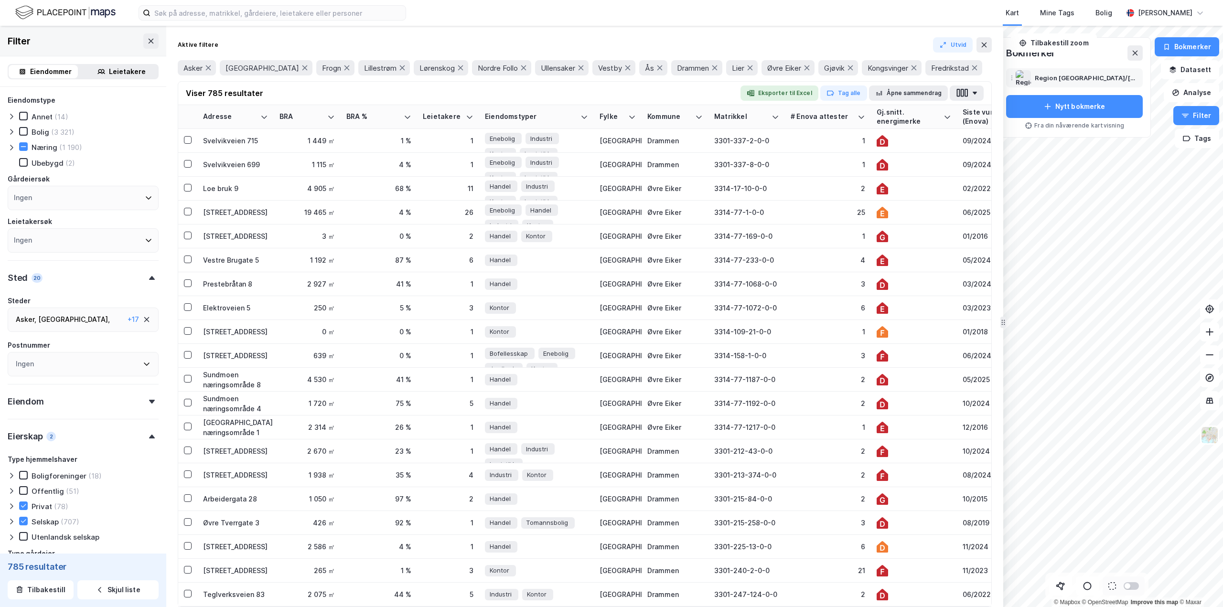
click at [91, 321] on div "Asker , [GEOGRAPHIC_DATA] , Frogn ... [GEOGRAPHIC_DATA] , [GEOGRAPHIC_DATA] , […" at bounding box center [70, 319] width 108 height 11
click at [18, 413] on icon at bounding box center [19, 411] width 7 height 7
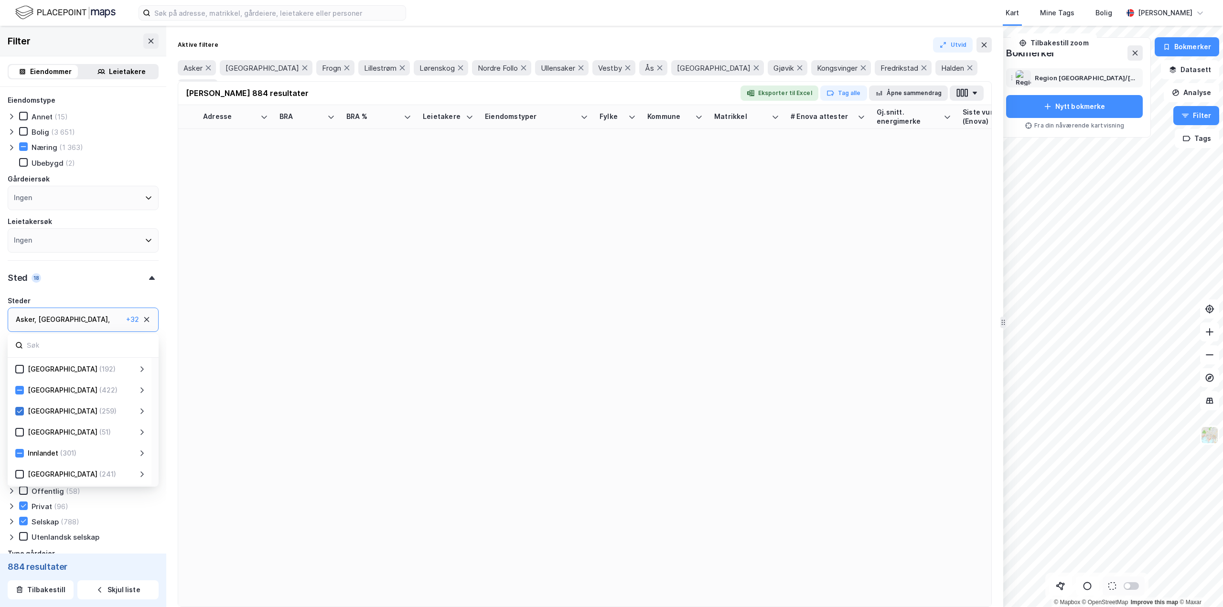
type input "--- (884)"
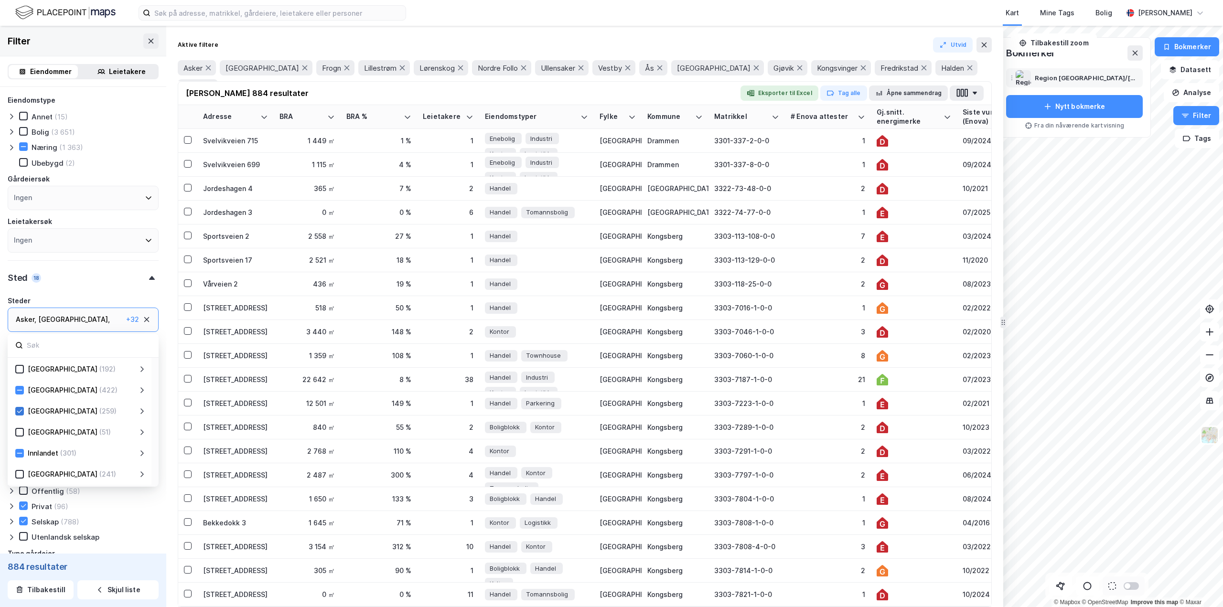
click at [142, 410] on icon at bounding box center [141, 411] width 3 height 6
click at [20, 412] on icon at bounding box center [19, 410] width 5 height 3
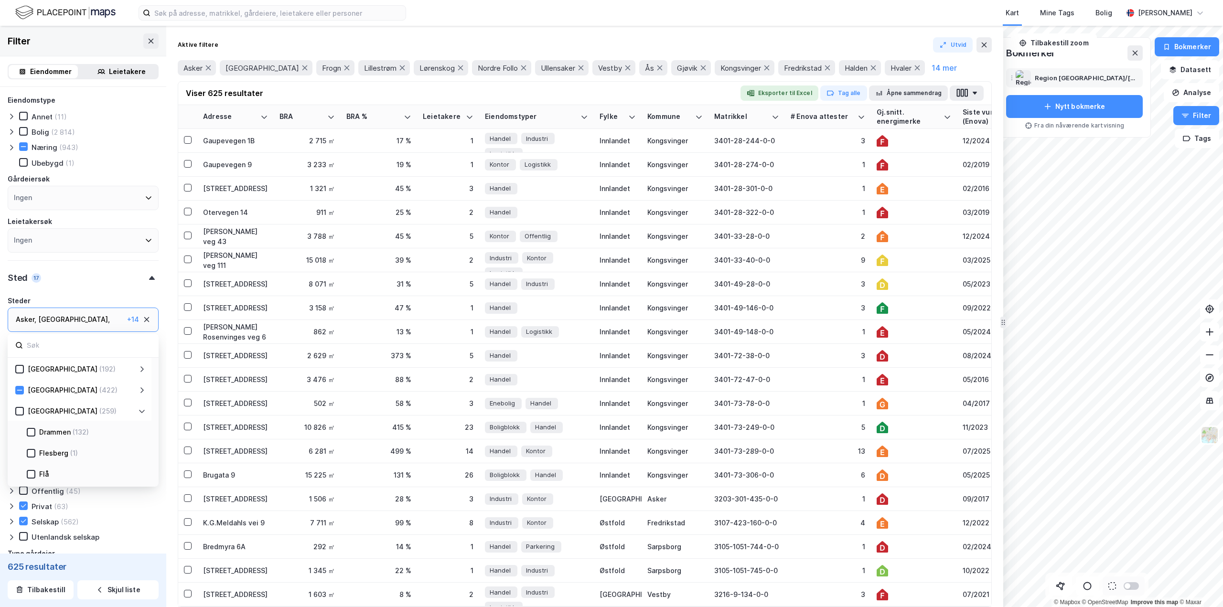
type input "--- (625)"
click at [141, 410] on icon at bounding box center [142, 412] width 8 height 8
click at [141, 475] on icon at bounding box center [142, 476] width 8 height 8
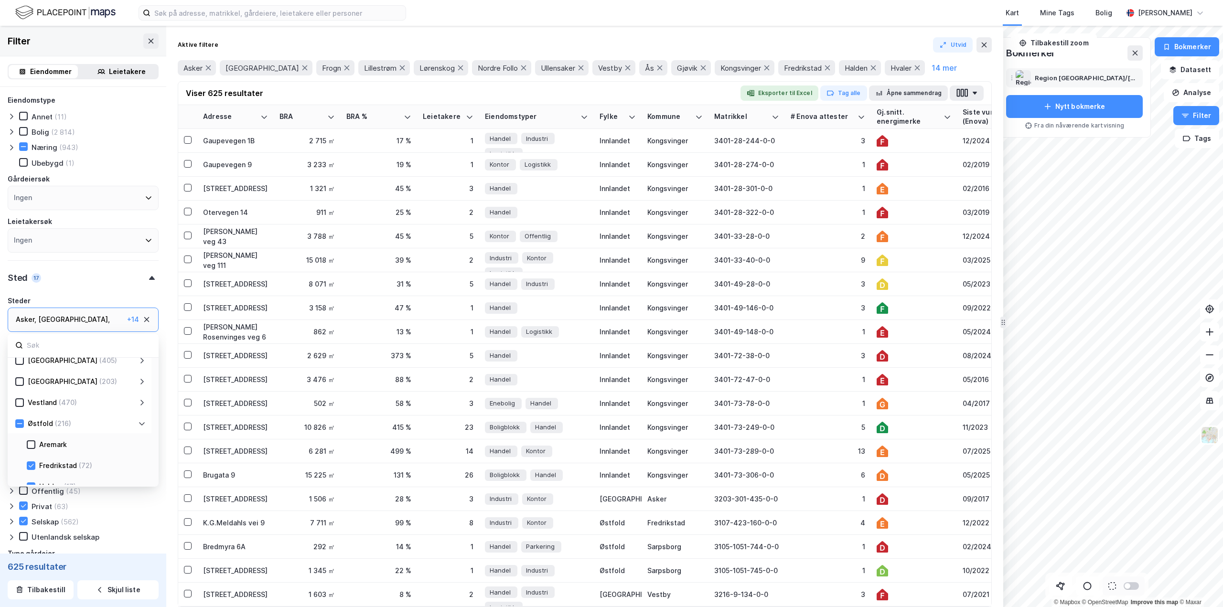
scroll to position [284, 0]
click at [19, 382] on icon at bounding box center [19, 379] width 7 height 7
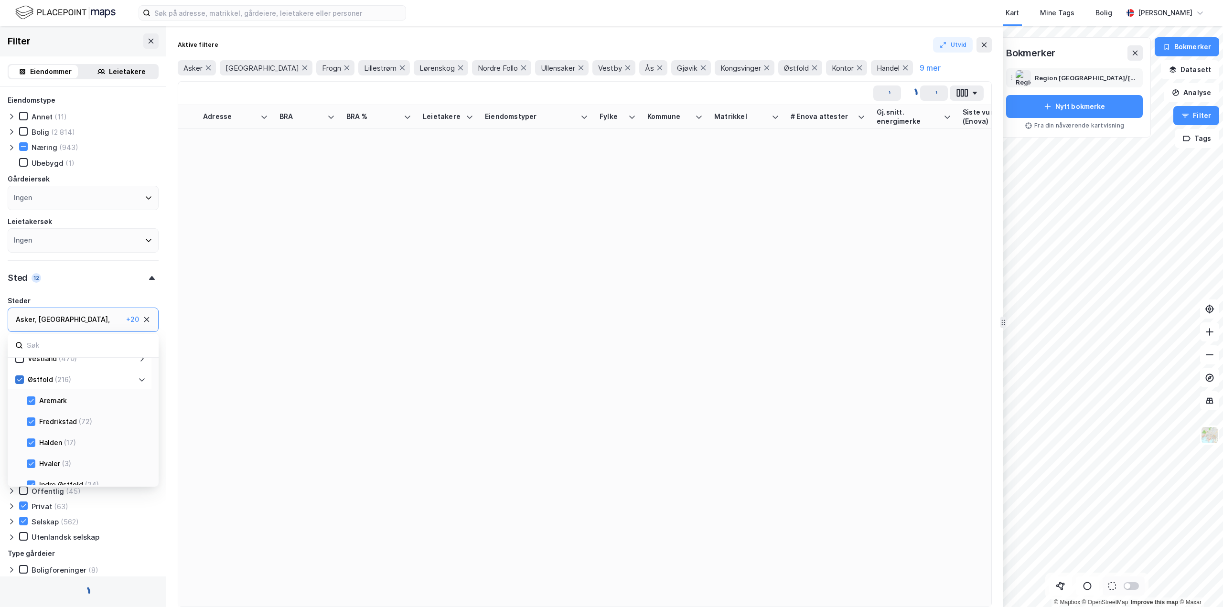
click at [19, 382] on icon at bounding box center [19, 379] width 7 height 7
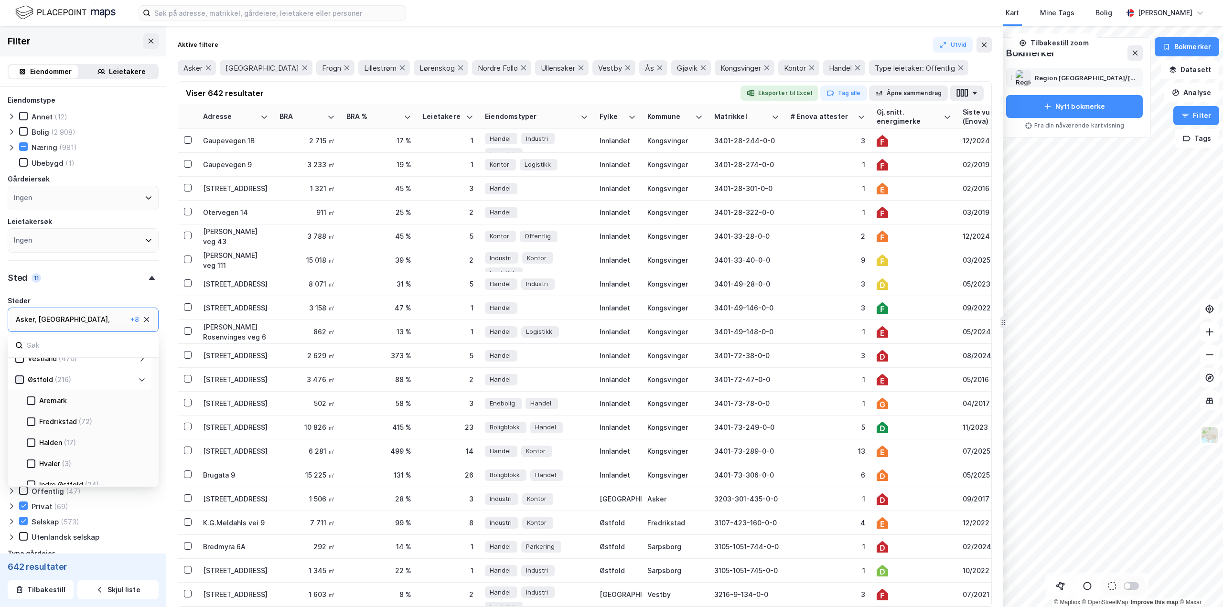
type input "--- (642)"
type input "--- (426)"
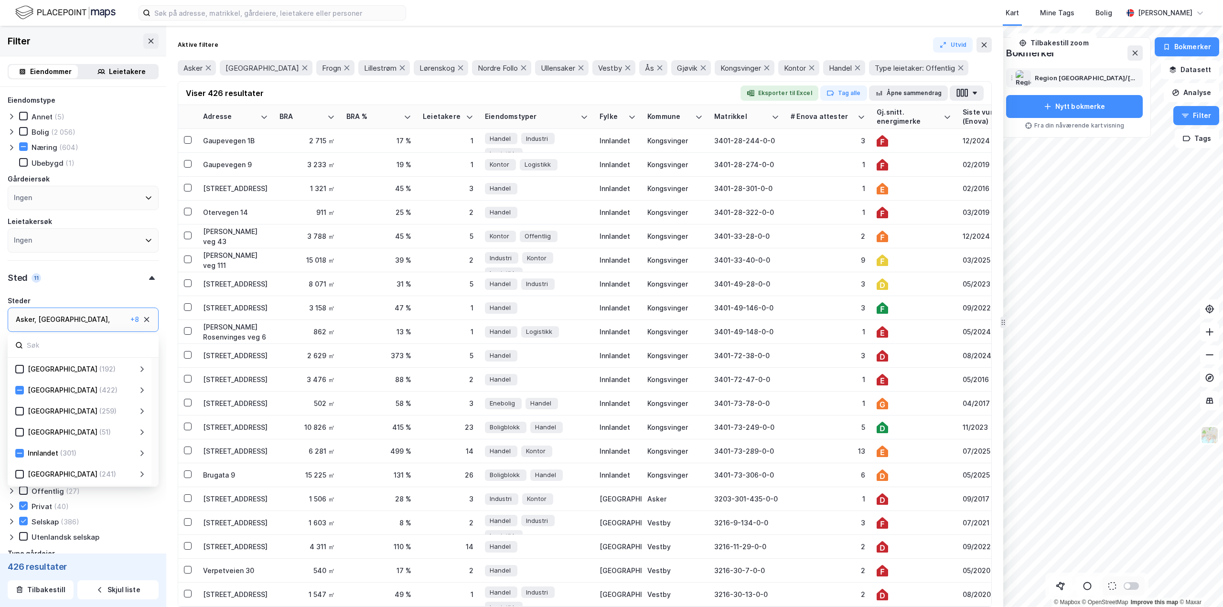
click at [142, 389] on icon at bounding box center [141, 390] width 3 height 6
click at [36, 413] on div "Asker (54)" at bounding box center [90, 411] width 110 height 11
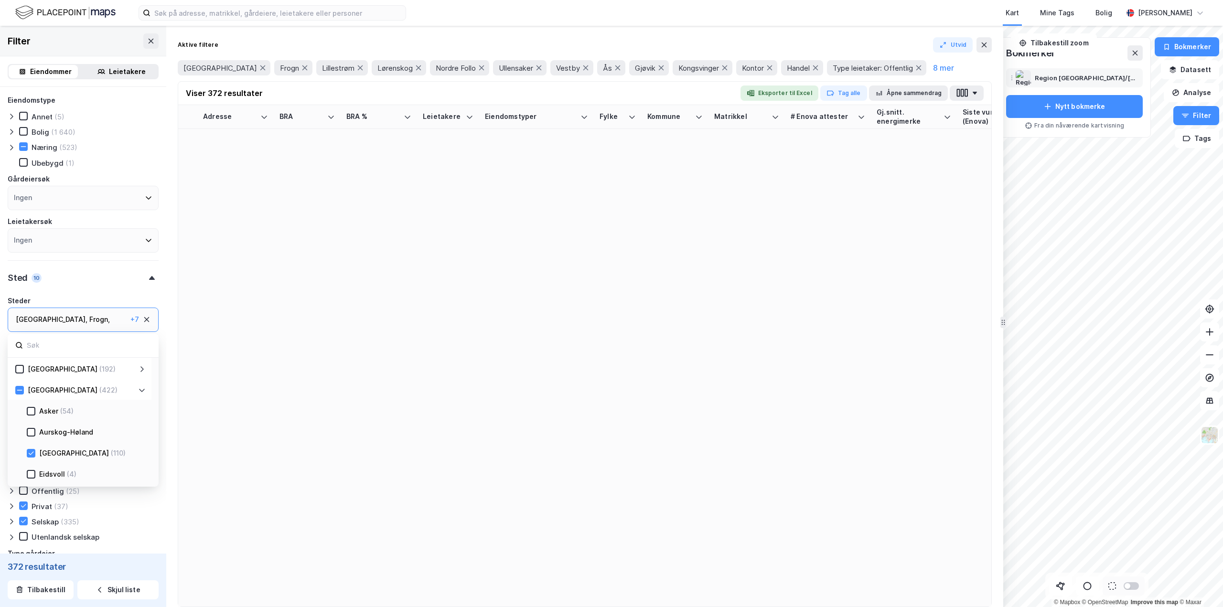
type input "--- (372)"
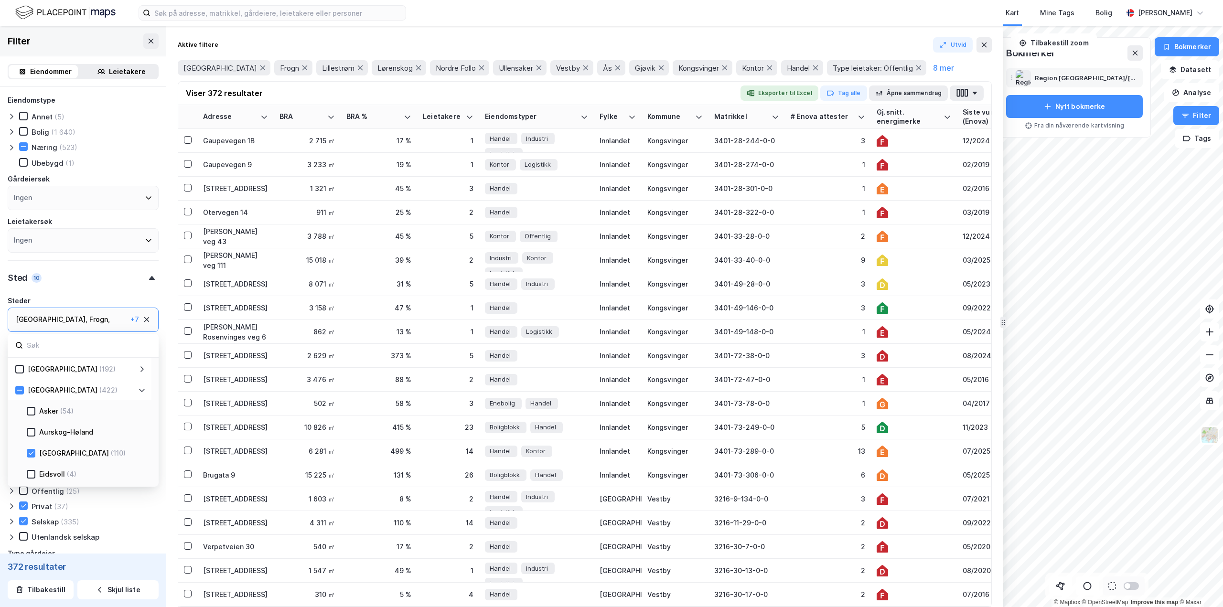
click at [32, 436] on div at bounding box center [31, 432] width 9 height 9
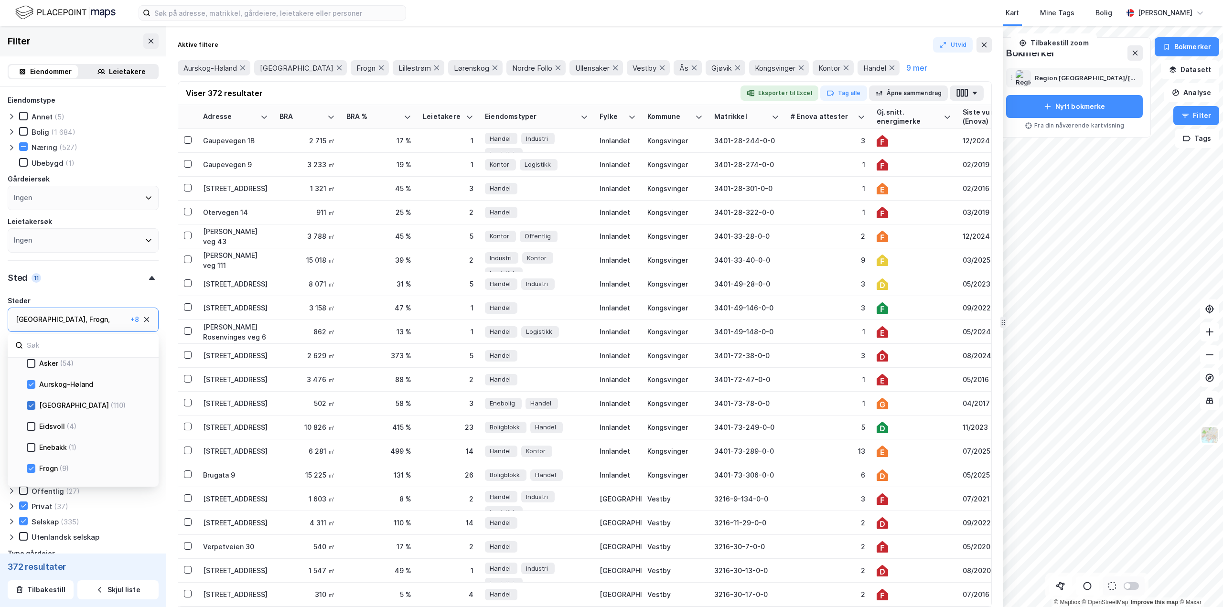
click at [32, 406] on icon at bounding box center [31, 405] width 5 height 3
click at [28, 429] on icon at bounding box center [31, 426] width 7 height 7
type input "--- (262)"
type input "--- (266)"
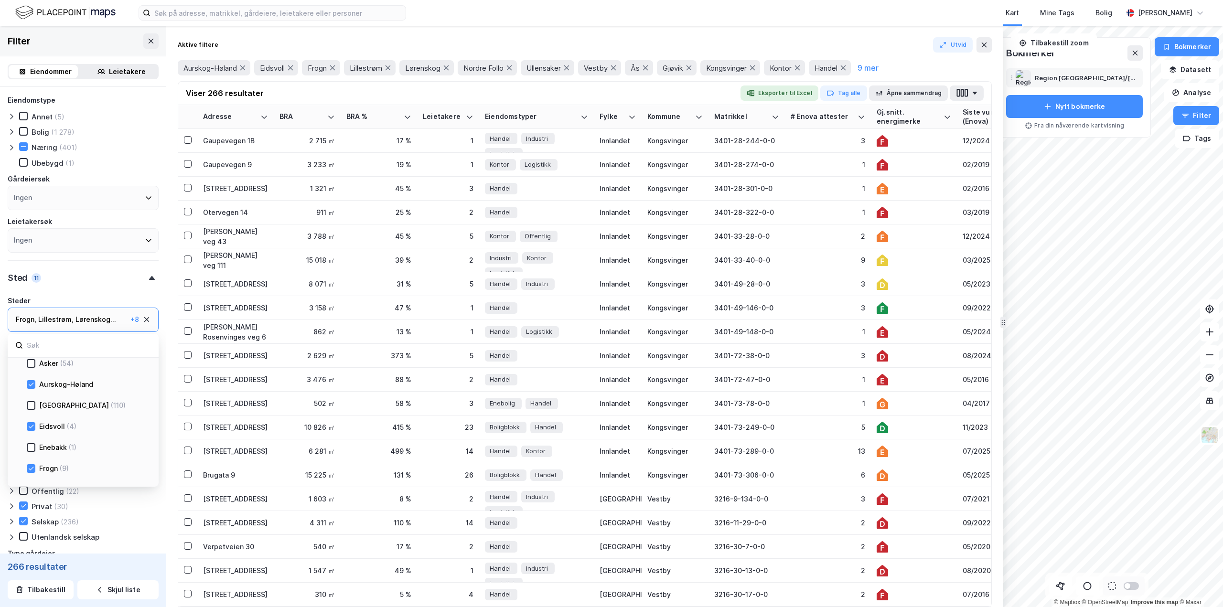
type input "--- (266)"
click at [32, 420] on icon at bounding box center [31, 420] width 5 height 3
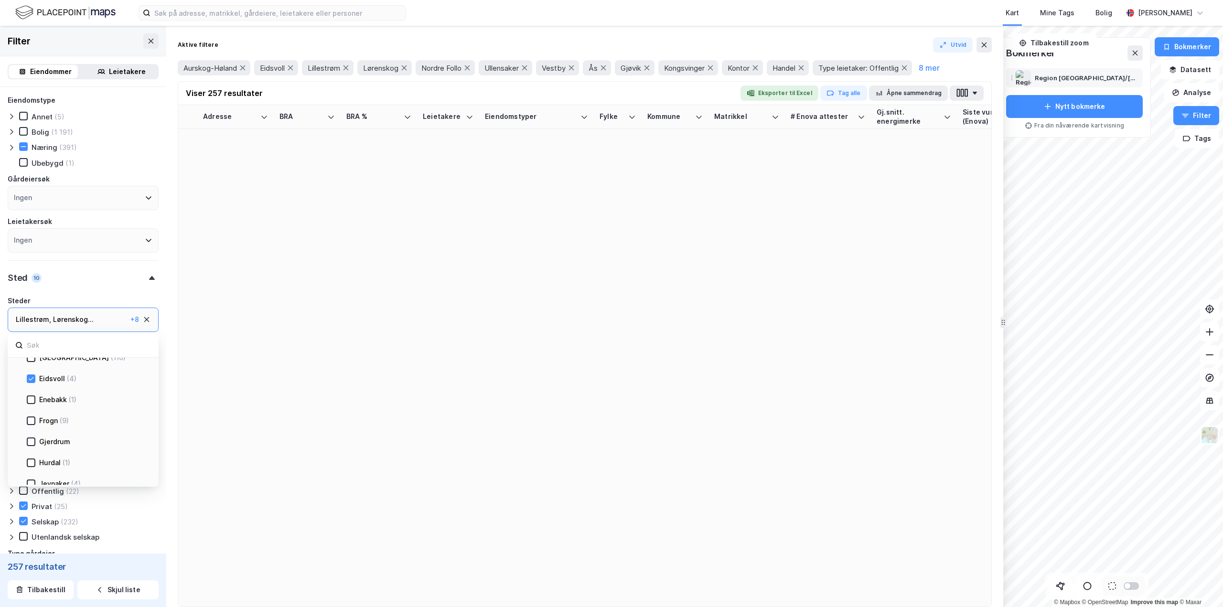
type input "--- (257)"
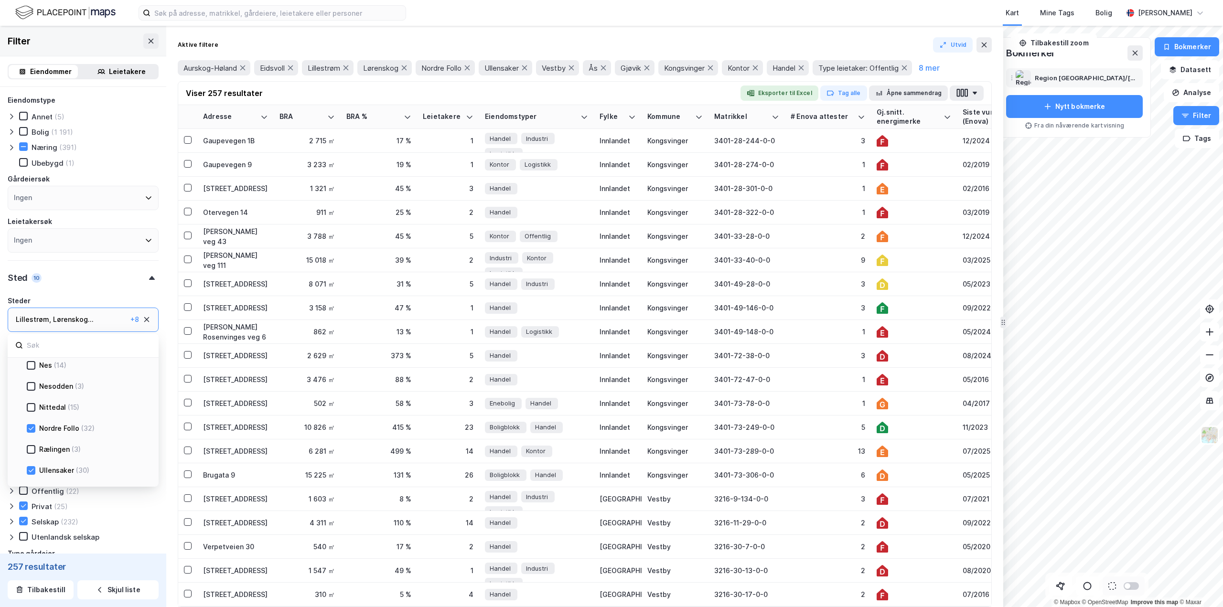
scroll to position [334, 0]
click at [32, 411] on icon at bounding box center [31, 413] width 7 height 7
click at [29, 434] on icon at bounding box center [31, 434] width 7 height 7
type input "--- (225)"
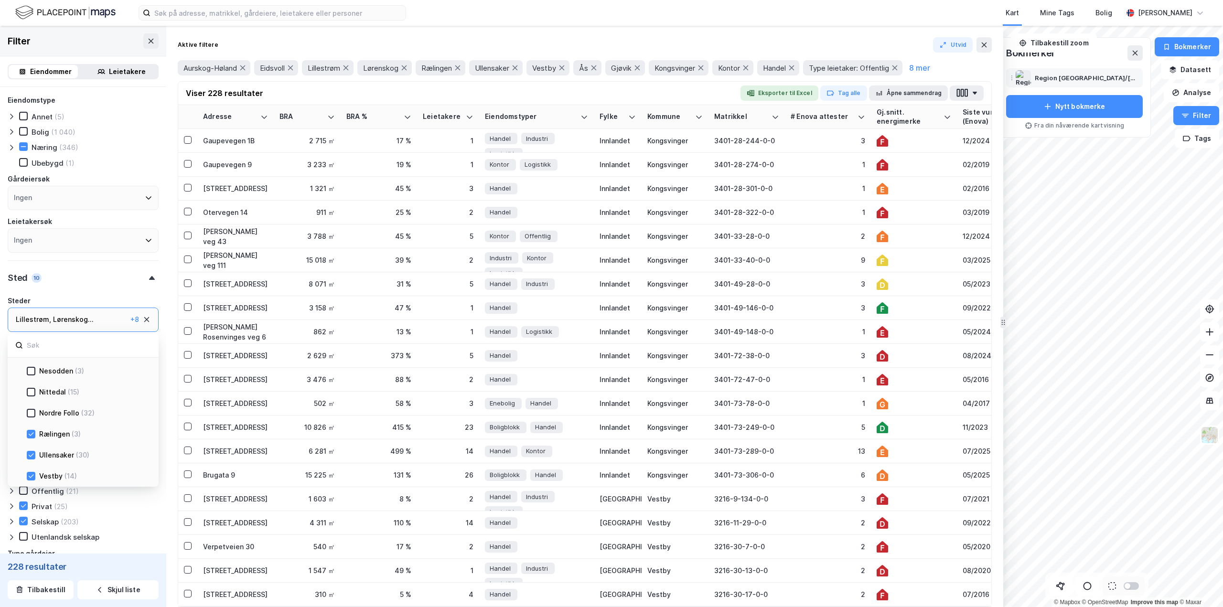
type input "--- (228)"
click at [29, 430] on icon at bounding box center [31, 428] width 7 height 7
click at [29, 447] on icon at bounding box center [31, 449] width 7 height 7
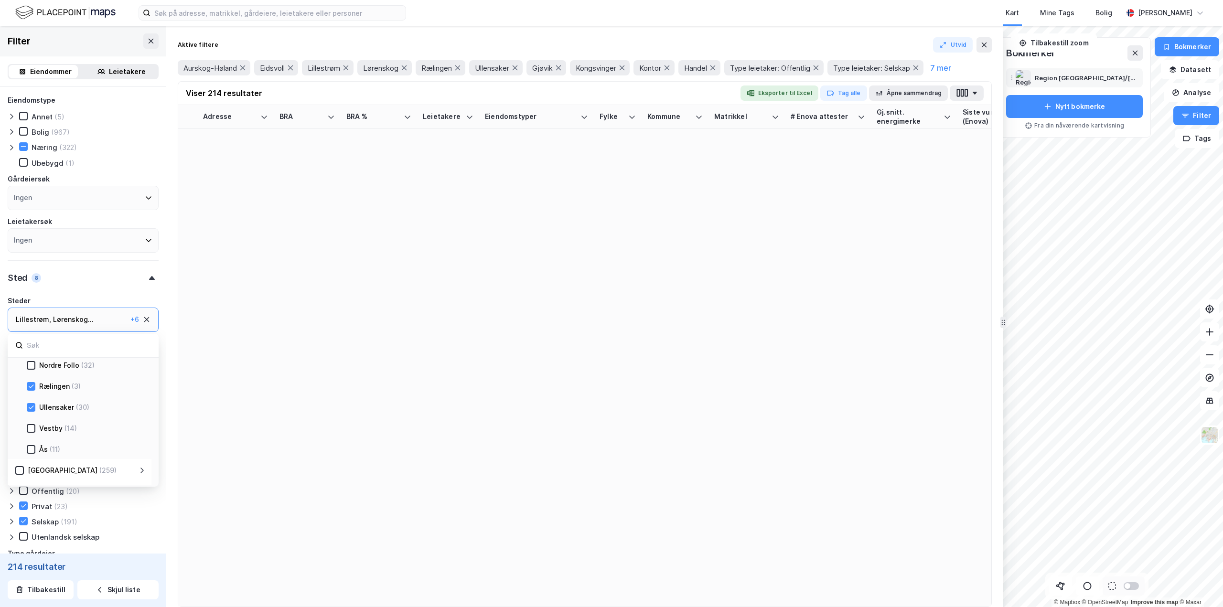
type input "--- (214)"
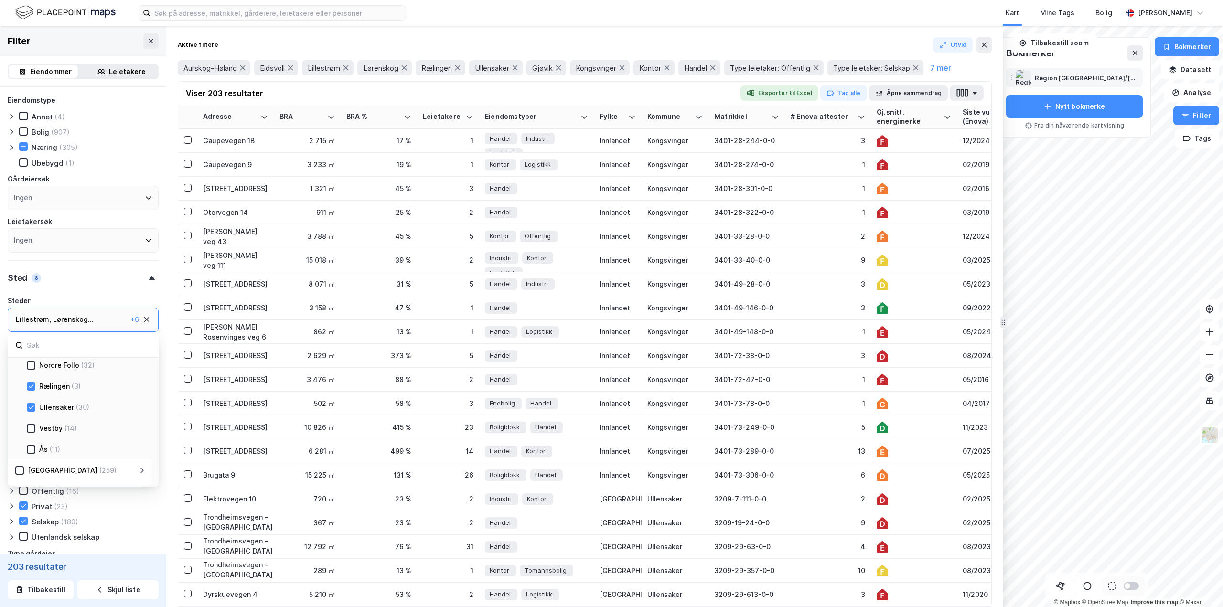
type input "--- (203)"
click at [141, 465] on icon at bounding box center [142, 465] width 8 height 8
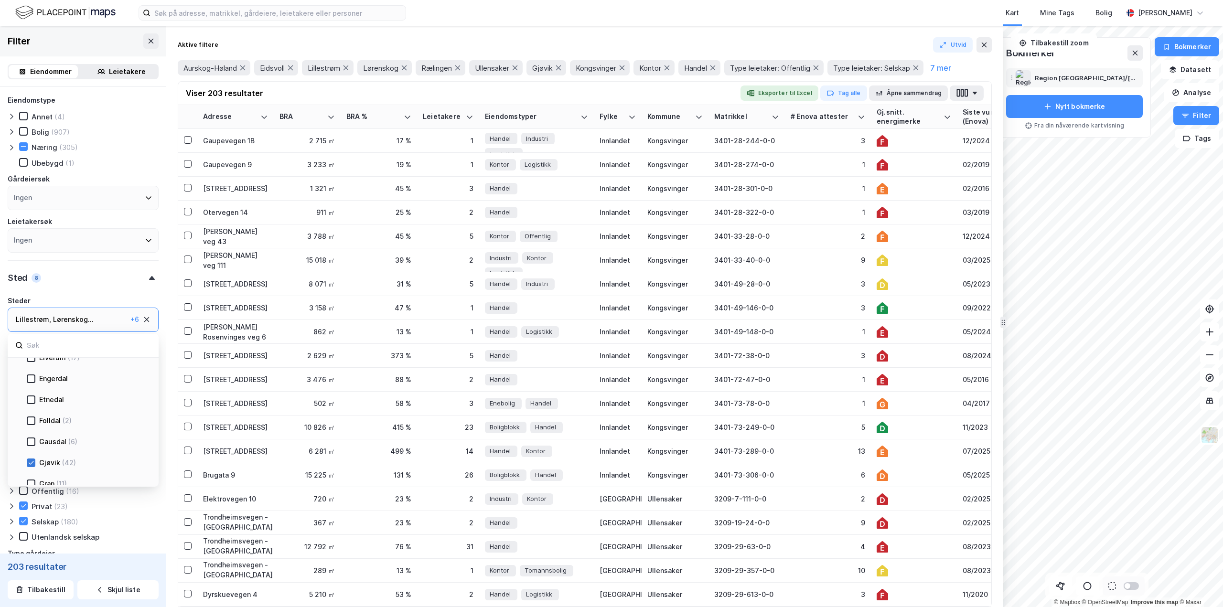
click at [32, 465] on icon at bounding box center [31, 463] width 7 height 7
type input "--- (161)"
drag, startPoint x: 98, startPoint y: 448, endPoint x: 98, endPoint y: 473, distance: 25.3
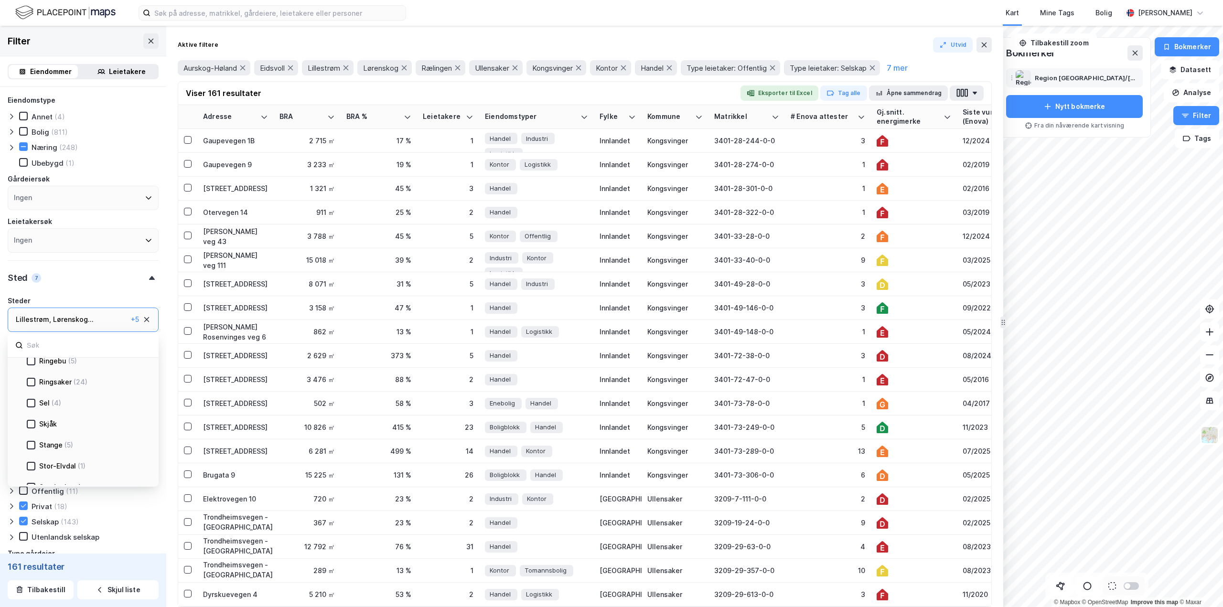
scroll to position [1051, 0]
click at [32, 433] on icon at bounding box center [31, 431] width 5 height 3
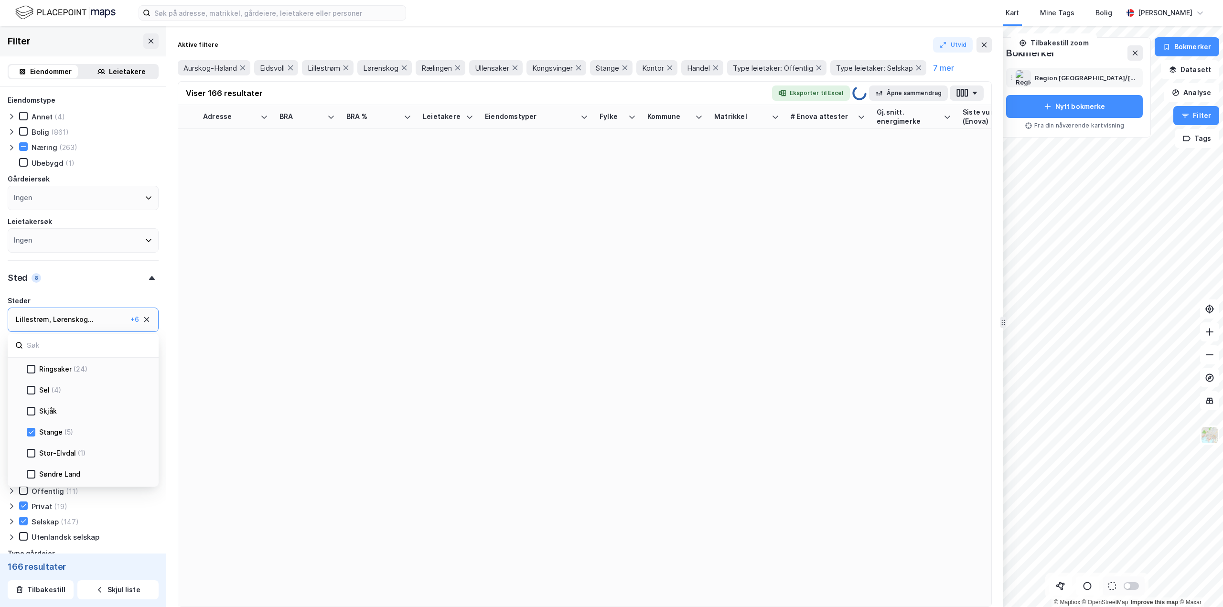
type input "--- (166)"
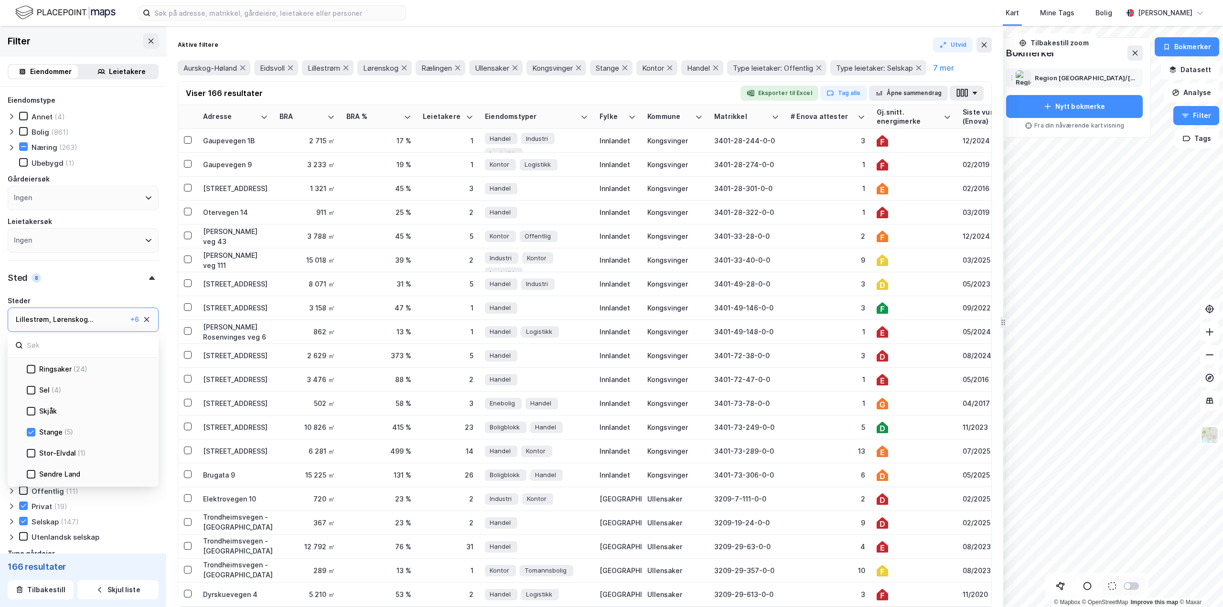
scroll to position [1099, 0]
click at [30, 385] on icon at bounding box center [31, 384] width 7 height 7
type input "--- (161)"
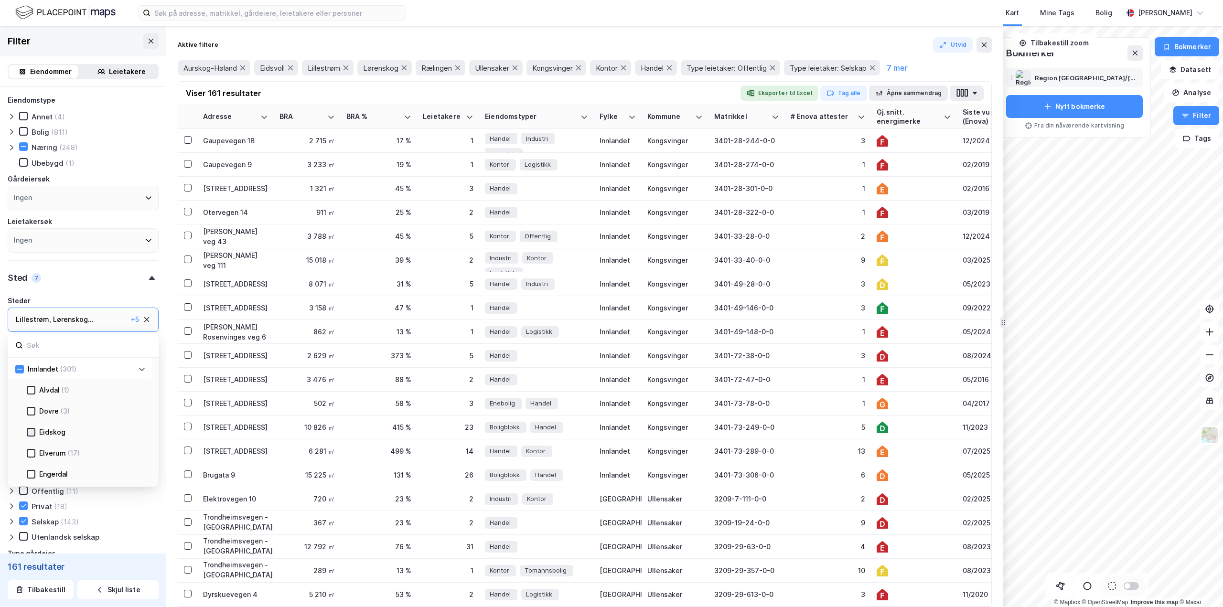
click at [33, 433] on icon at bounding box center [31, 432] width 7 height 7
click at [32, 443] on icon at bounding box center [31, 442] width 7 height 7
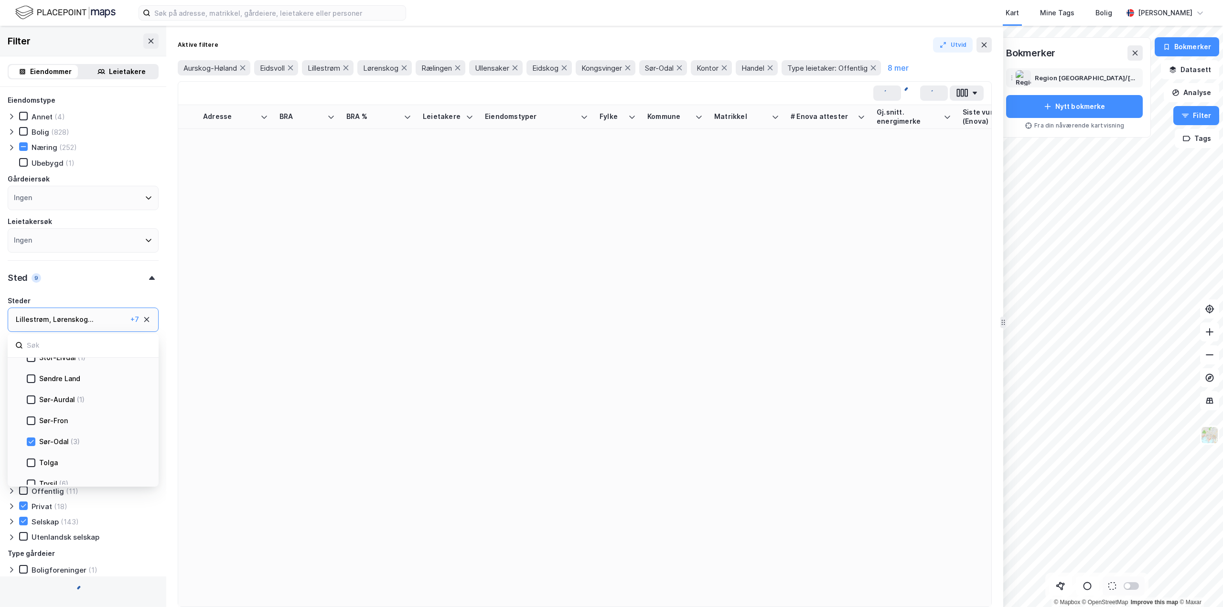
type input "--- (164)"
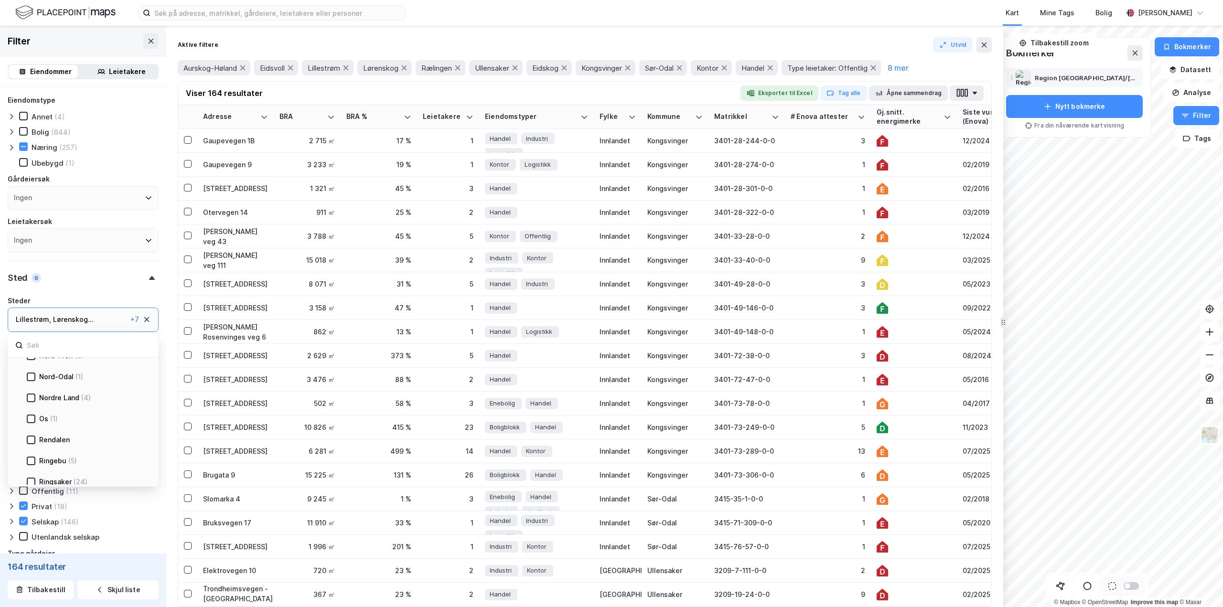
scroll to position [908, 0]
click at [33, 411] on div at bounding box center [31, 407] width 9 height 9
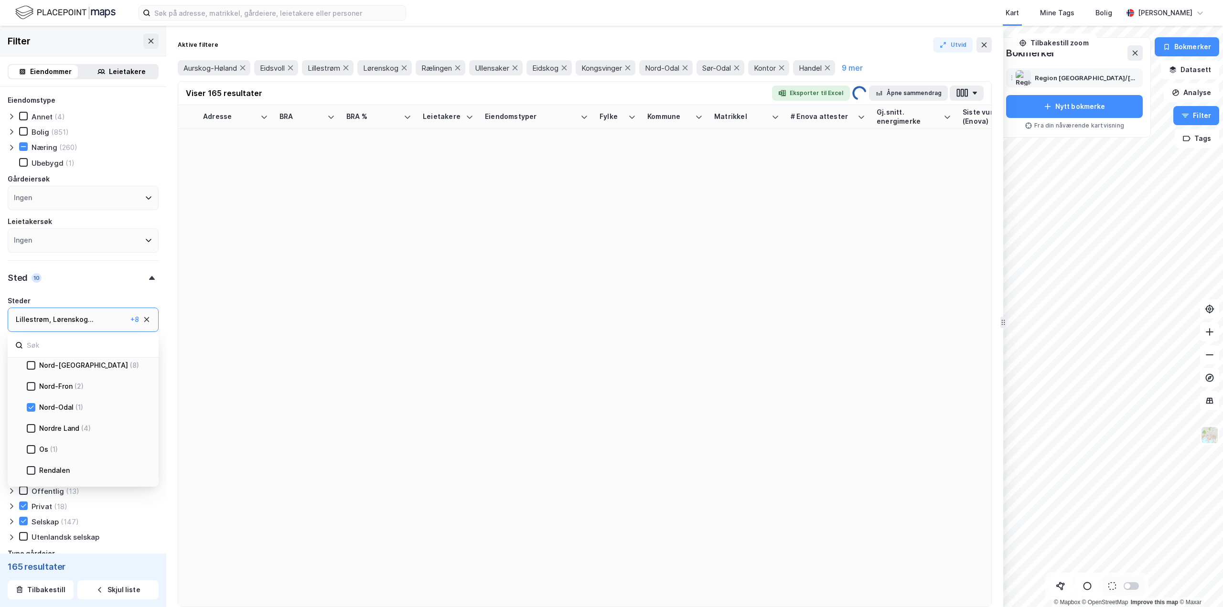
type input "--- (165)"
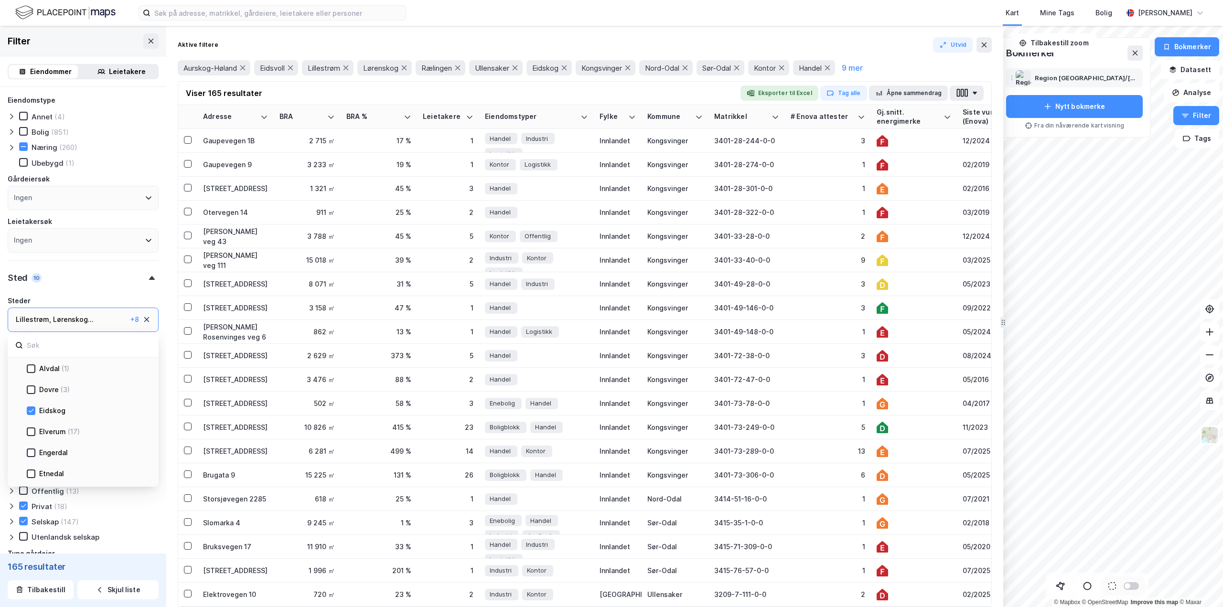
scroll to position [526, 0]
click at [140, 368] on icon at bounding box center [142, 369] width 8 height 8
click at [33, 424] on icon at bounding box center [31, 424] width 5 height 3
type input "--- (168)"
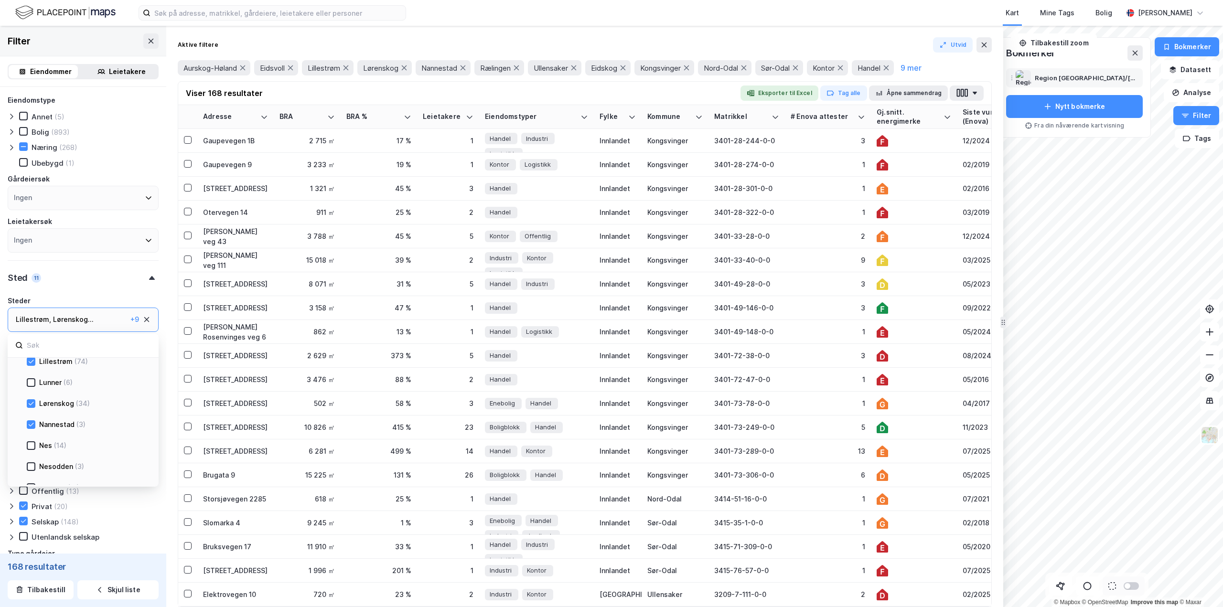
type input "--- (168)"
drag, startPoint x: 98, startPoint y: 389, endPoint x: 31, endPoint y: 436, distance: 82.0
click at [31, 436] on icon at bounding box center [31, 436] width 7 height 7
type input "--- (172)"
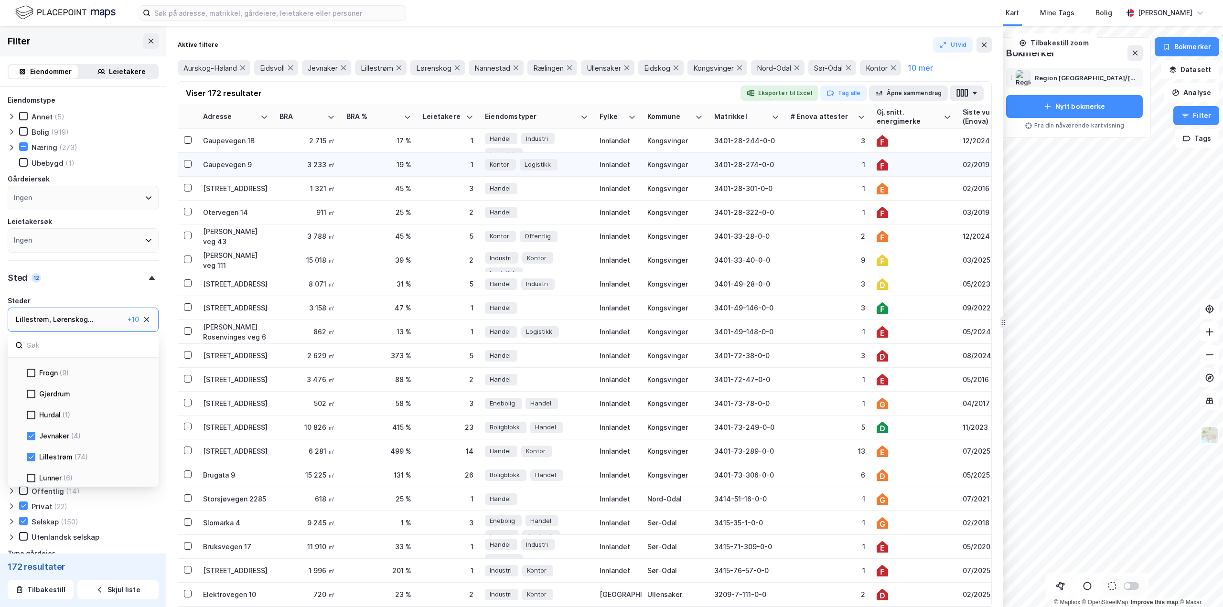
type input "--- (172)"
click at [31, 437] on icon at bounding box center [31, 436] width 7 height 7
type input "--- (168)"
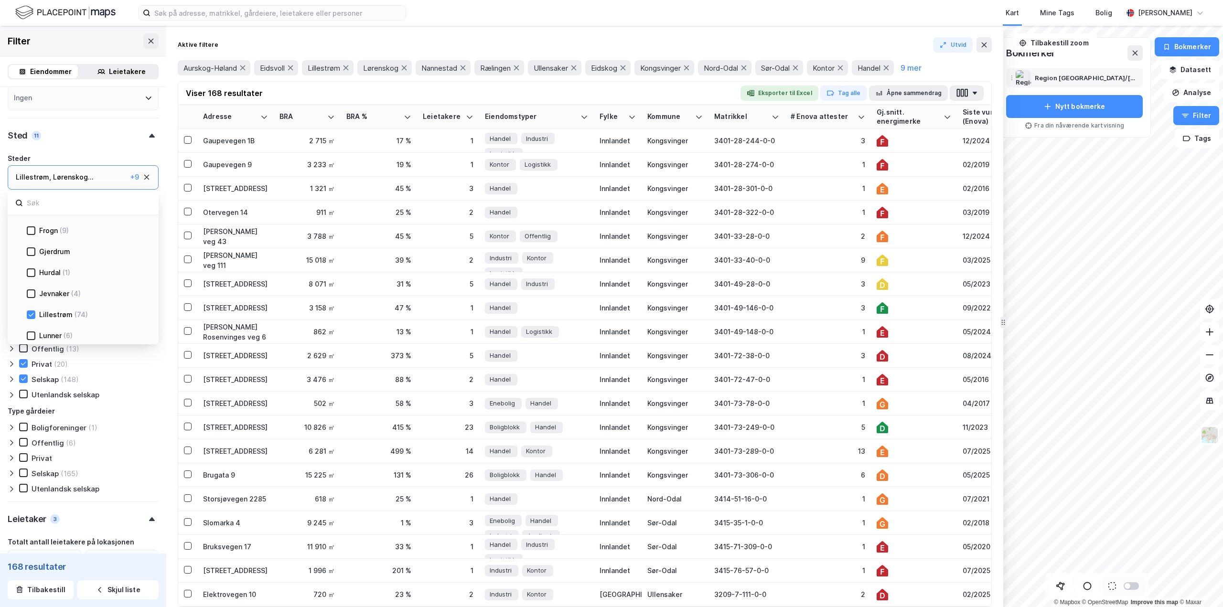
scroll to position [143, 0]
click at [843, 95] on button "Tag alle" at bounding box center [843, 93] width 47 height 15
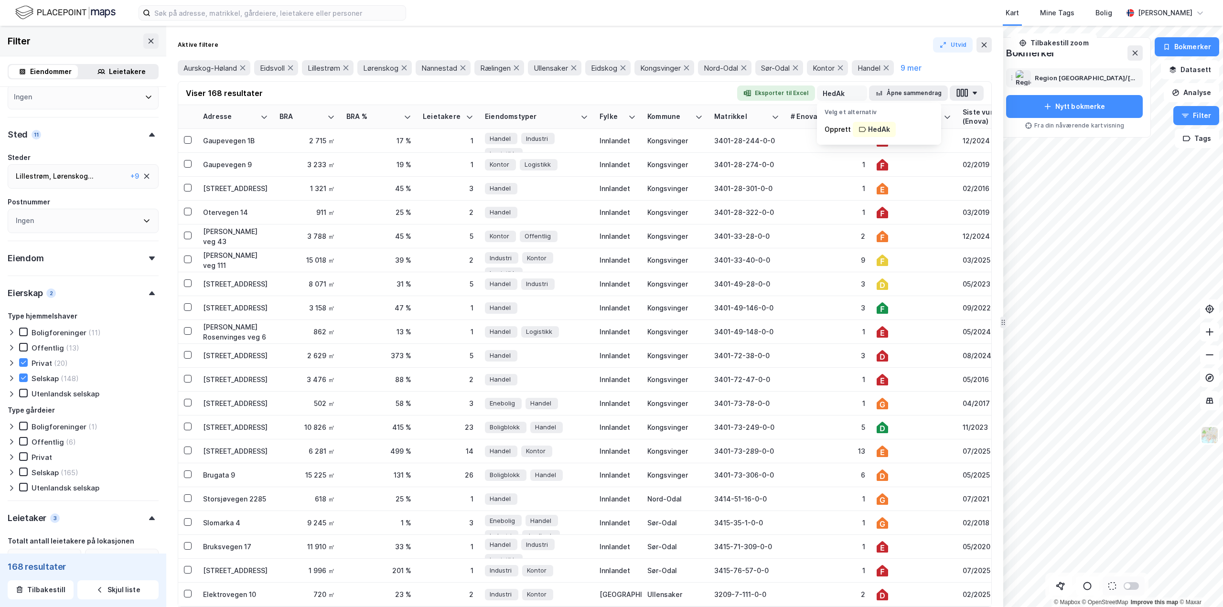
type input "HedAk"
click at [787, 90] on button "Eksporter til Excel" at bounding box center [780, 93] width 78 height 15
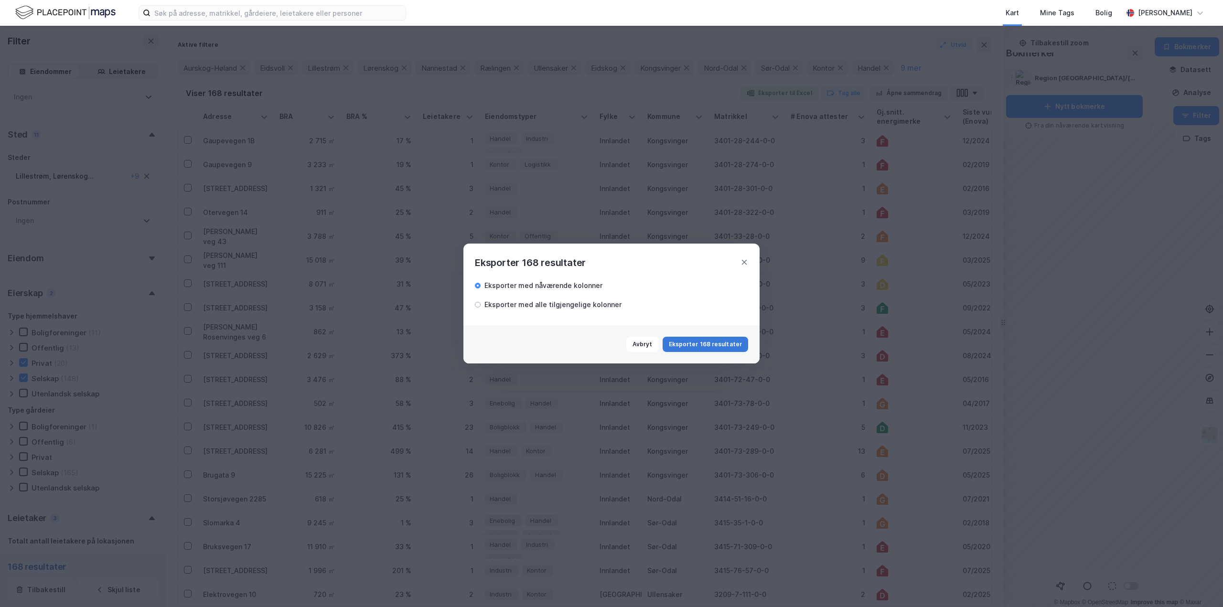
click at [714, 344] on button "Eksporter 168 resultater" at bounding box center [706, 344] width 86 height 15
